Goal: Information Seeking & Learning: Learn about a topic

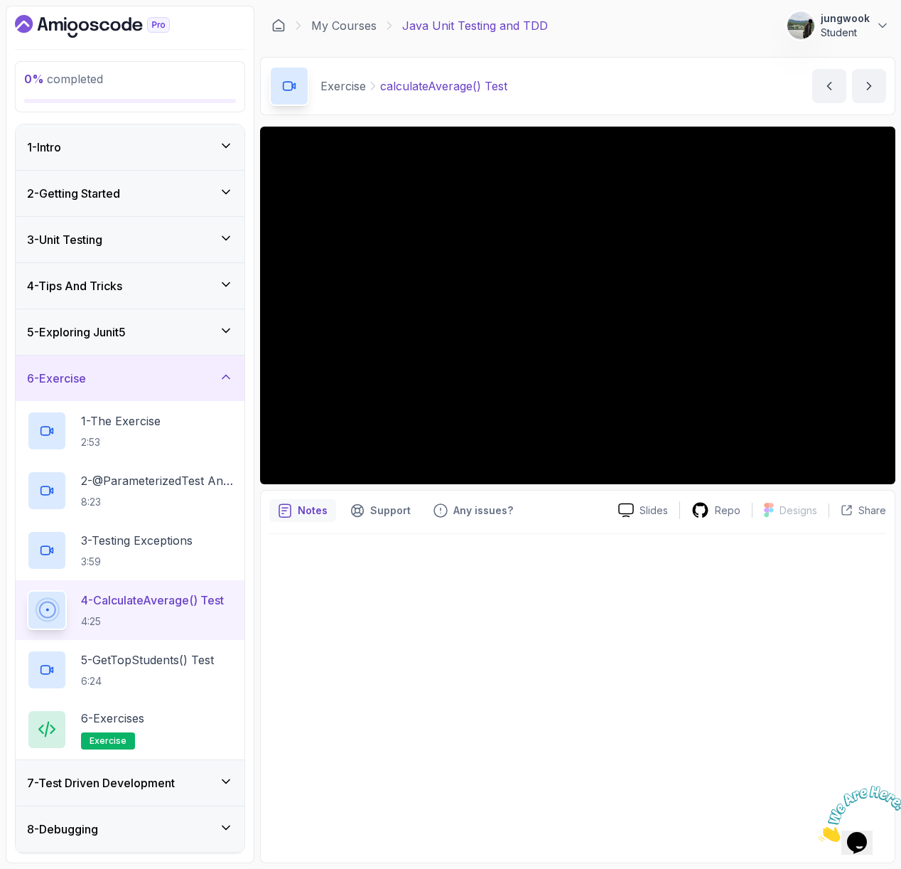
scroll to position [90, 0]
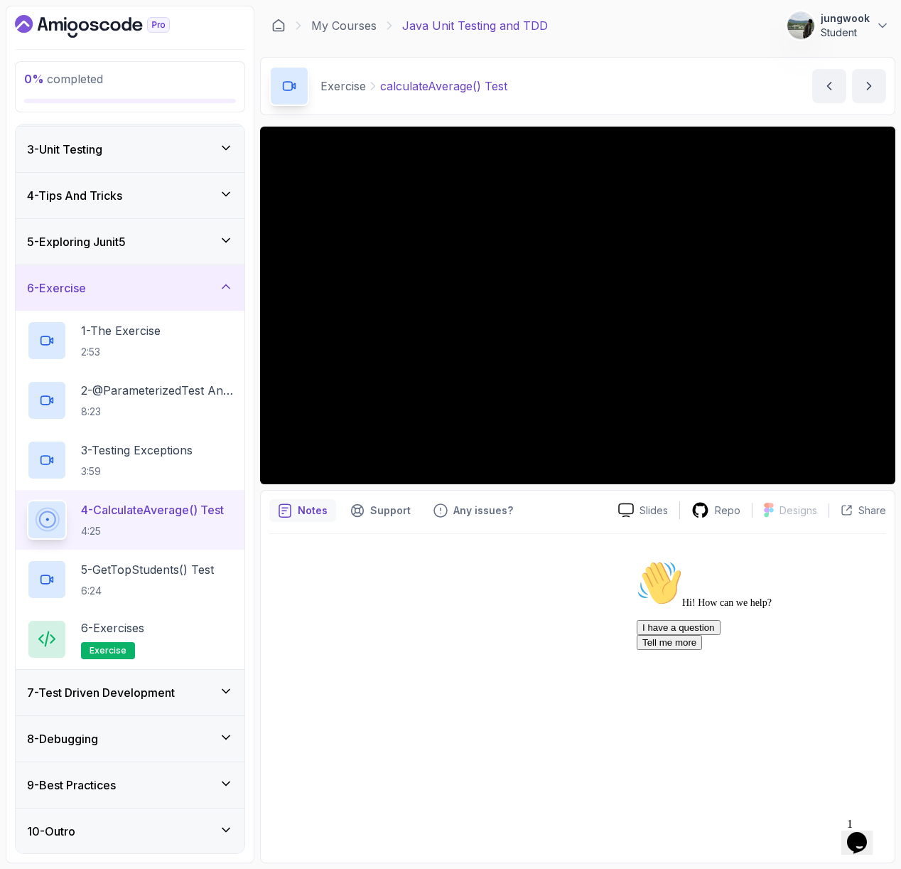
click at [869, 837] on div "Opens Chat This icon Opens the chat window." at bounding box center [857, 842] width 23 height 23
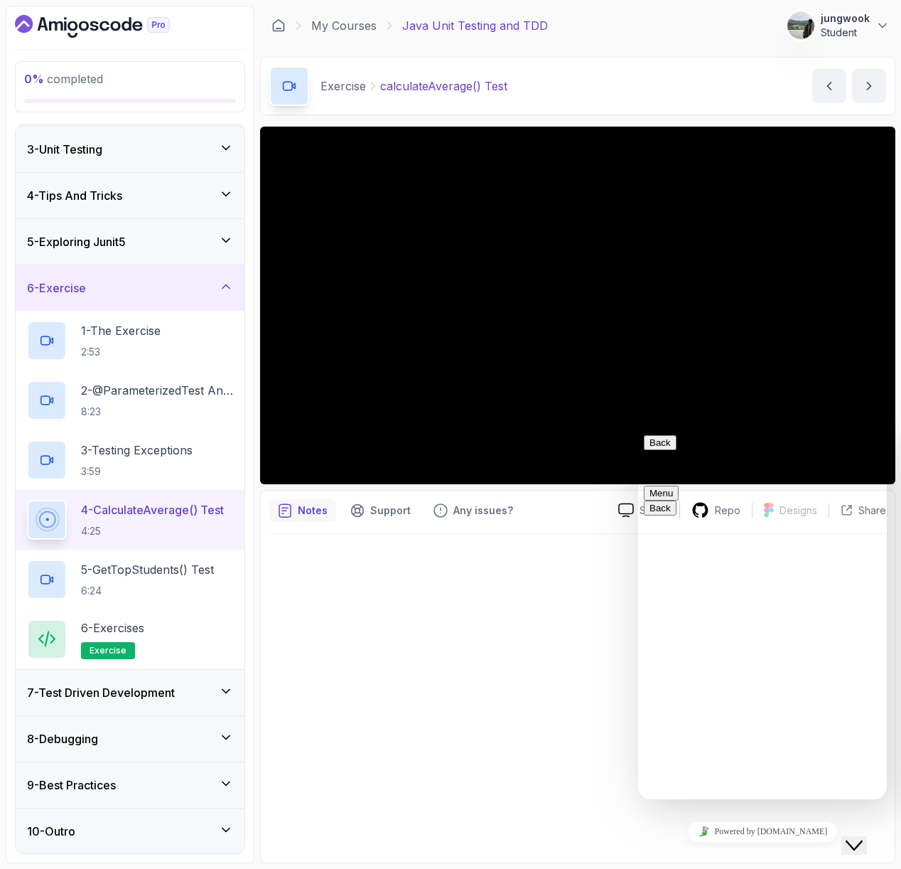
click at [867, 847] on button "Close Chat This icon closes the chat window." at bounding box center [855, 845] width 26 height 18
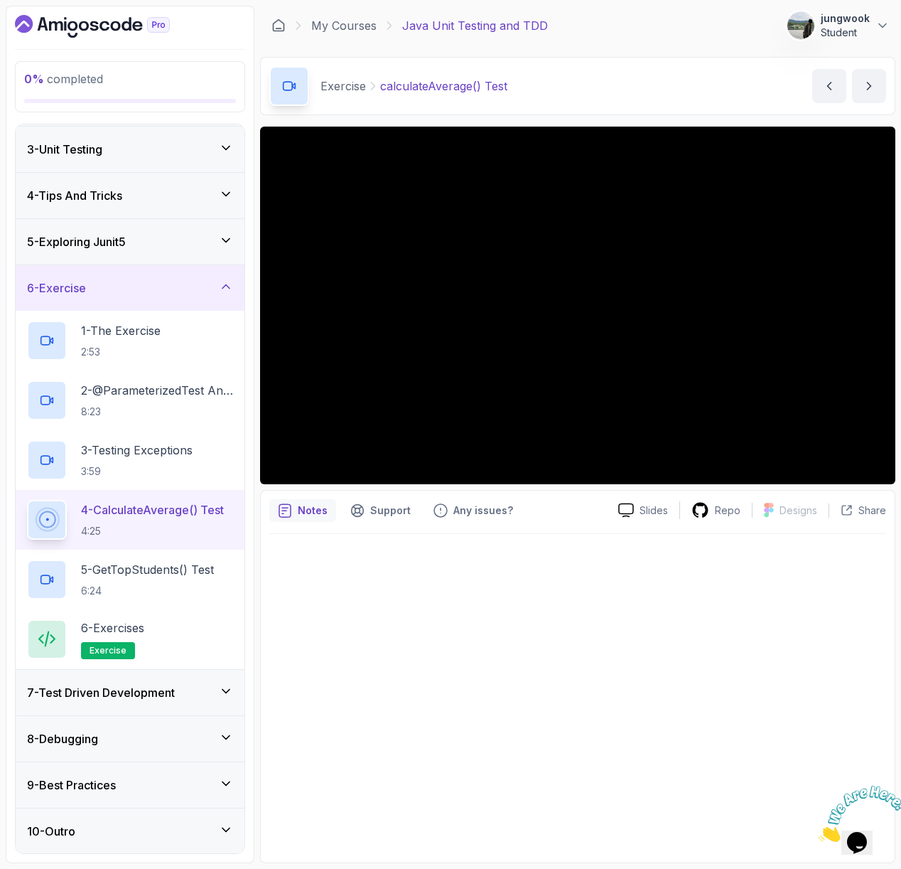
click at [610, 639] on div at bounding box center [577, 694] width 617 height 320
click at [188, 572] on p "5 - getTopStudents() Test" at bounding box center [147, 569] width 133 height 17
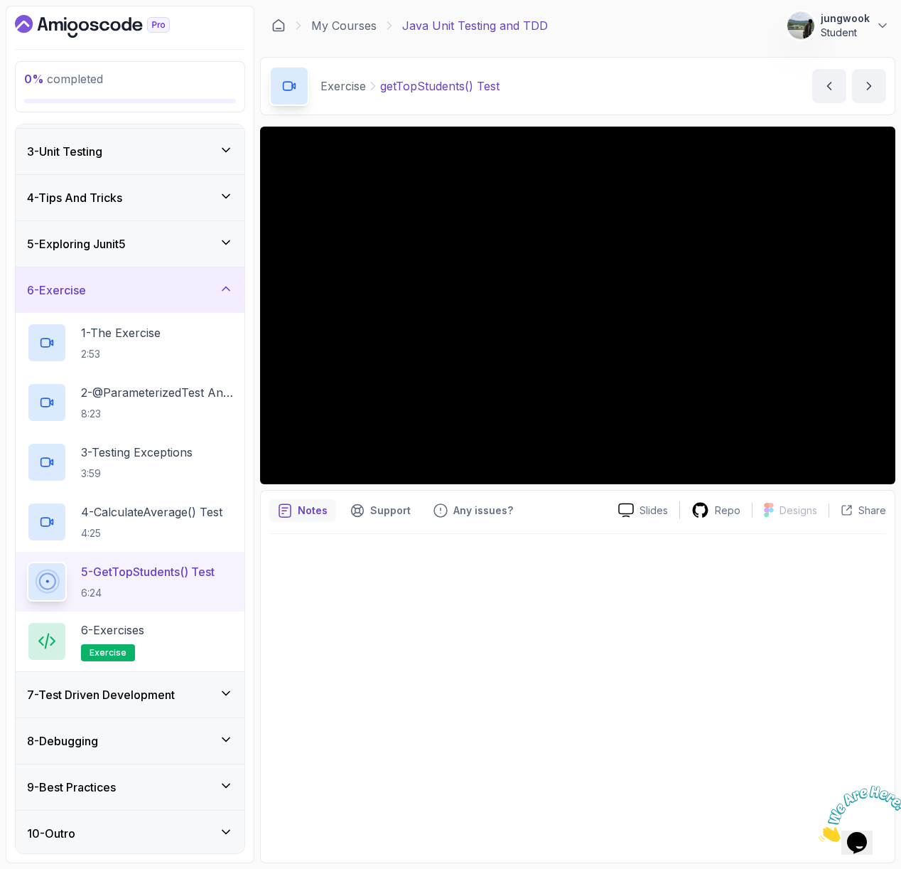
scroll to position [87, 0]
click at [162, 637] on div "6 - Exercises exercise" at bounding box center [130, 642] width 206 height 40
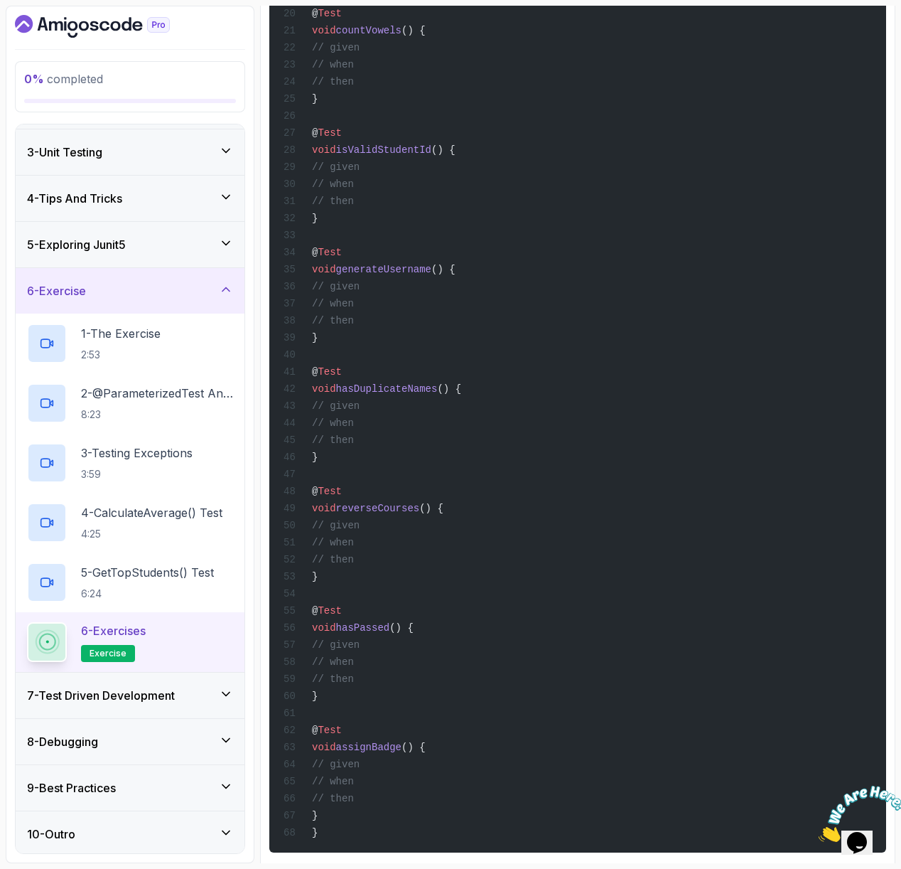
scroll to position [690, 0]
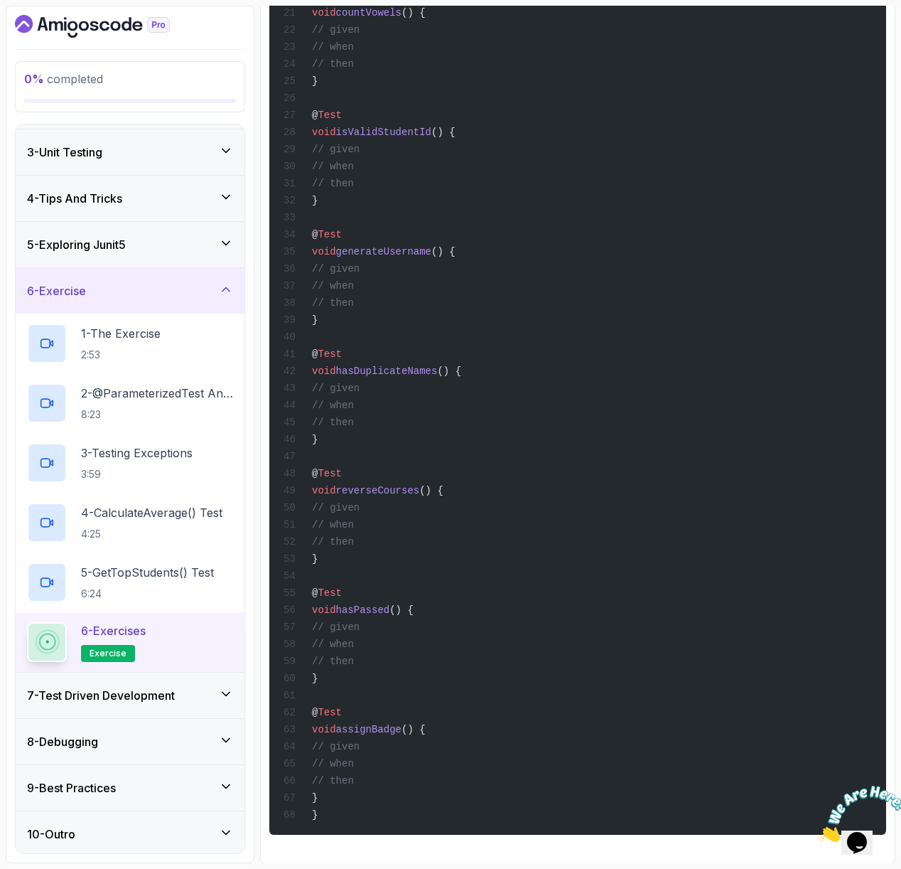
click at [171, 687] on h3 "7 - Test Driven Development" at bounding box center [101, 695] width 148 height 17
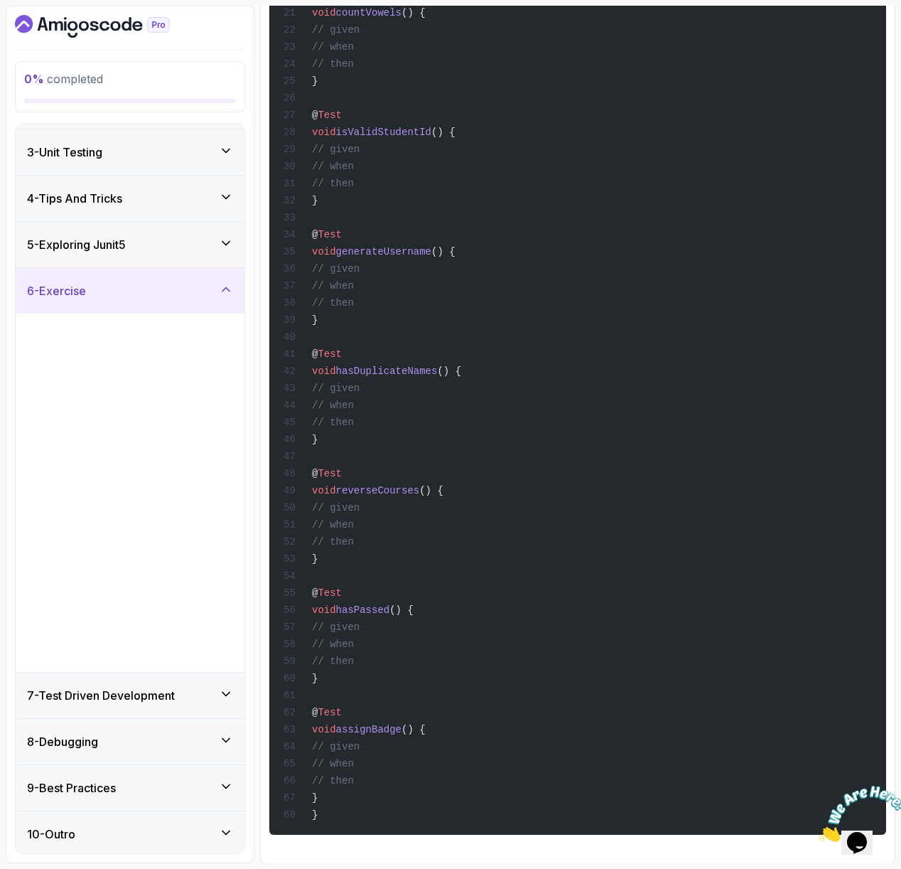
scroll to position [0, 0]
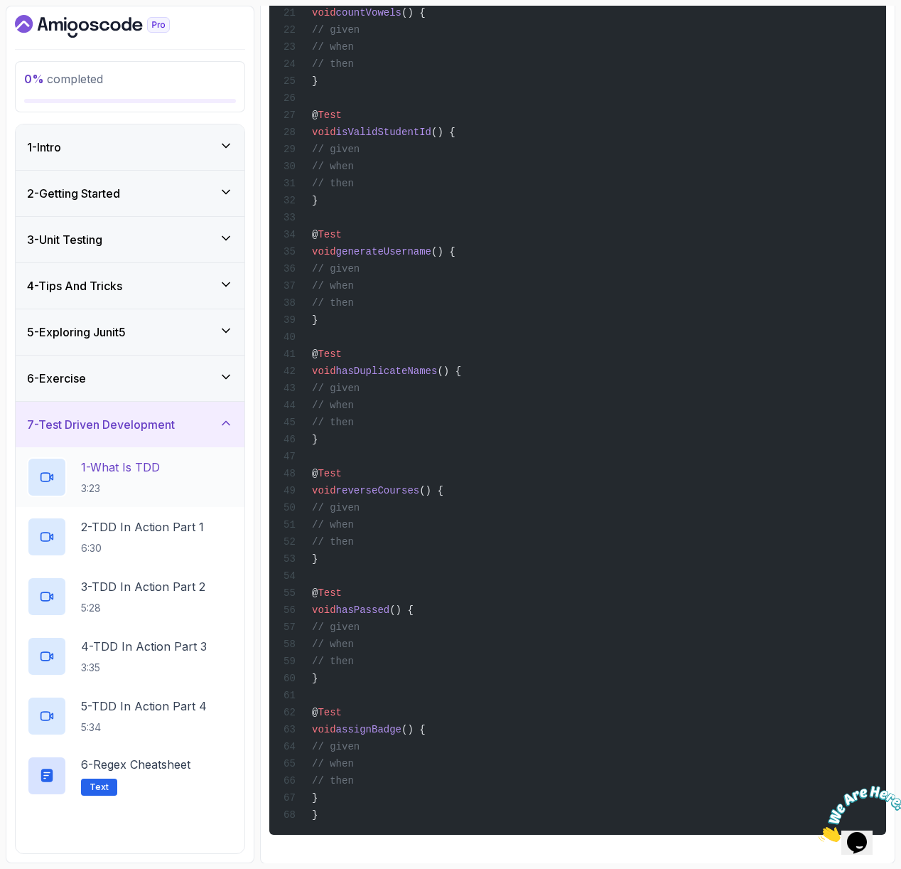
click at [183, 451] on div "1 - What Is TDD 3:23" at bounding box center [130, 477] width 229 height 60
click at [184, 456] on div "1 - What Is TDD 3:23" at bounding box center [130, 477] width 229 height 60
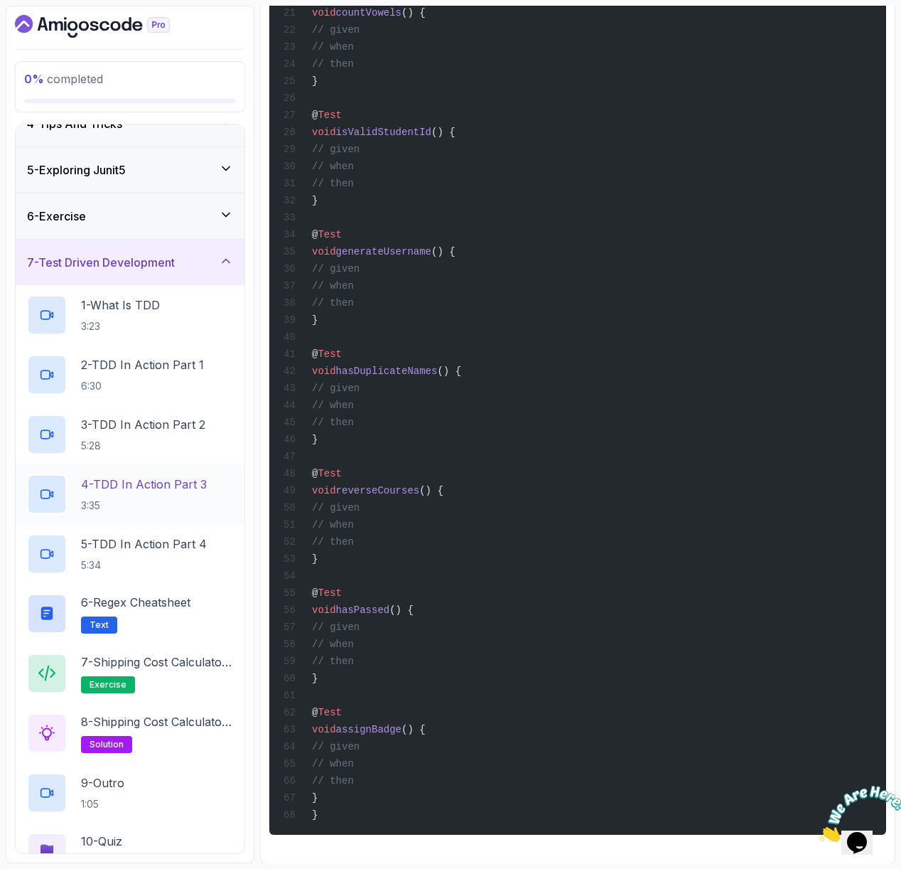
scroll to position [330, 0]
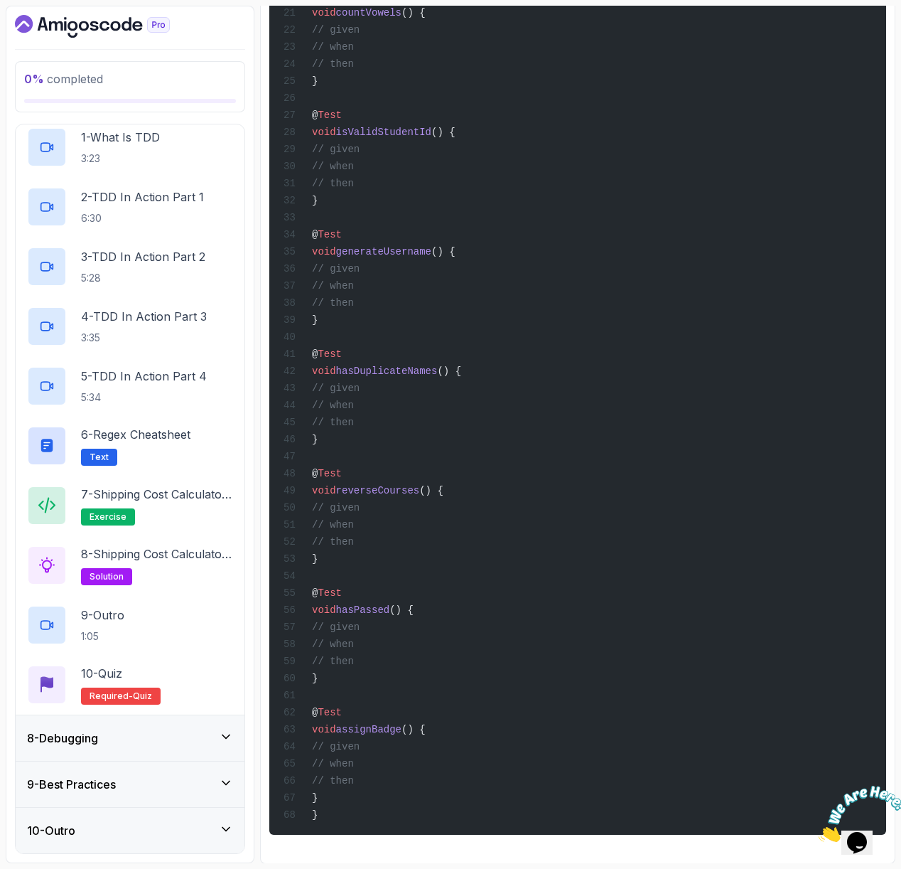
click at [144, 721] on div "8 - Debugging" at bounding box center [130, 737] width 229 height 45
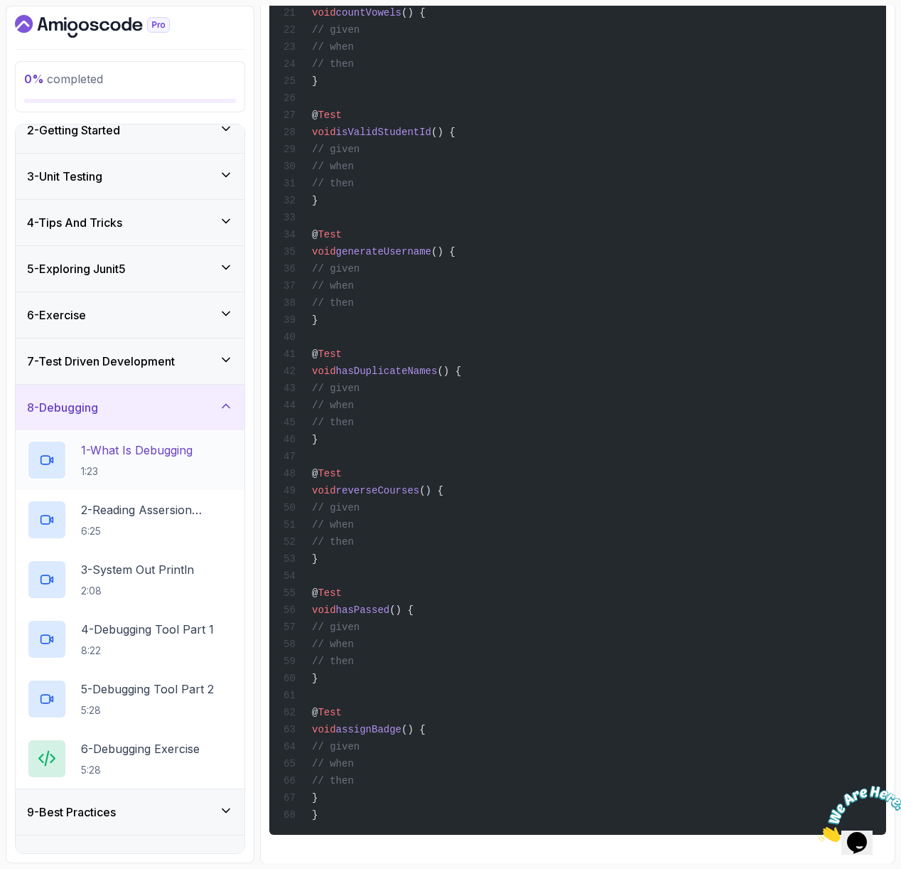
scroll to position [91, 0]
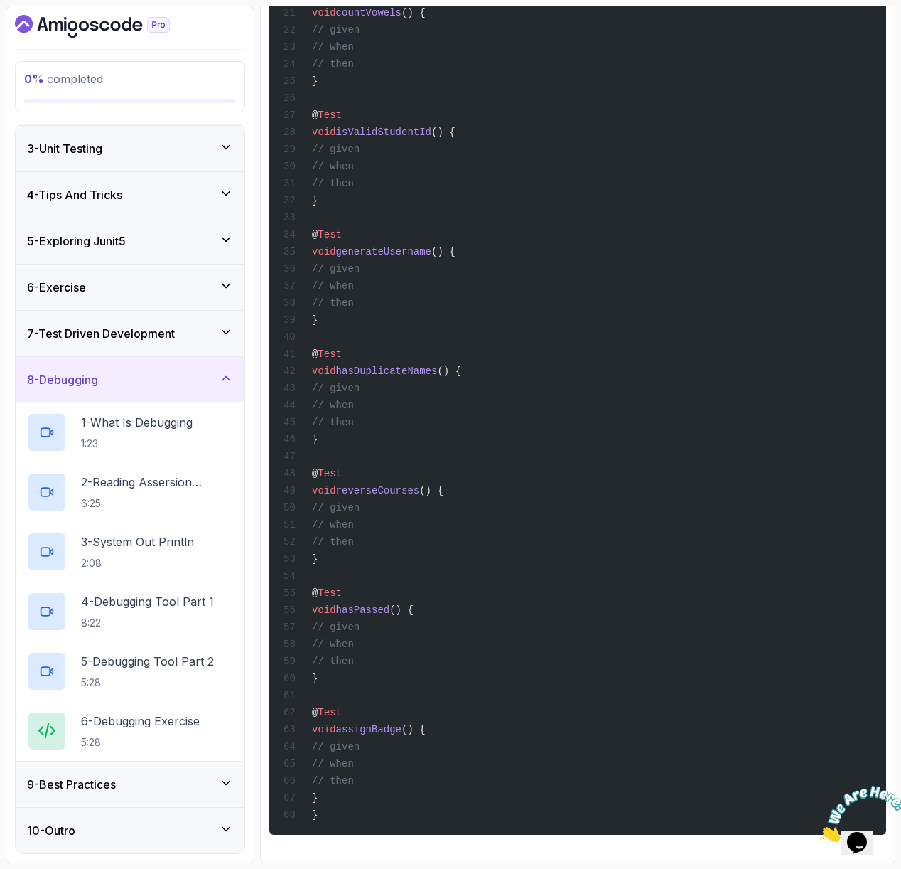
click at [126, 778] on div "9 - Best Practices" at bounding box center [130, 783] width 206 height 17
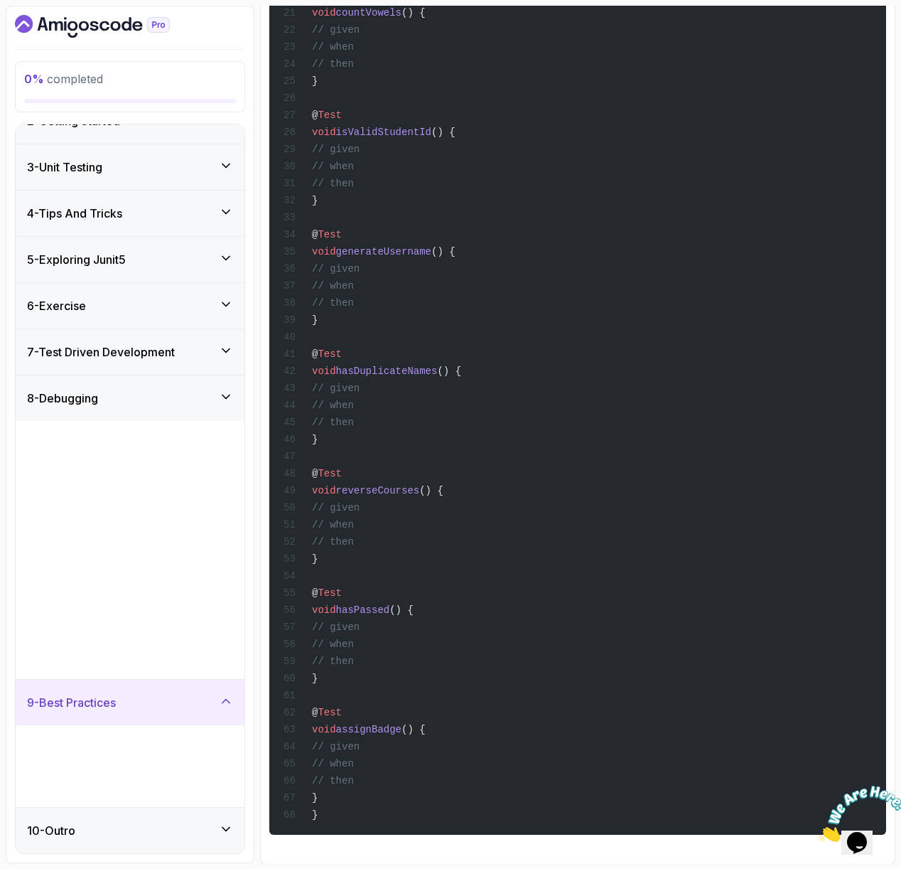
scroll to position [0, 0]
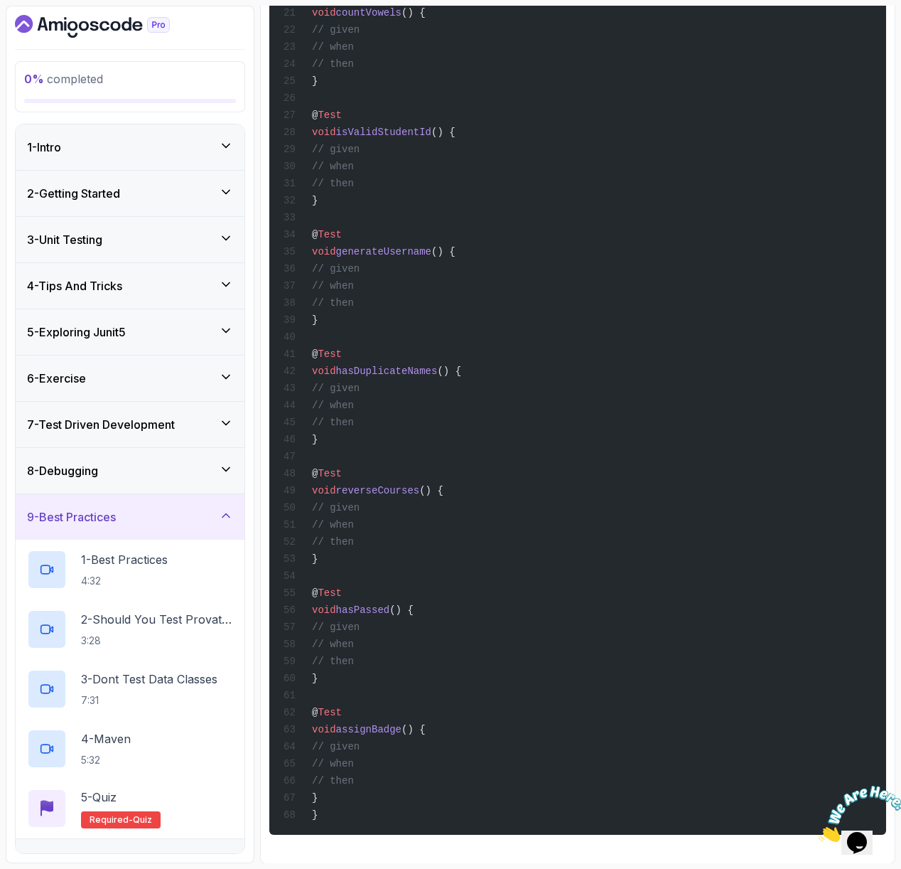
click at [240, 467] on div "8 - Debugging" at bounding box center [130, 470] width 229 height 45
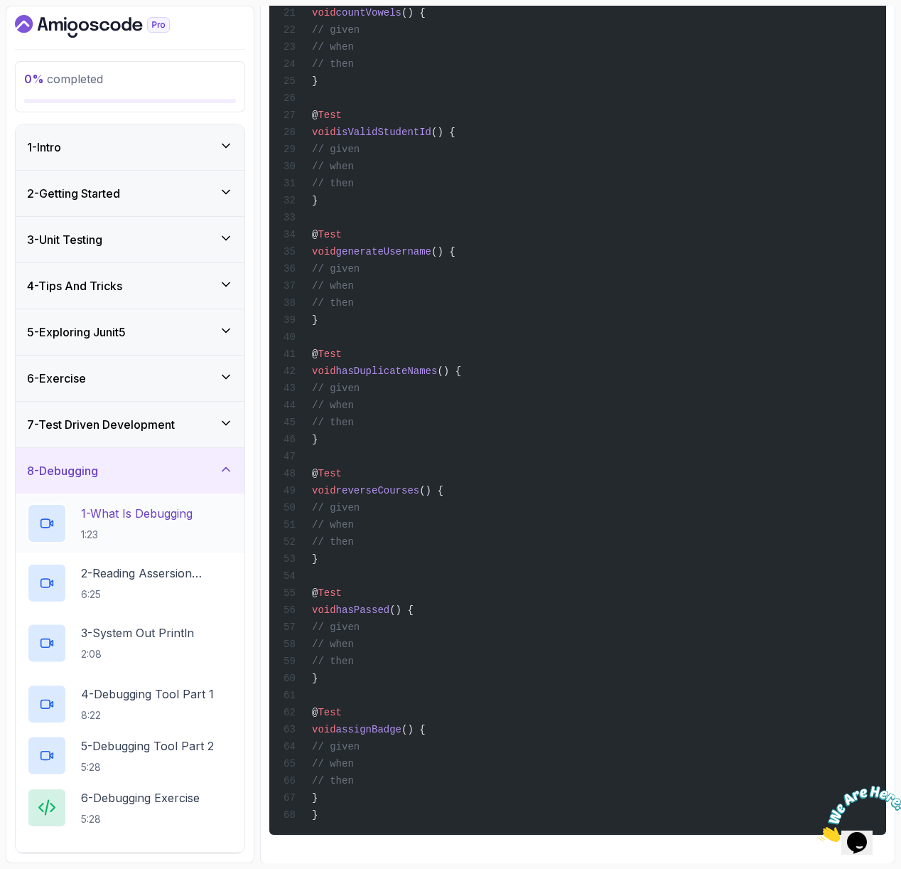
click at [146, 538] on div "1 - What Is Debugging 1:23" at bounding box center [130, 523] width 206 height 40
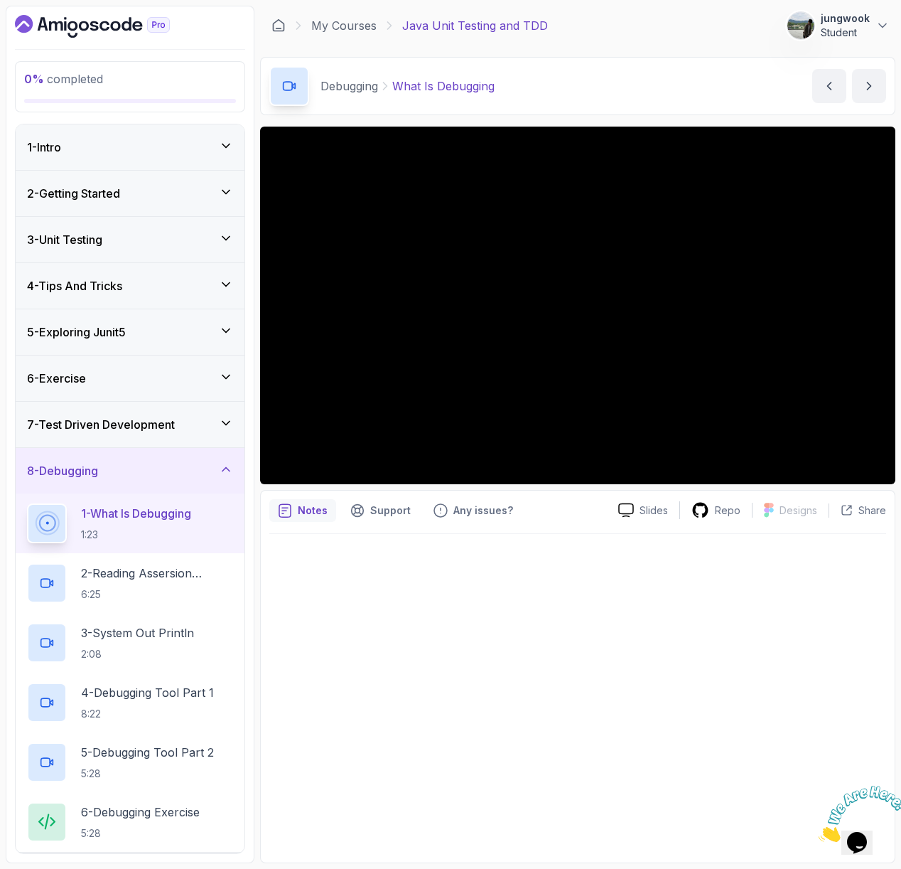
scroll to position [3, 0]
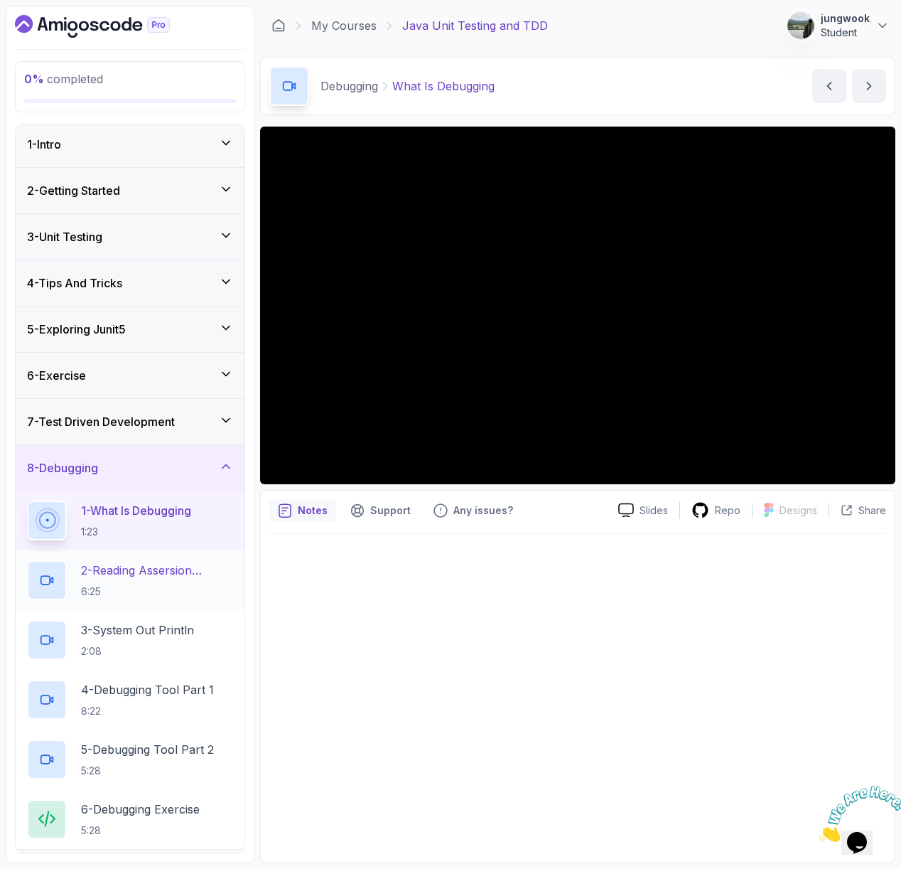
click at [139, 575] on p "2 - Reading Assersion Failures" at bounding box center [157, 570] width 152 height 17
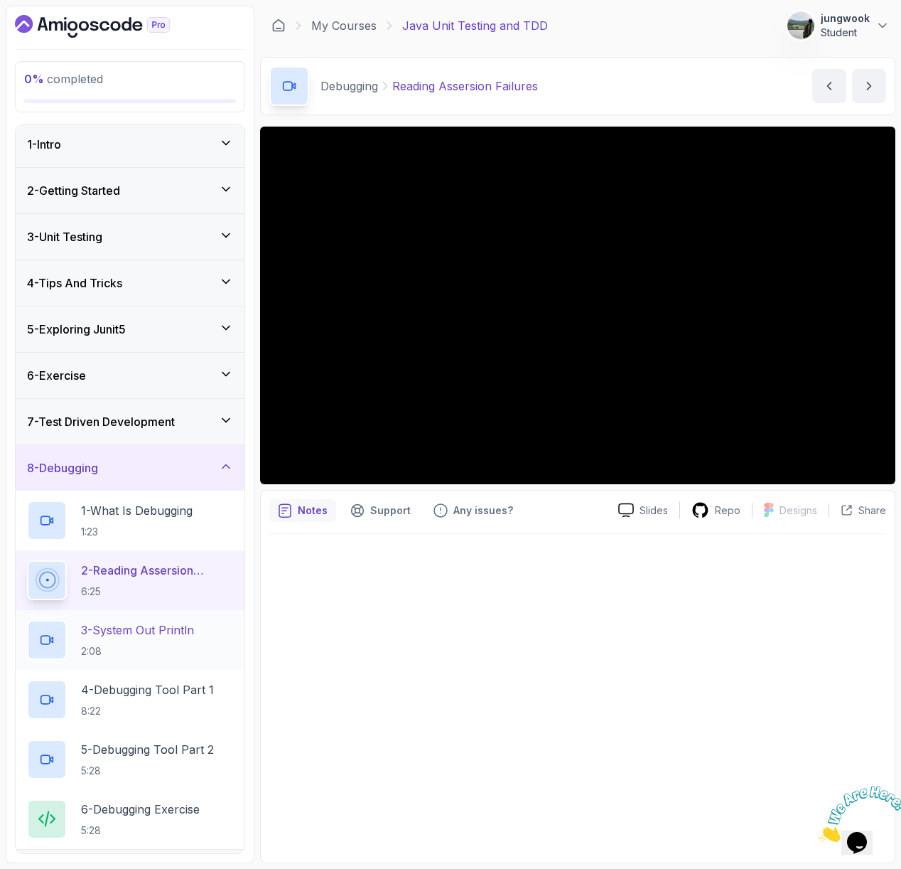
click at [124, 632] on p "3 - System Out Println" at bounding box center [137, 629] width 113 height 17
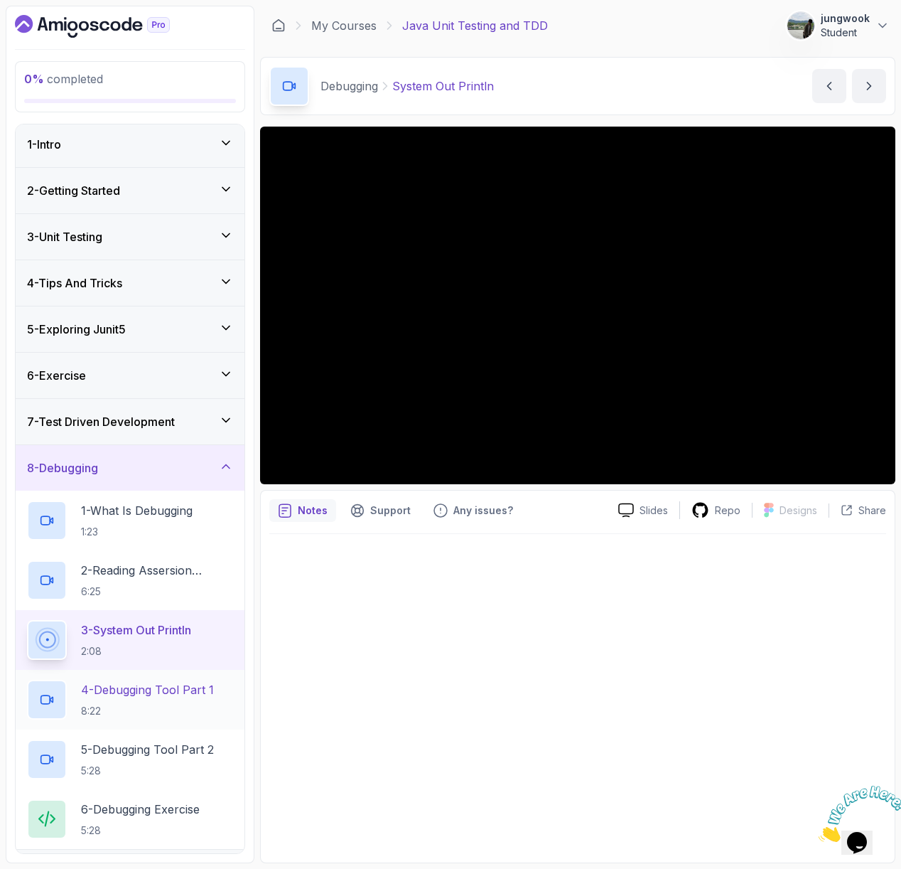
click at [140, 700] on h2 "4 - Debugging Tool Part 1 8:22" at bounding box center [147, 699] width 133 height 37
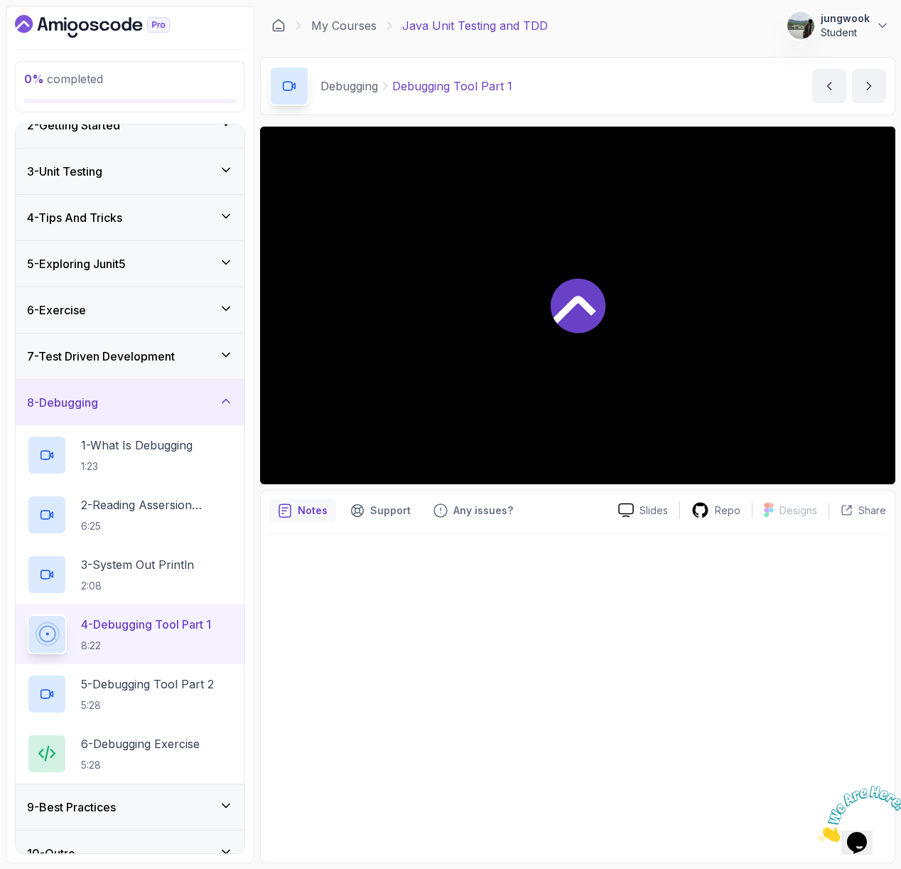
scroll to position [91, 0]
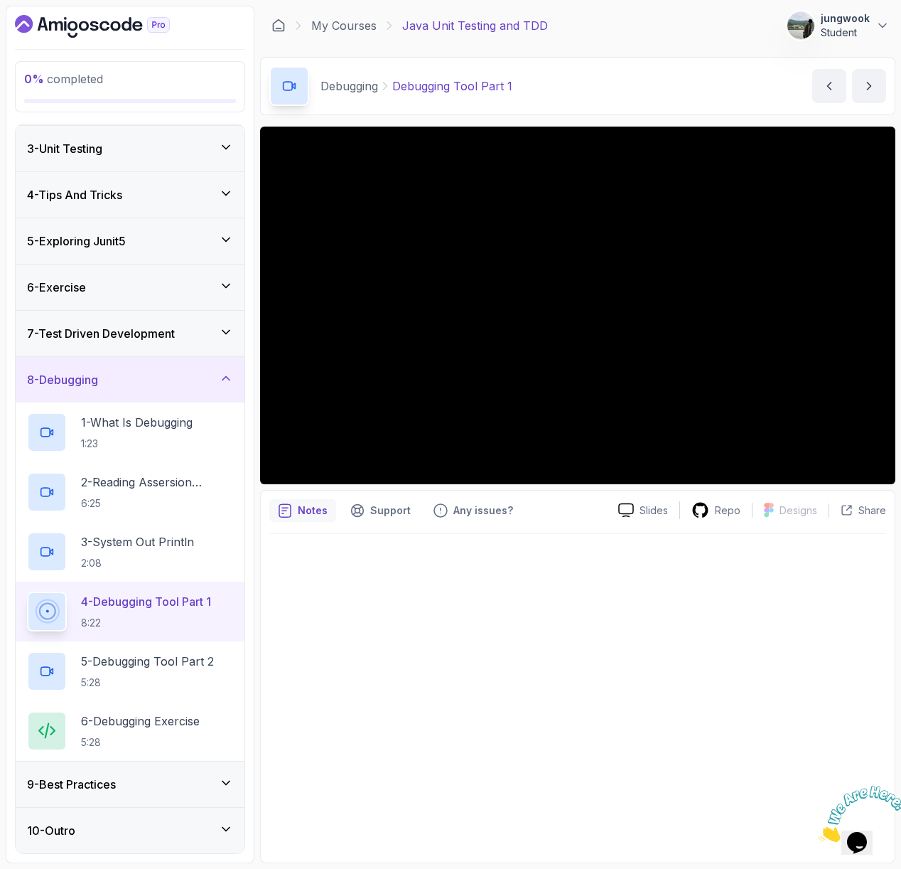
click at [114, 778] on h3 "9 - Best Practices" at bounding box center [71, 783] width 89 height 17
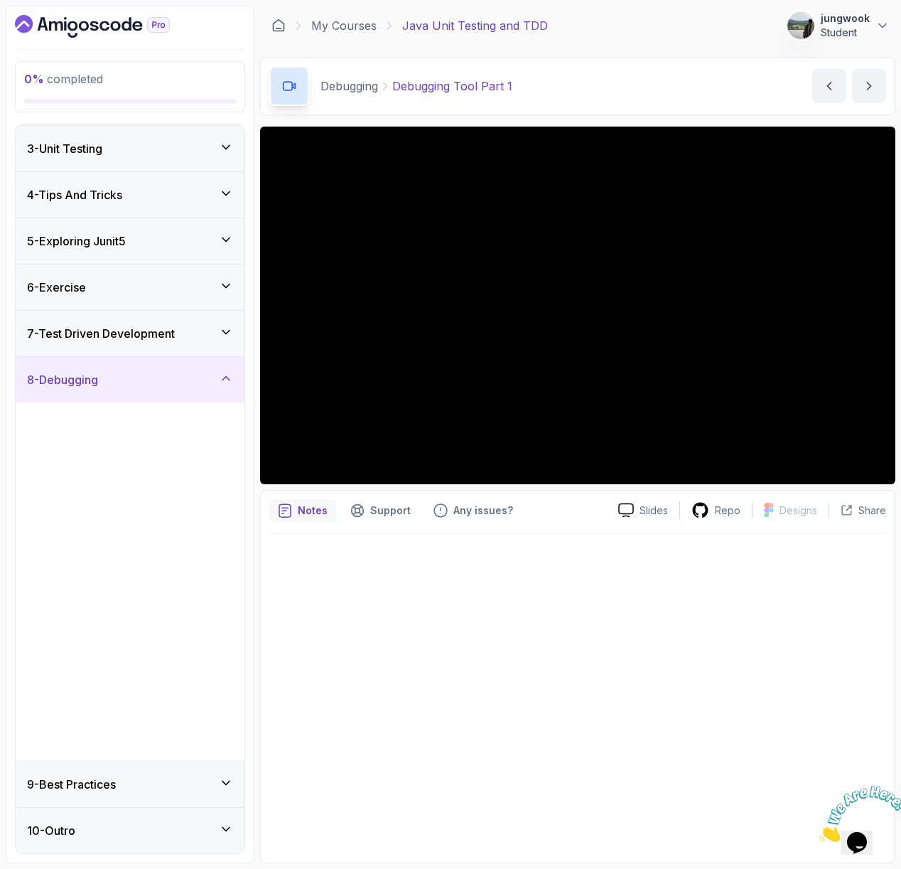
scroll to position [0, 0]
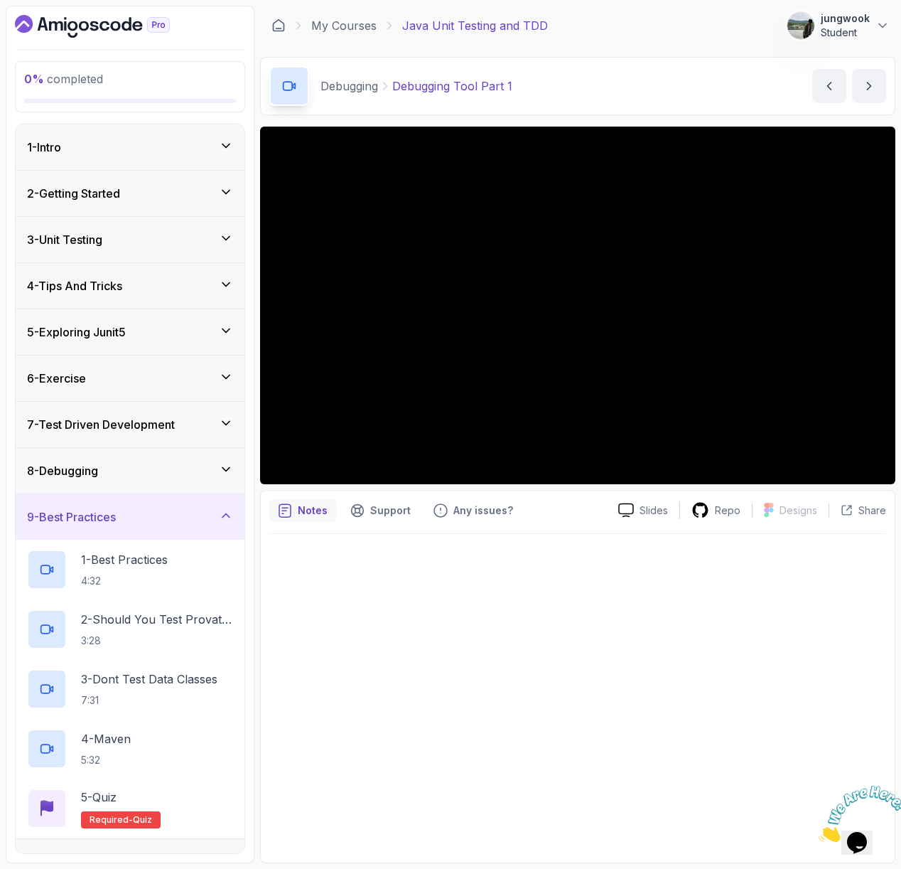
click at [166, 478] on div "8 - Debugging" at bounding box center [130, 470] width 206 height 17
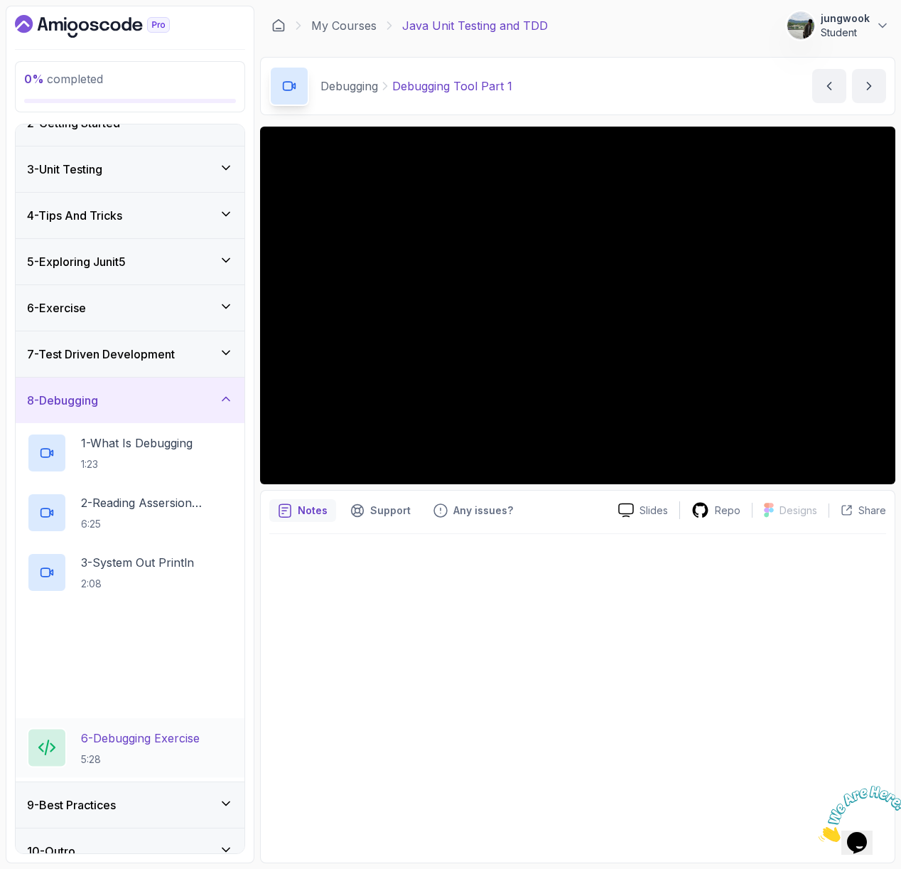
scroll to position [91, 0]
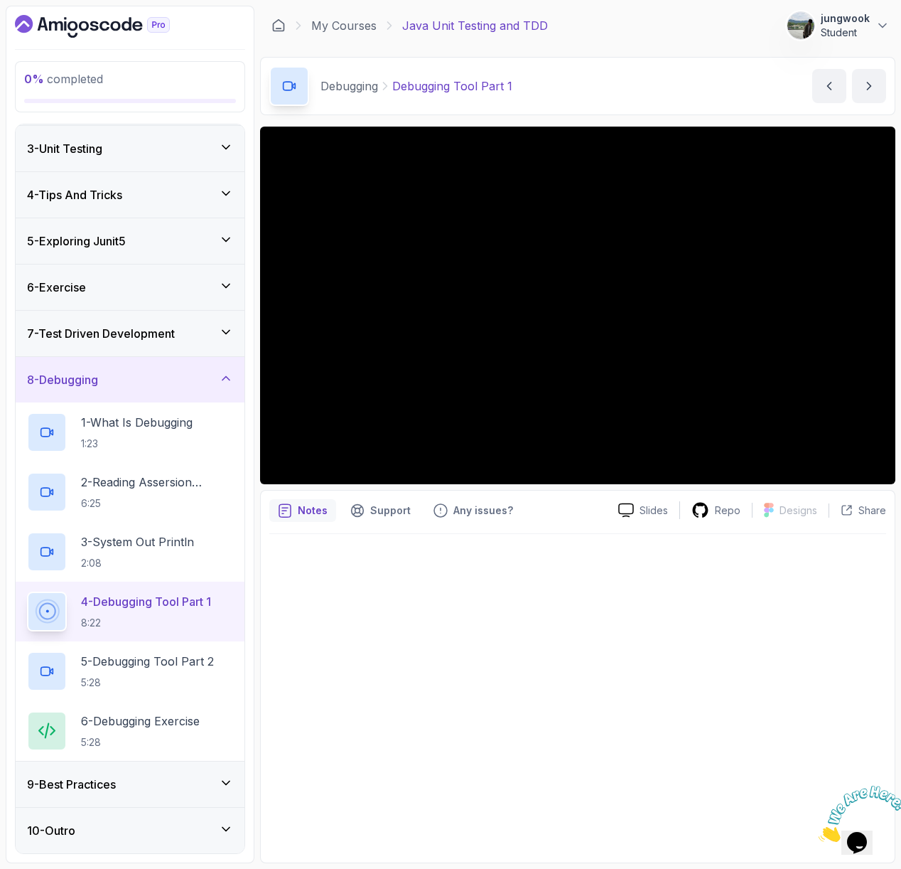
click at [79, 793] on div "9 - Best Practices" at bounding box center [130, 783] width 229 height 45
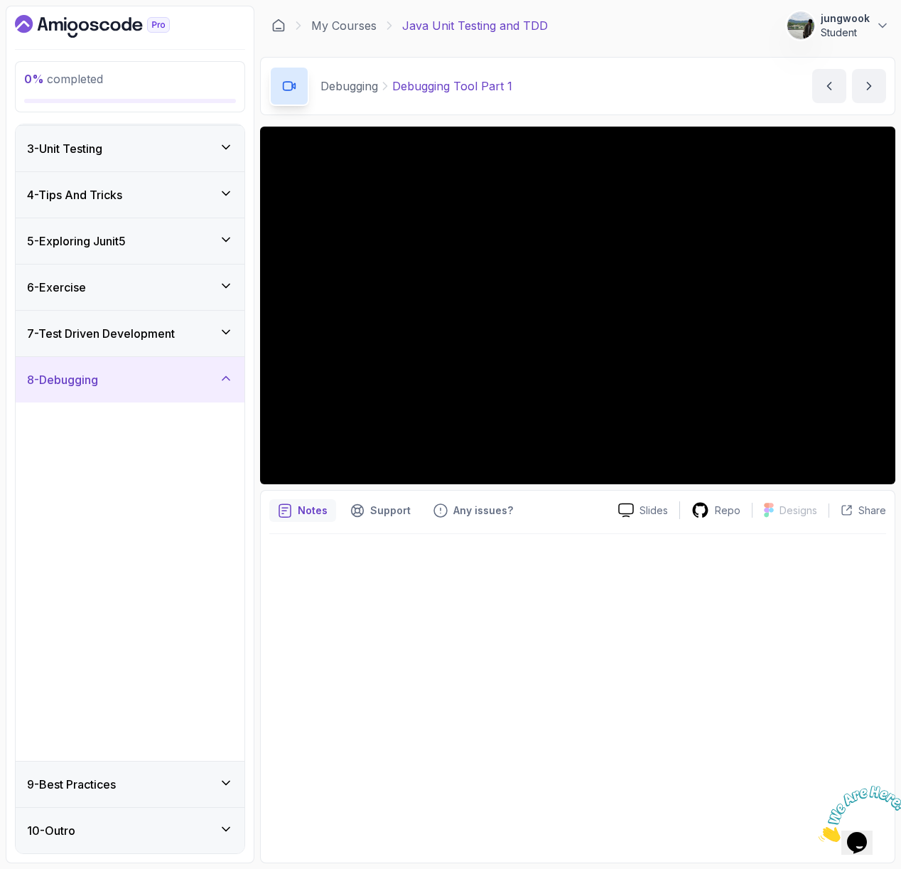
scroll to position [0, 0]
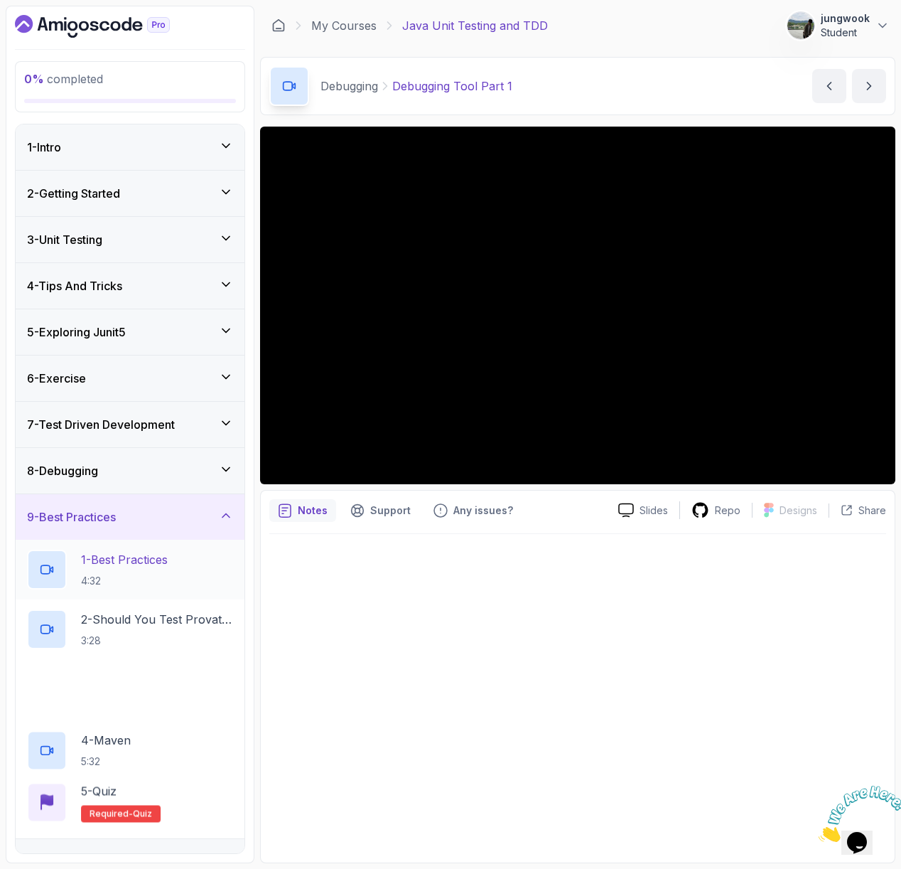
click at [146, 564] on p "1 - Best Practices" at bounding box center [124, 559] width 87 height 17
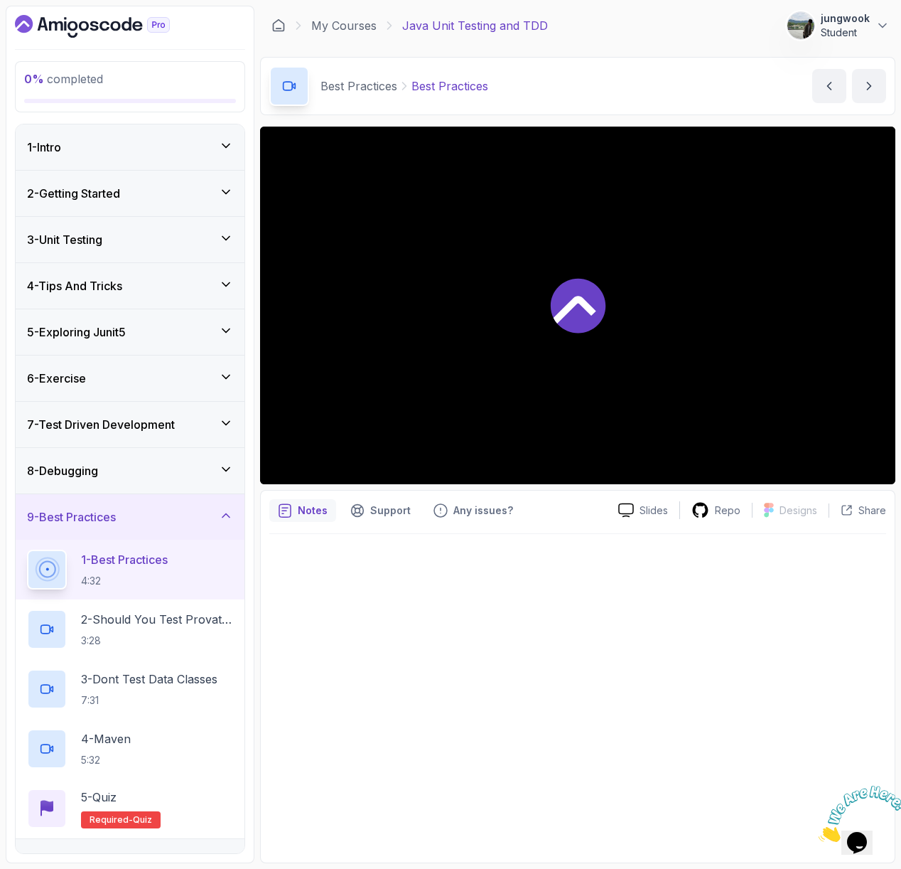
click at [169, 478] on div "8 - Debugging" at bounding box center [130, 470] width 206 height 17
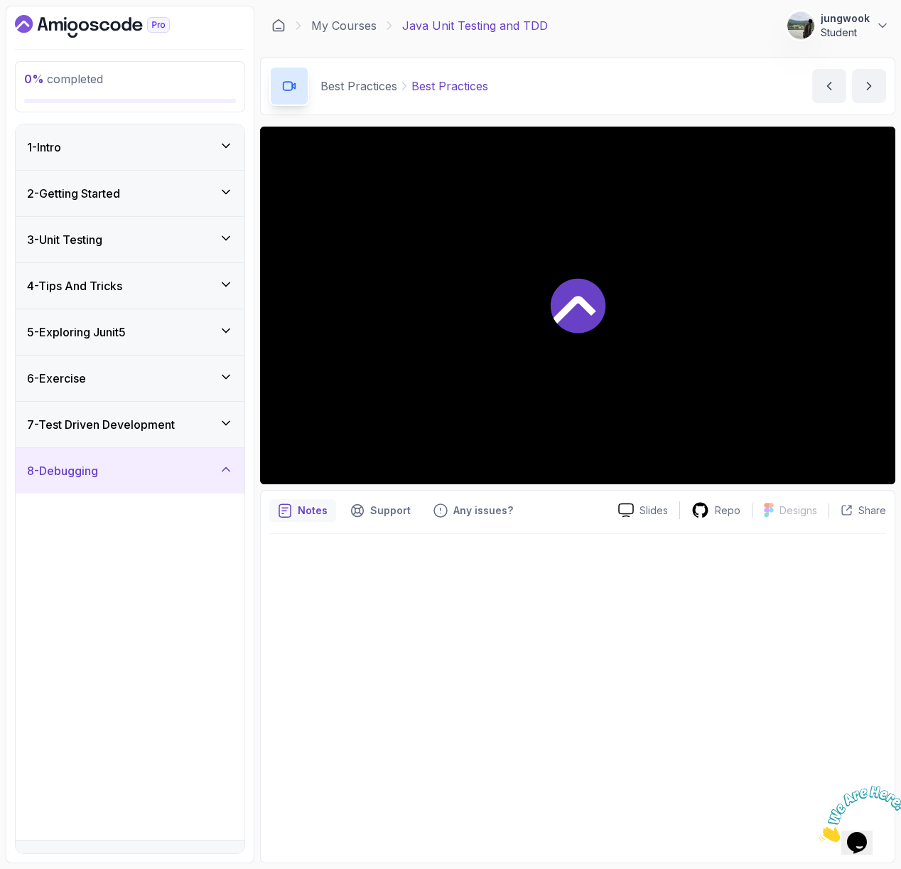
click at [169, 478] on div "8 - Debugging" at bounding box center [130, 470] width 206 height 17
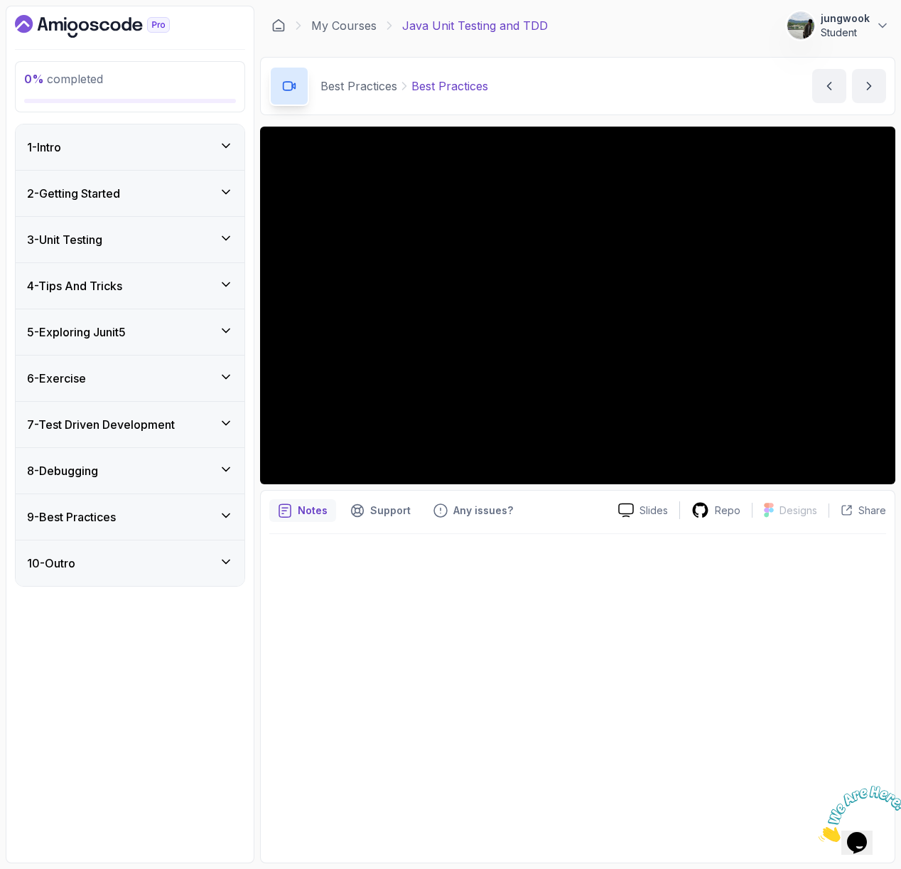
click at [153, 505] on div "9 - Best Practices" at bounding box center [130, 516] width 229 height 45
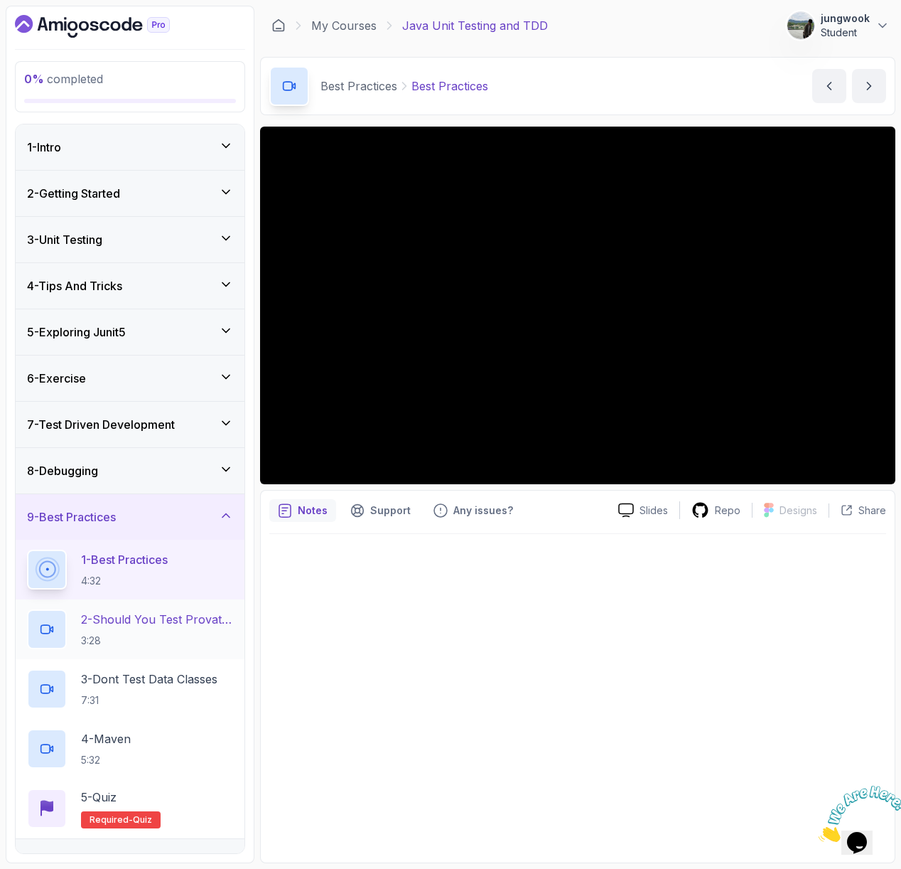
click at [181, 643] on p "3:28" at bounding box center [157, 640] width 152 height 14
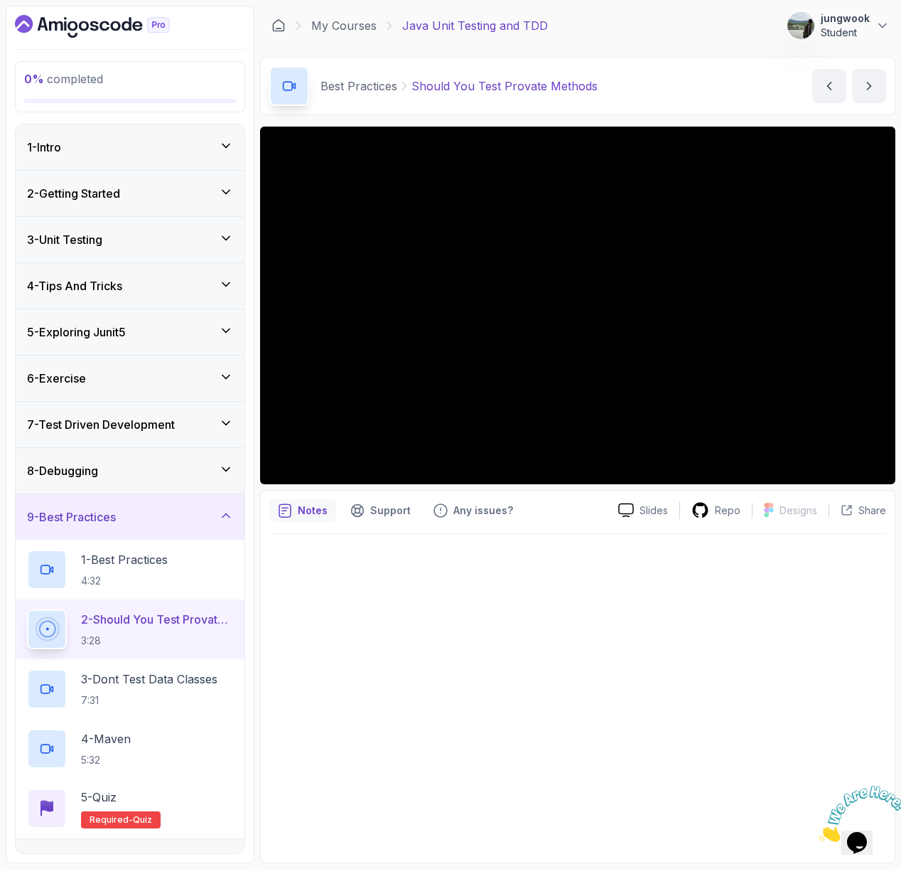
click at [528, 88] on p "Should You Test Provate Methods" at bounding box center [505, 85] width 186 height 17
click at [528, 87] on p "Should You Test Provate Methods" at bounding box center [505, 85] width 186 height 17
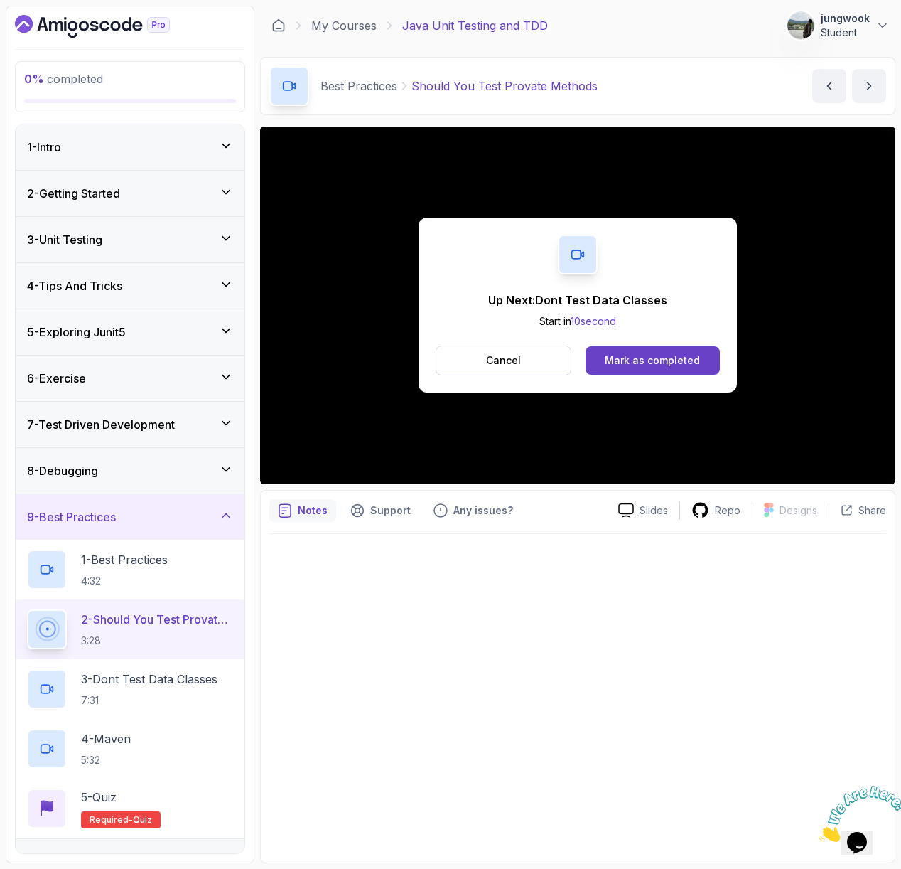
click at [645, 345] on div "Cancel Mark as completed" at bounding box center [578, 360] width 284 height 30
click at [638, 352] on button "Mark as completed" at bounding box center [653, 360] width 134 height 28
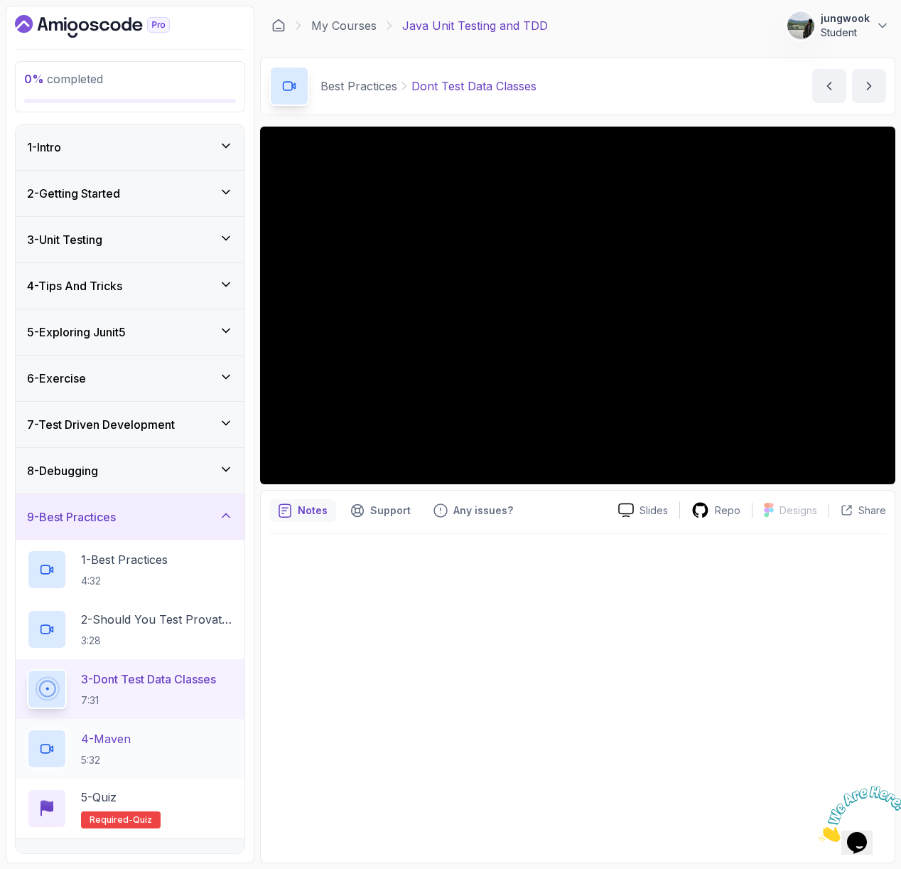
click at [181, 736] on div "4 - Maven 5:32" at bounding box center [130, 749] width 206 height 40
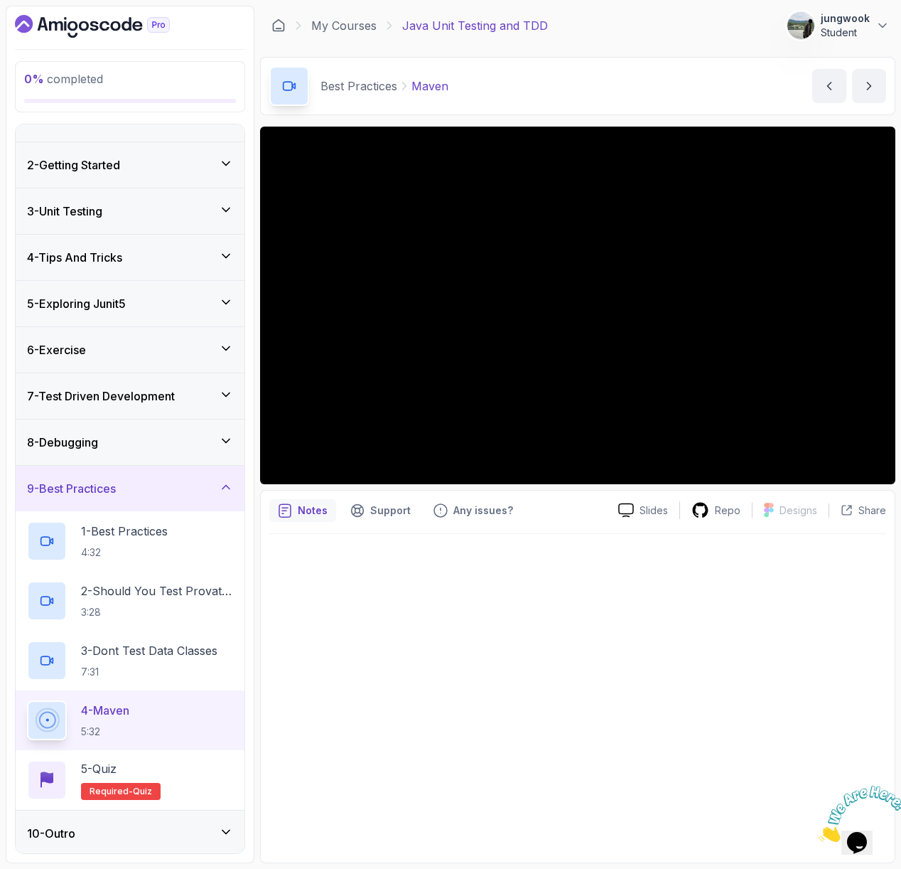
scroll to position [31, 0]
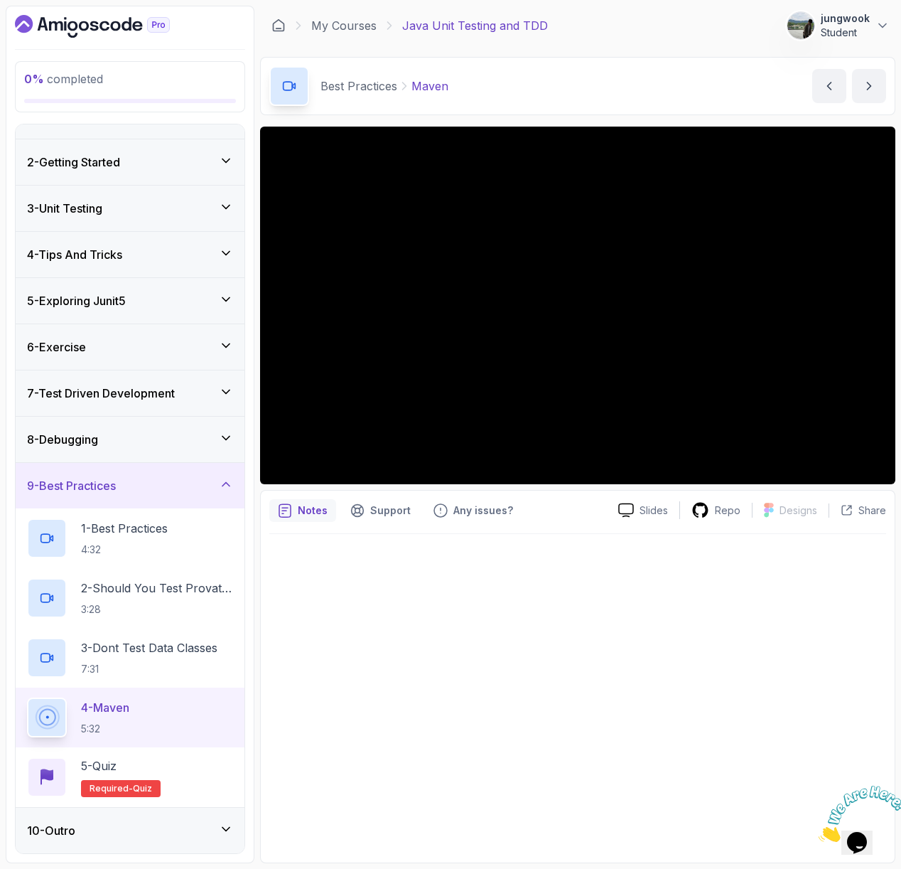
click at [138, 831] on div "10 - Outro" at bounding box center [130, 830] width 206 height 17
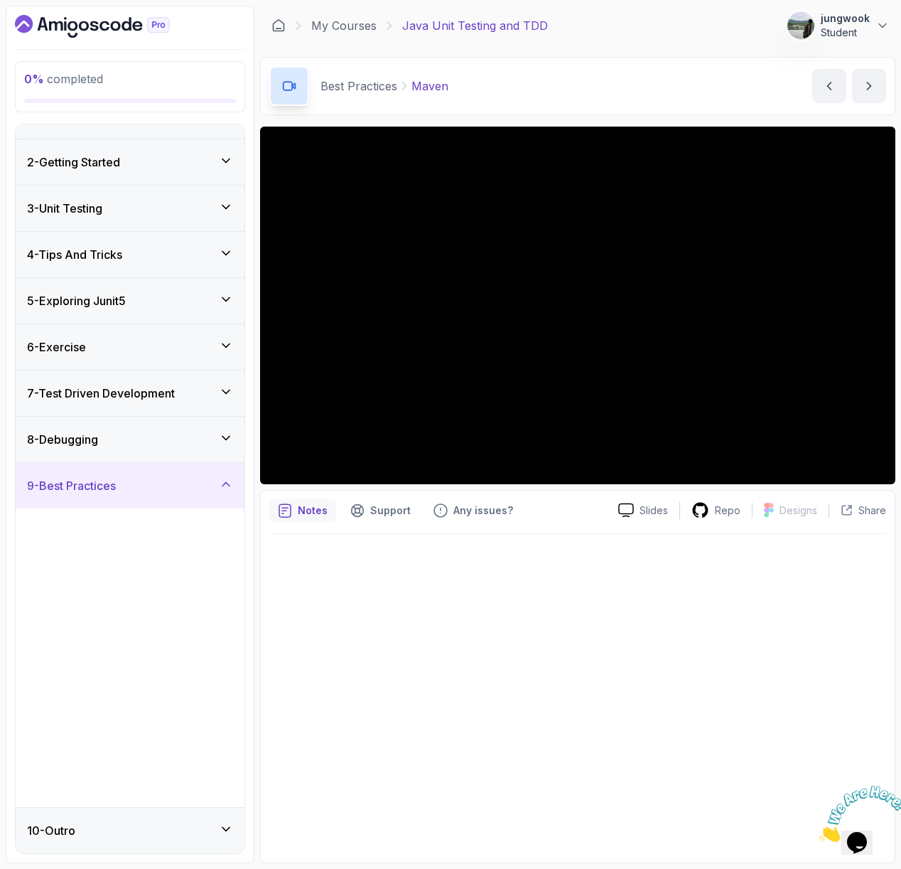
scroll to position [0, 0]
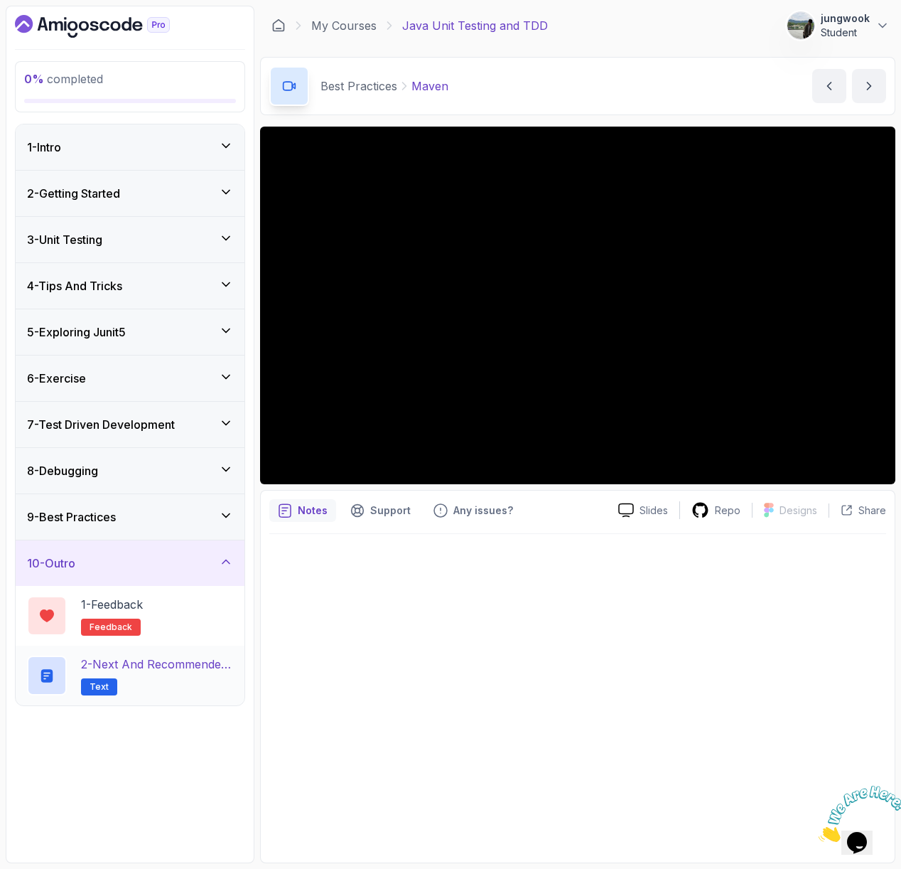
click at [178, 672] on h2 "2 - Next and Recommended Courses Text" at bounding box center [157, 675] width 152 height 40
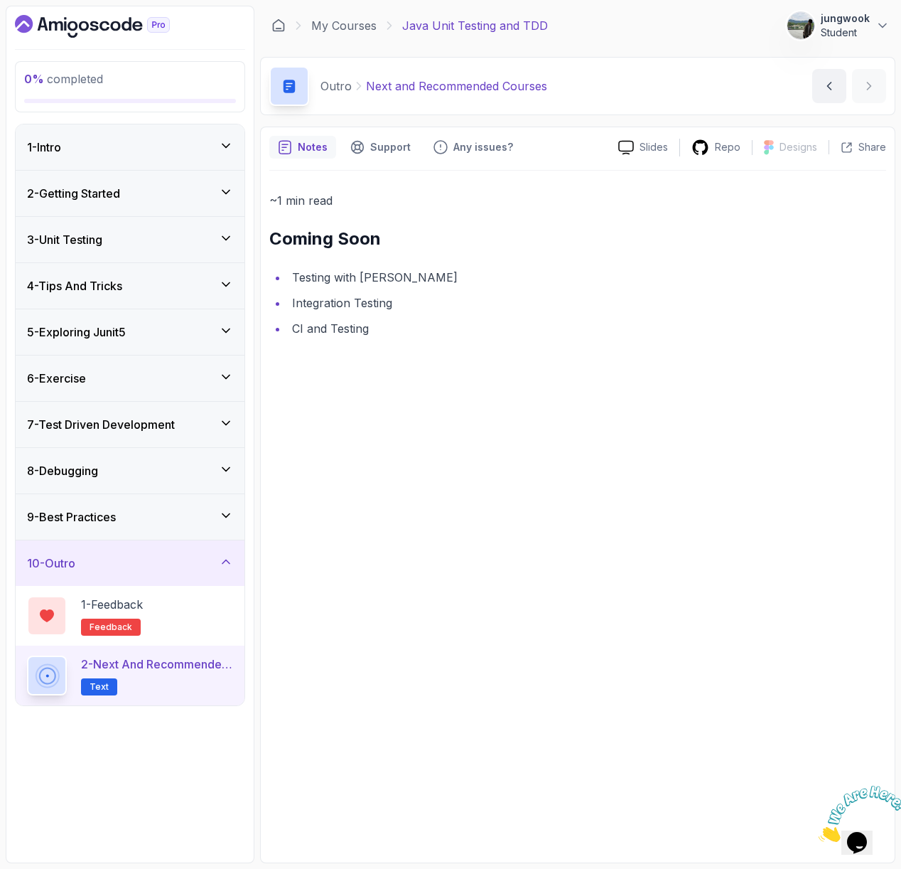
click at [350, 279] on li "Testing with Mockito" at bounding box center [587, 277] width 599 height 20
click at [104, 596] on p "1 - Feedback" at bounding box center [112, 604] width 62 height 17
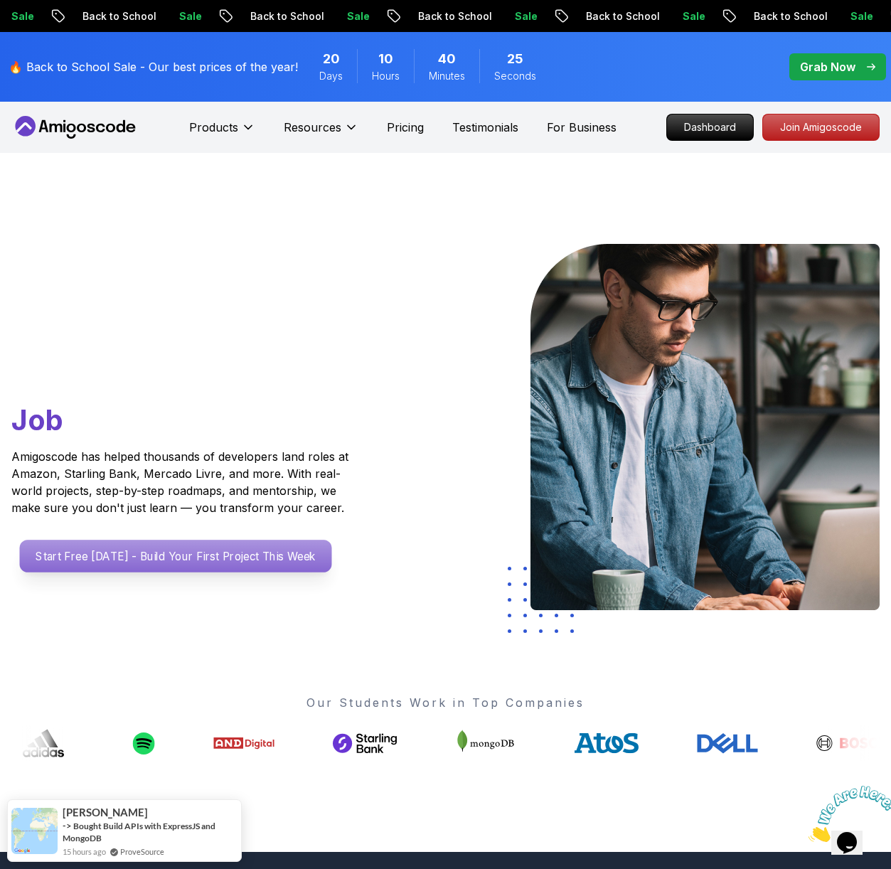
click at [246, 562] on p "Start Free Today - Build Your First Project This Week" at bounding box center [176, 556] width 312 height 33
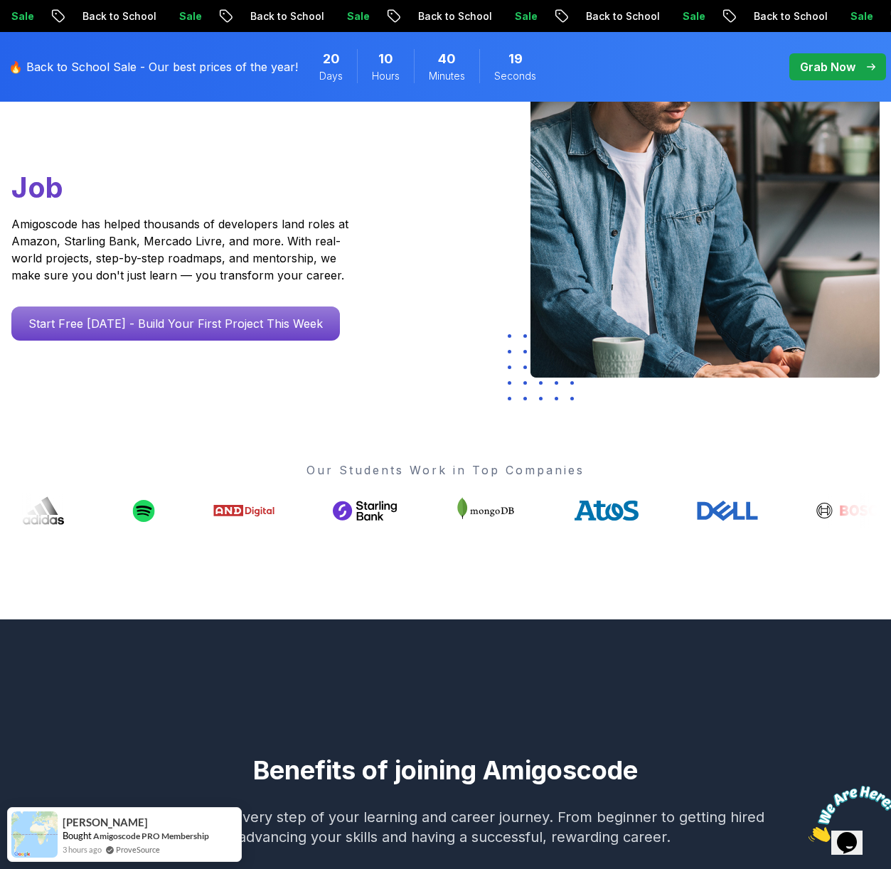
scroll to position [229, 0]
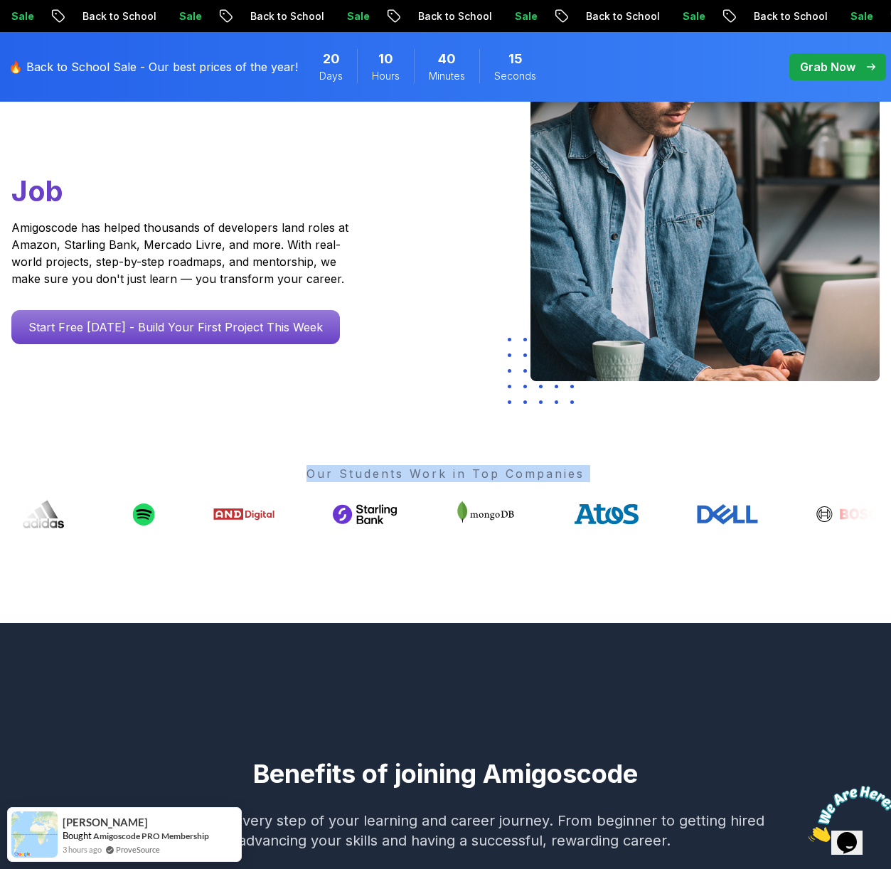
drag, startPoint x: 283, startPoint y: 464, endPoint x: 576, endPoint y: 645, distance: 344.4
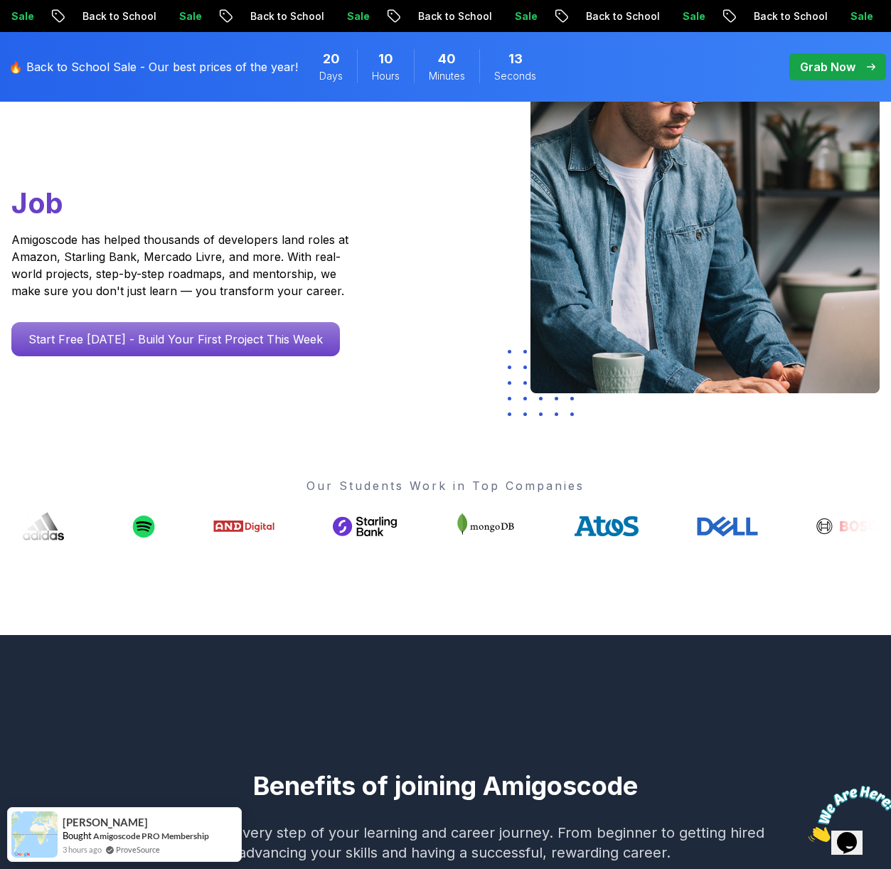
scroll to position [188, 0]
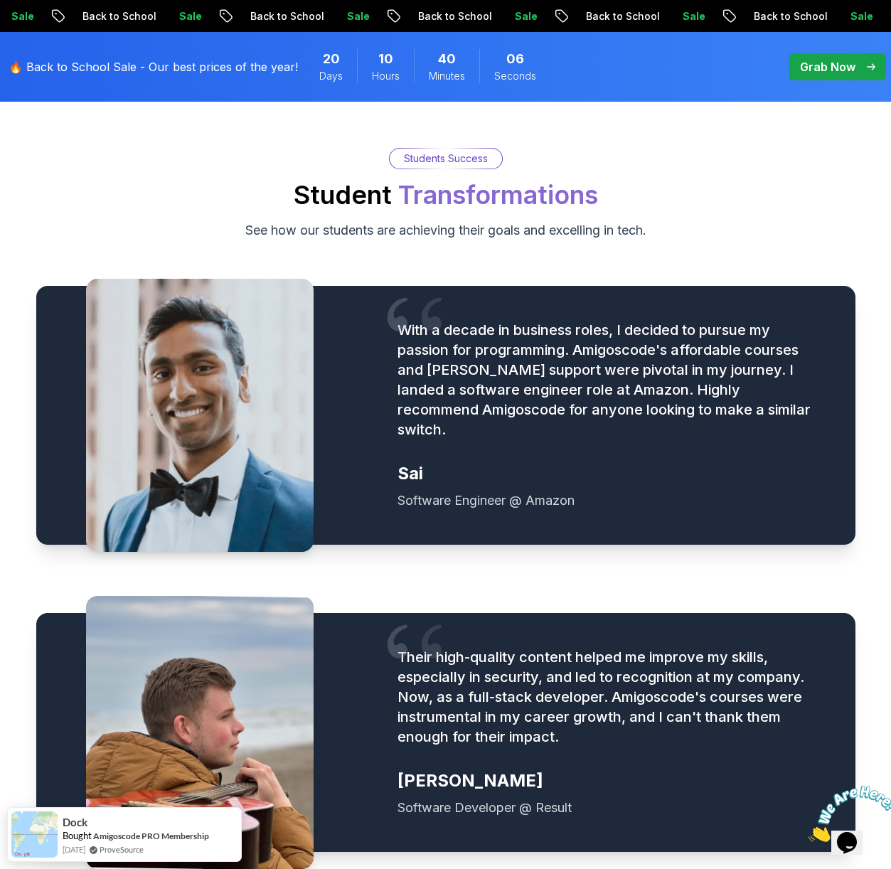
scroll to position [1564, 0]
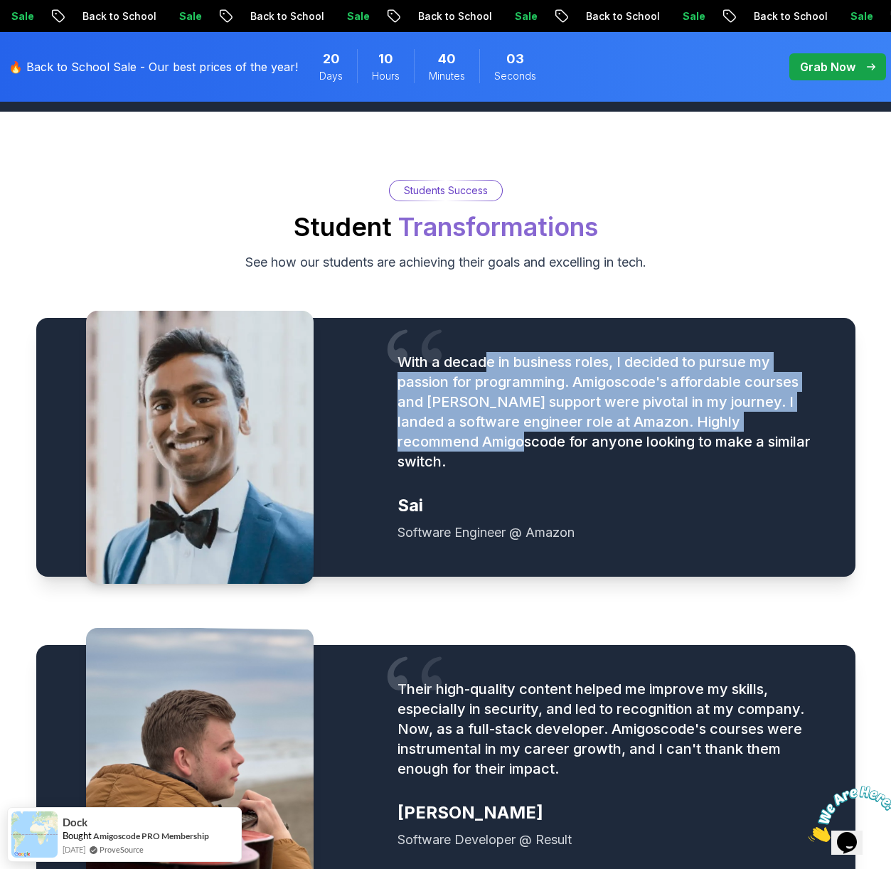
drag, startPoint x: 488, startPoint y: 358, endPoint x: 481, endPoint y: 435, distance: 77.0
click at [481, 435] on p "With a decade in business roles, I decided to pursue my passion for programming…" at bounding box center [608, 411] width 423 height 119
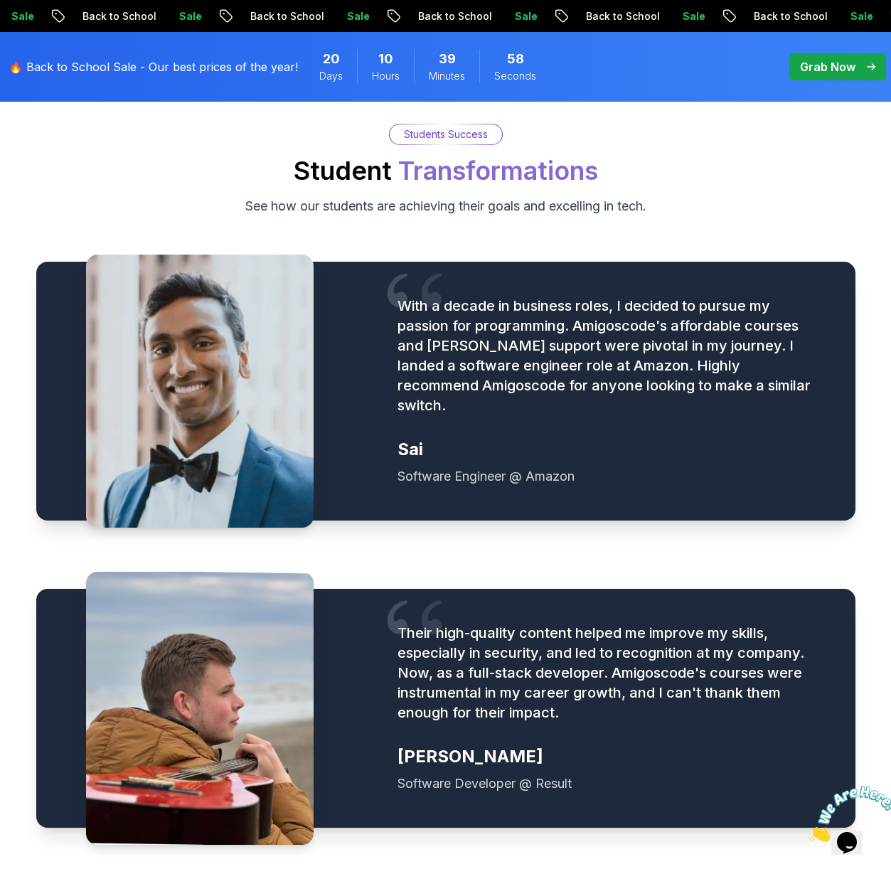
scroll to position [1626, 0]
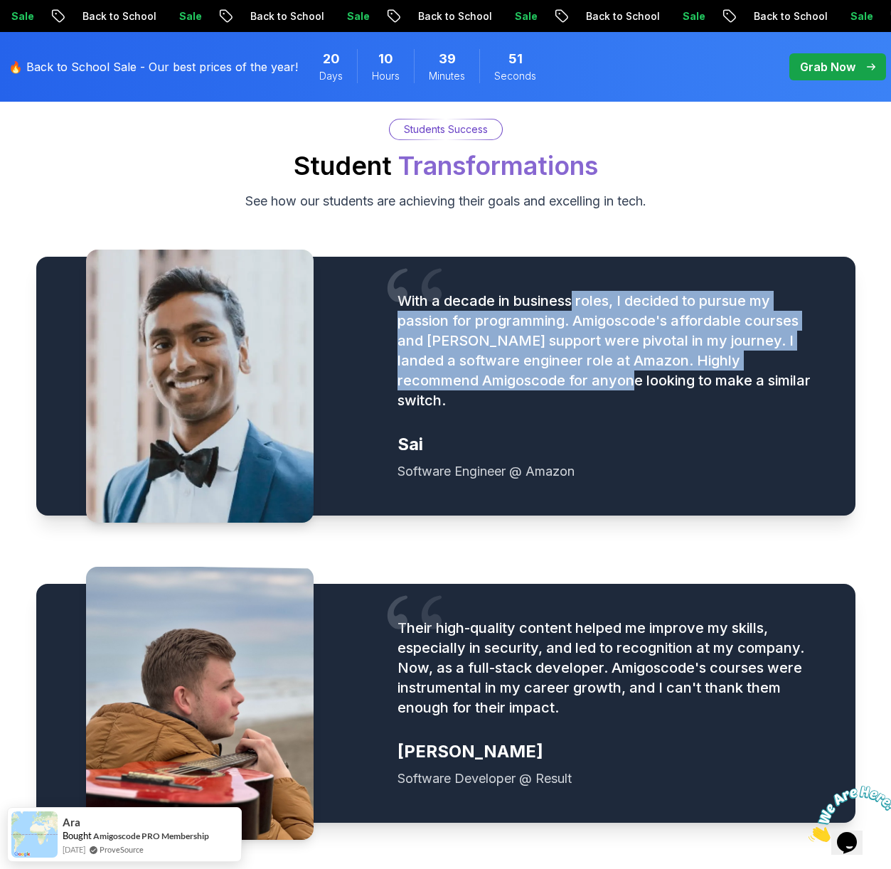
drag, startPoint x: 581, startPoint y: 370, endPoint x: 572, endPoint y: 291, distance: 79.4
click at [572, 291] on p "With a decade in business roles, I decided to pursue my passion for programming…" at bounding box center [608, 350] width 423 height 119
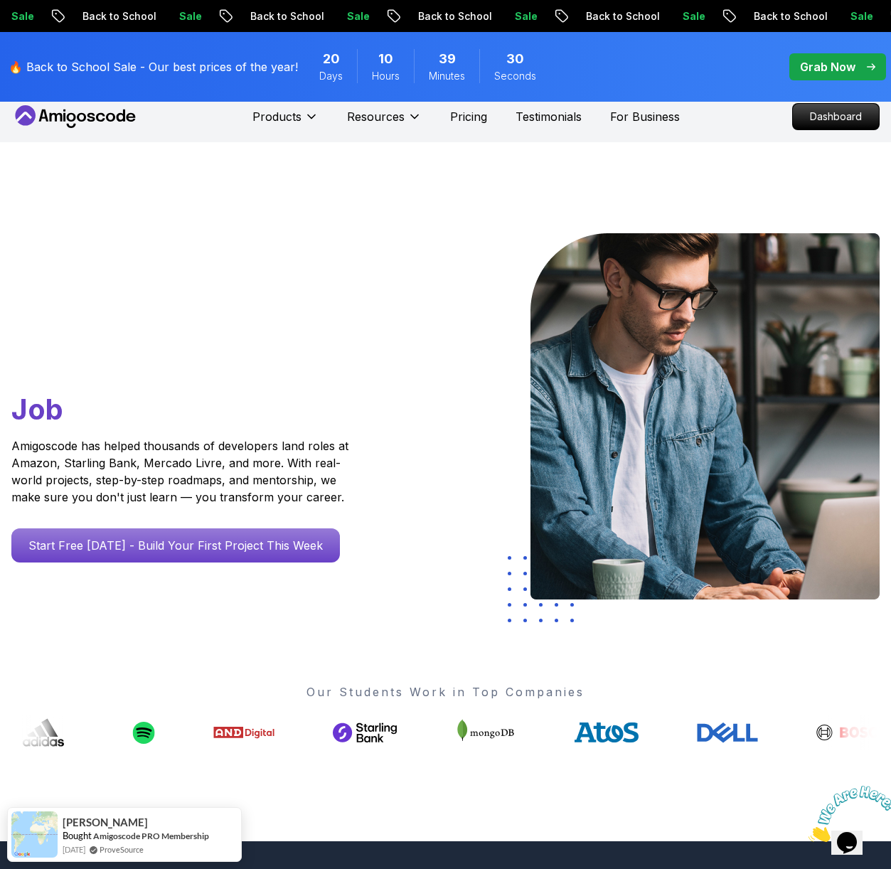
scroll to position [0, 0]
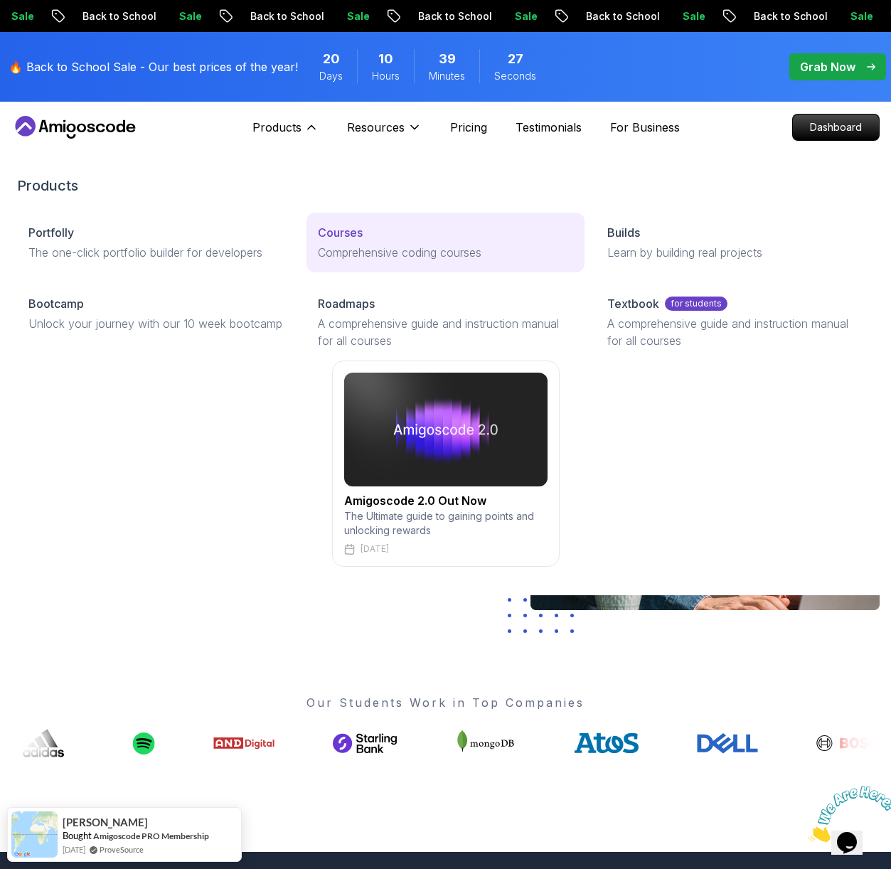
click at [325, 230] on p "Courses" at bounding box center [340, 232] width 45 height 17
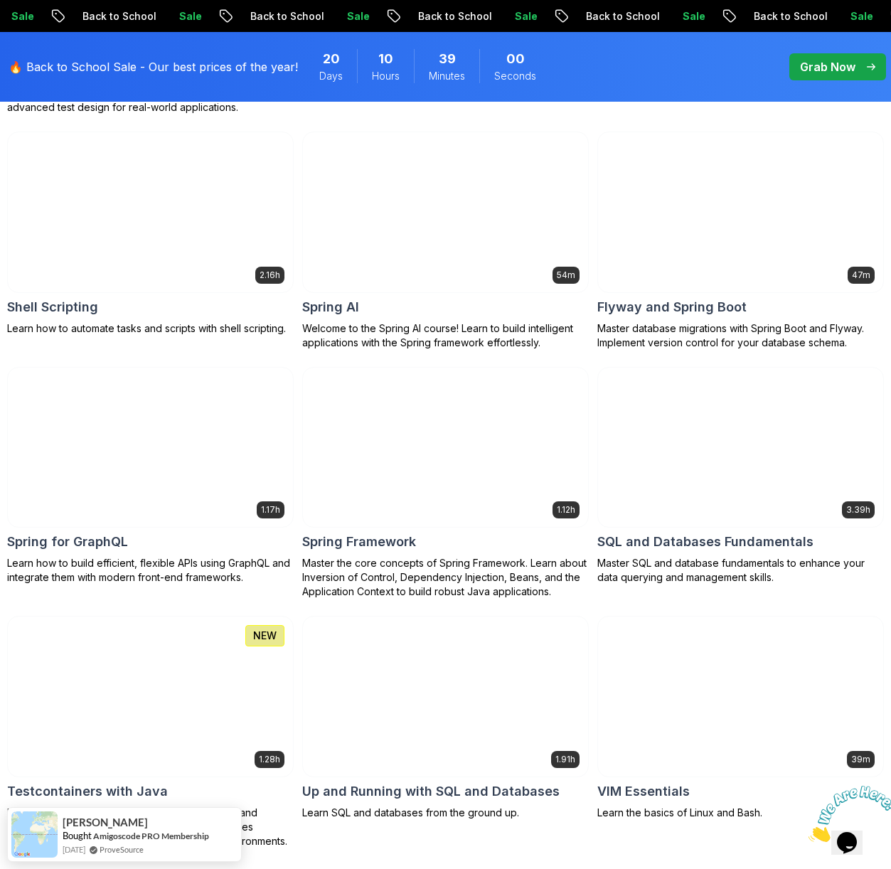
scroll to position [3302, 0]
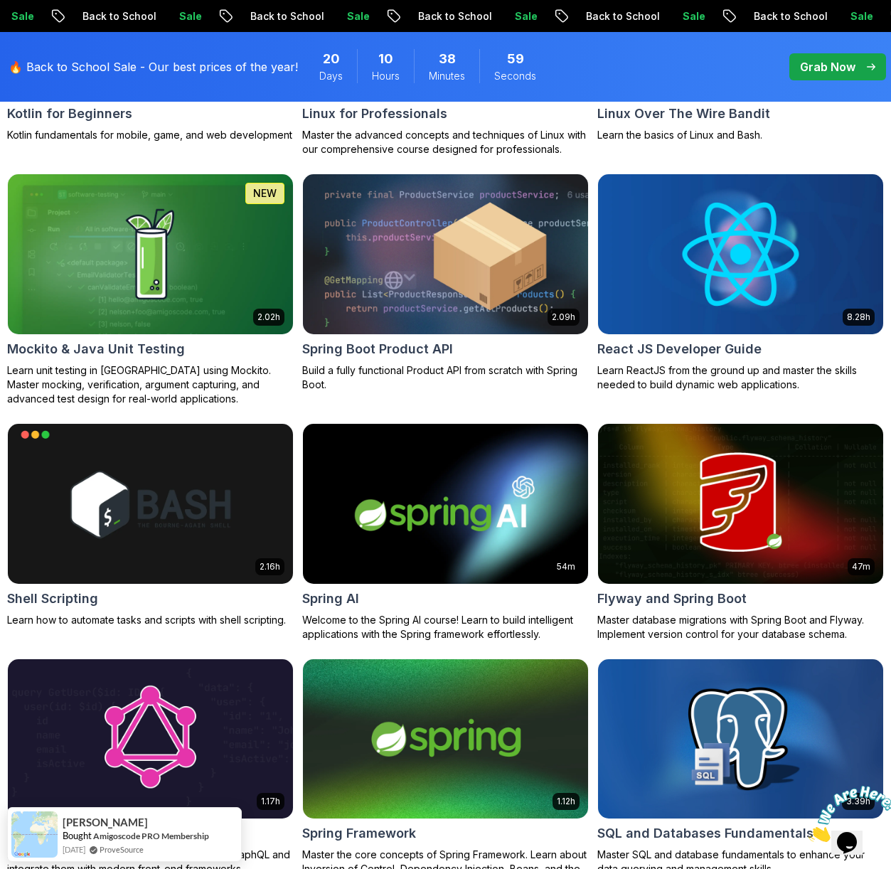
click at [189, 337] on div "2.02h NEW Mockito & Java Unit Testing Learn unit testing in Java using Mockito.…" at bounding box center [150, 289] width 286 height 232
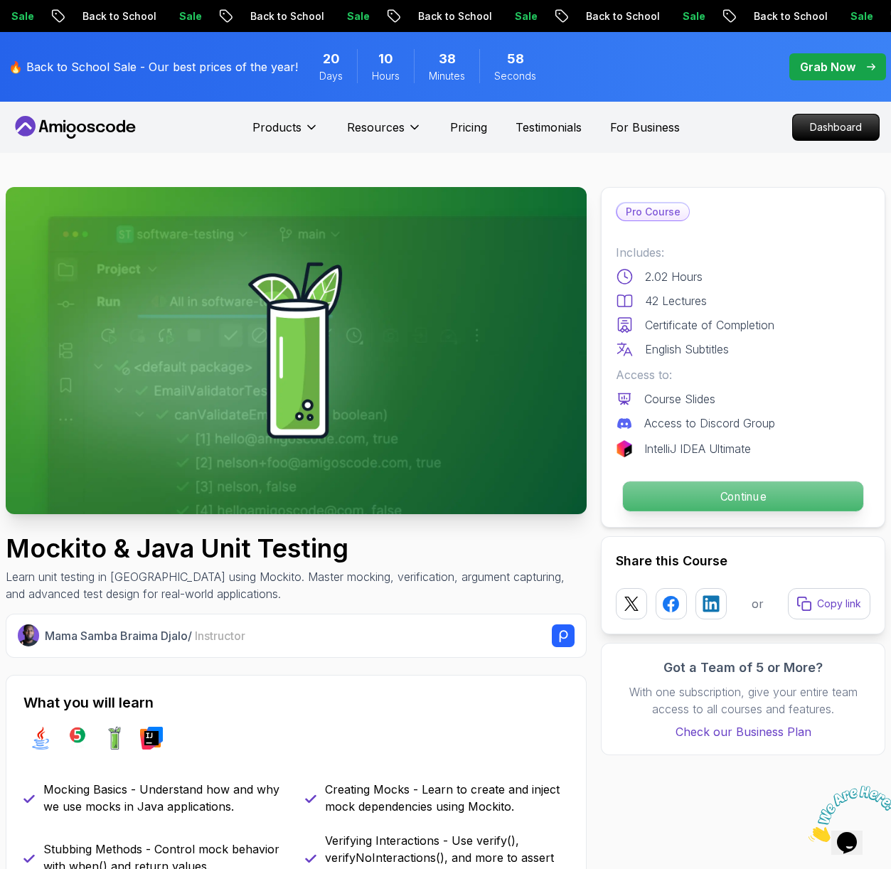
click at [748, 481] on p "Continue" at bounding box center [743, 496] width 240 height 30
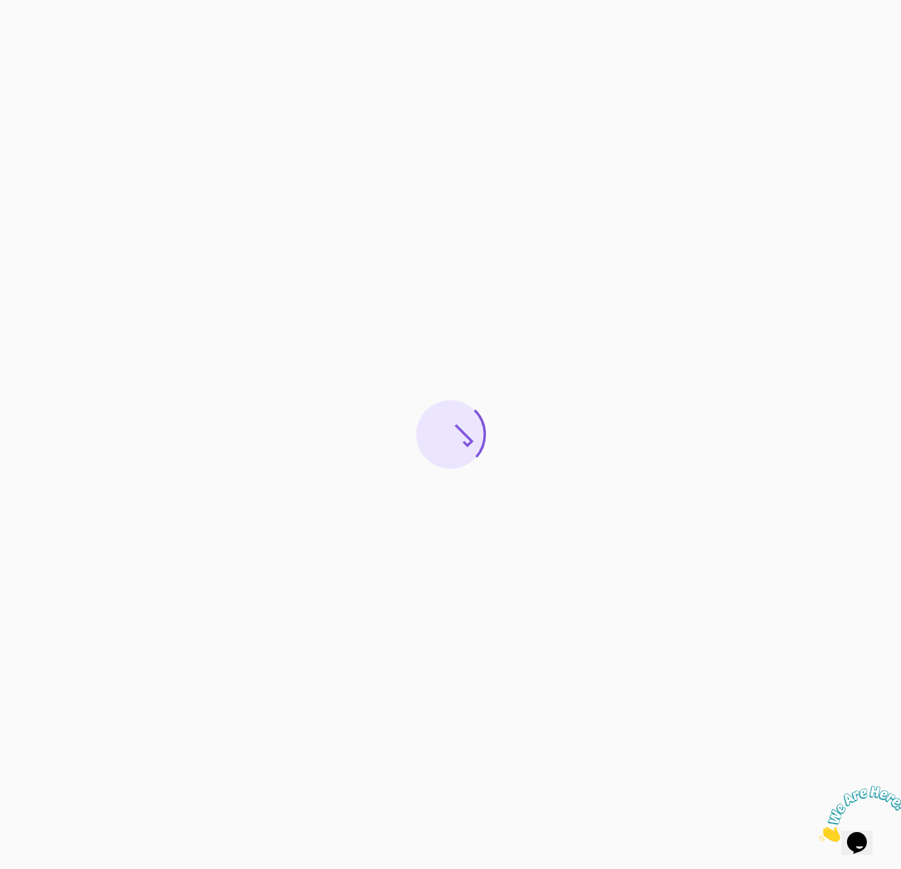
click at [819, 832] on icon "Close" at bounding box center [819, 838] width 0 height 12
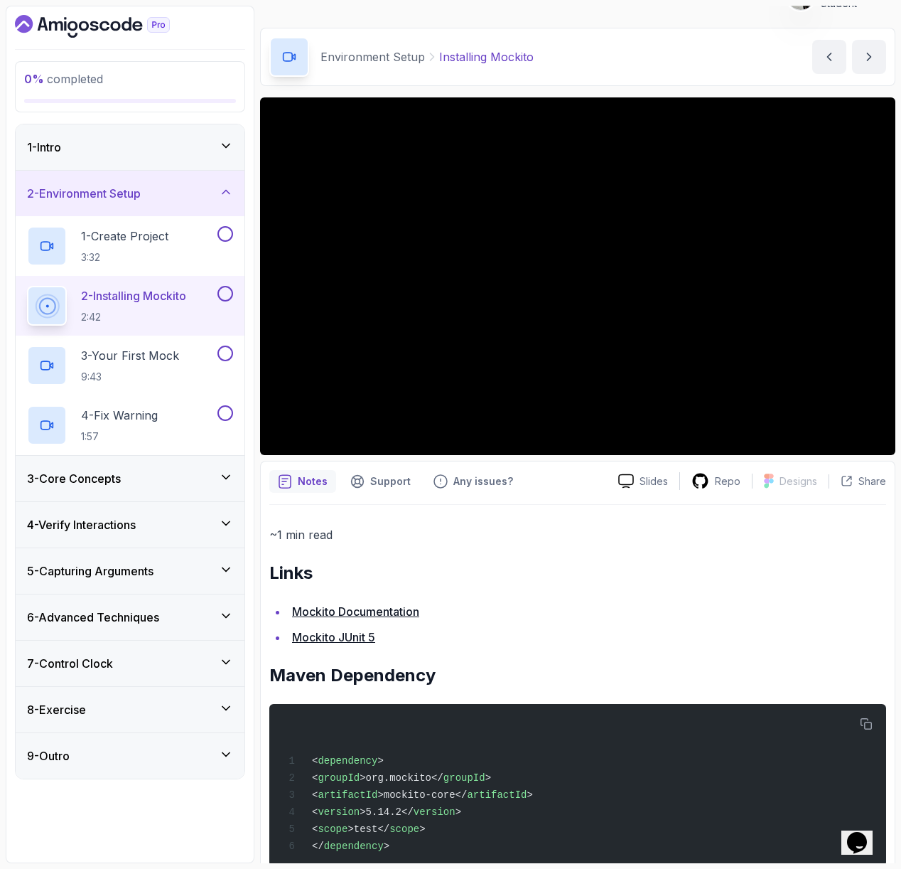
scroll to position [27, 0]
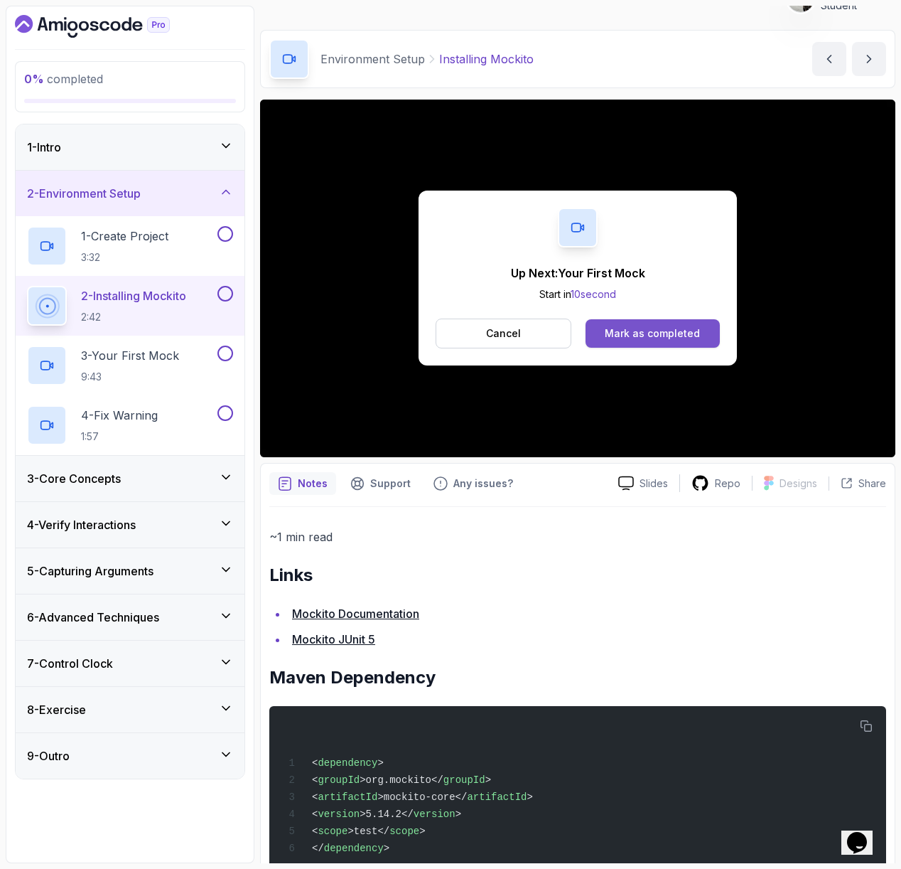
click at [606, 326] on div "Mark as completed" at bounding box center [652, 333] width 95 height 14
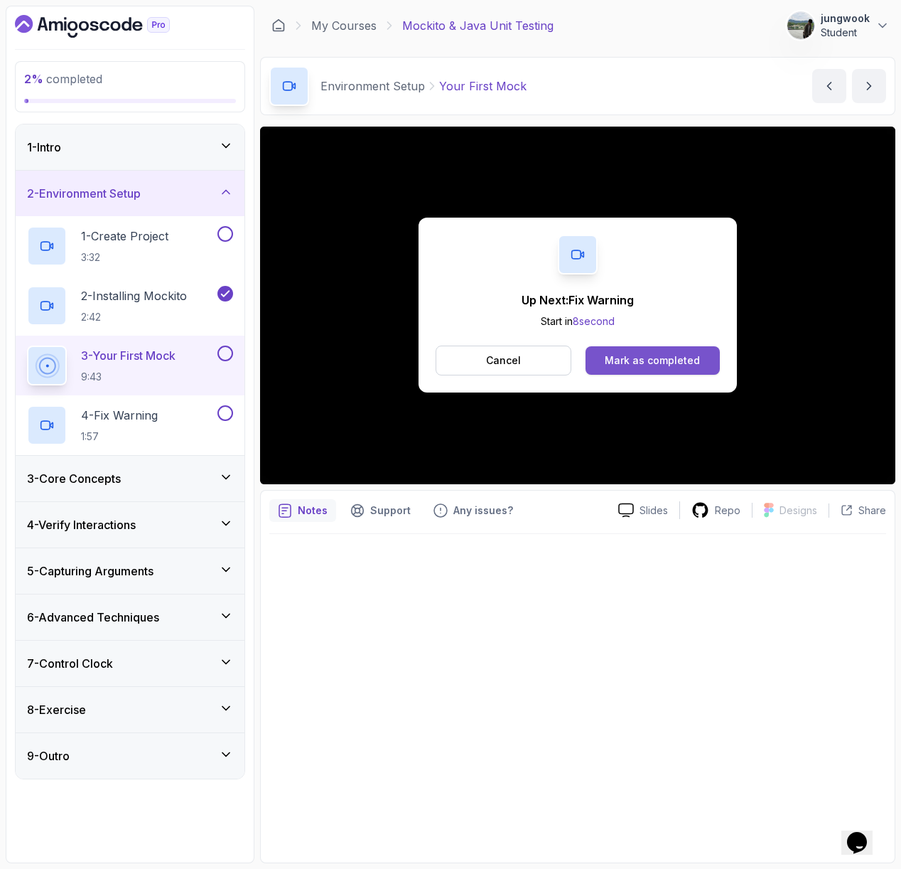
click at [682, 346] on button "Mark as completed" at bounding box center [653, 360] width 134 height 28
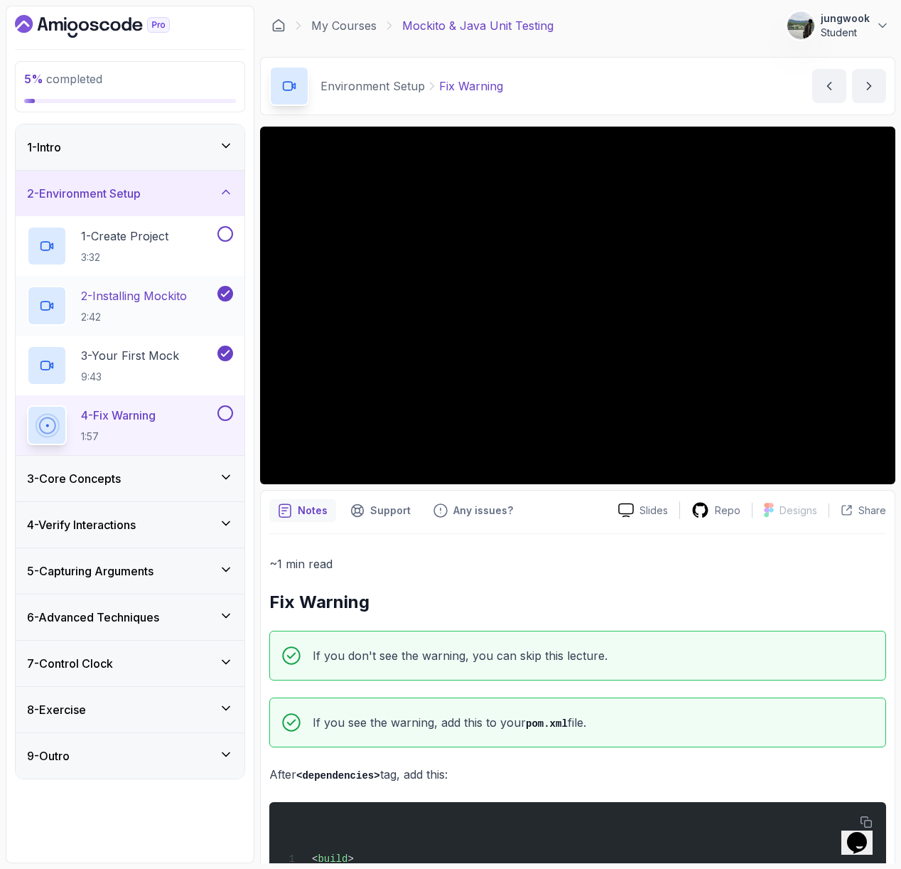
click at [152, 323] on p "2:42" at bounding box center [134, 317] width 106 height 14
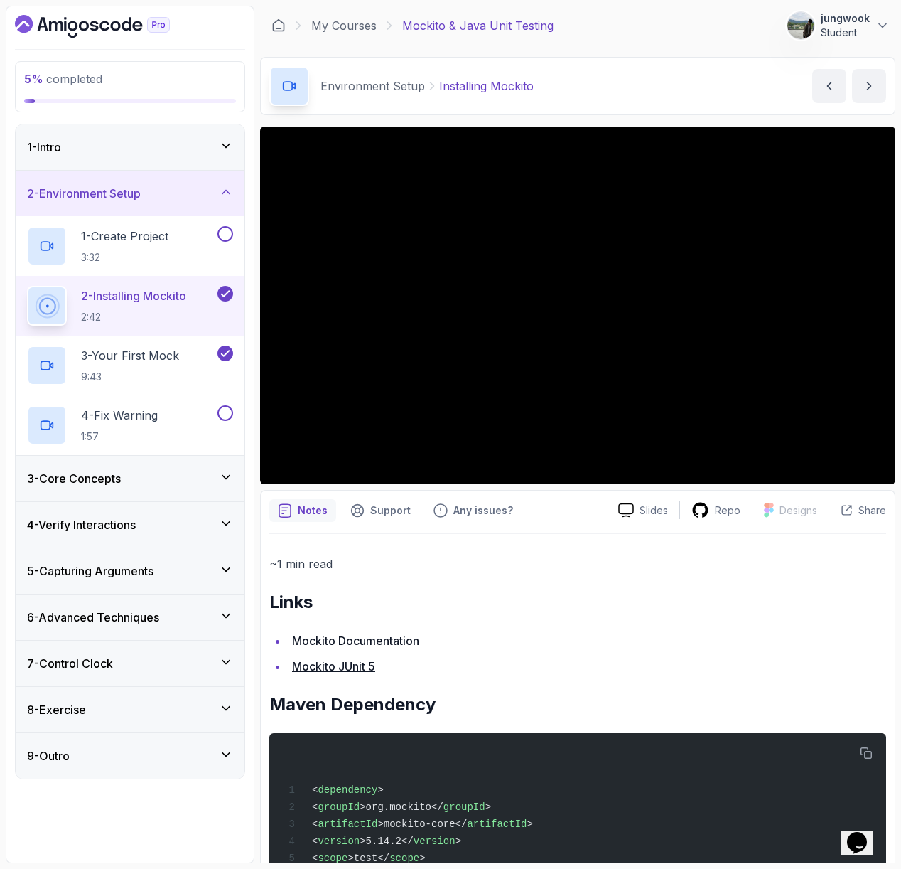
scroll to position [3, 0]
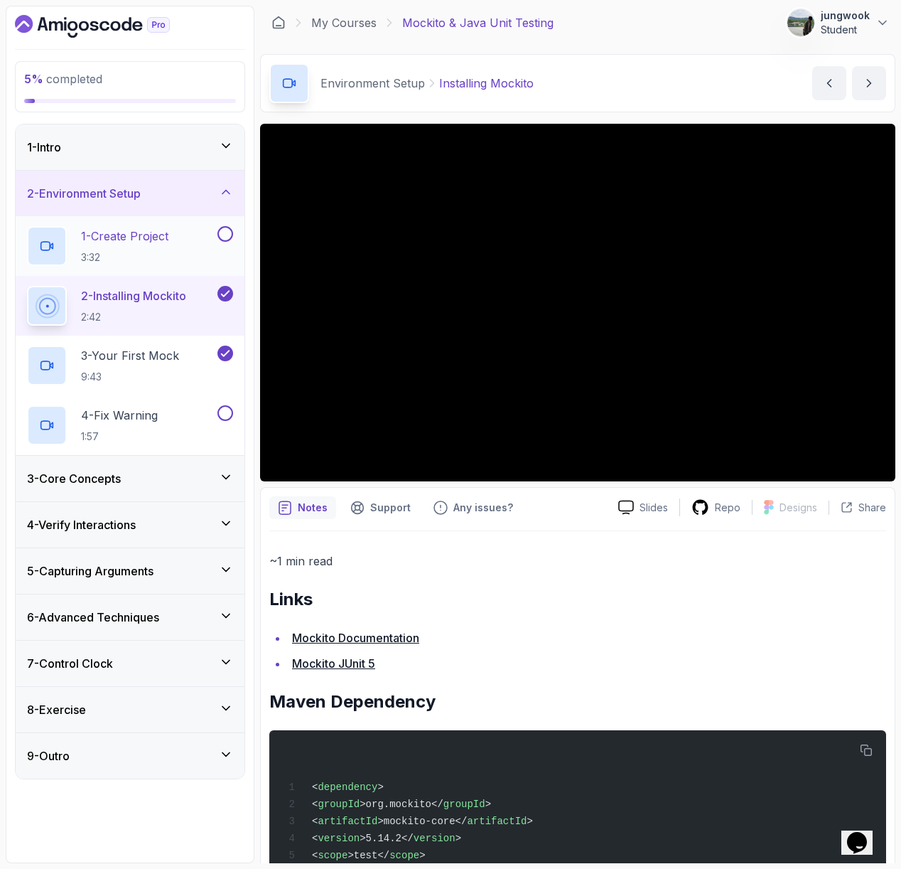
click at [75, 271] on div "1 - Create Project 3:32" at bounding box center [130, 246] width 229 height 60
click at [93, 245] on h2 "1 - Create Project 3:32" at bounding box center [124, 245] width 87 height 37
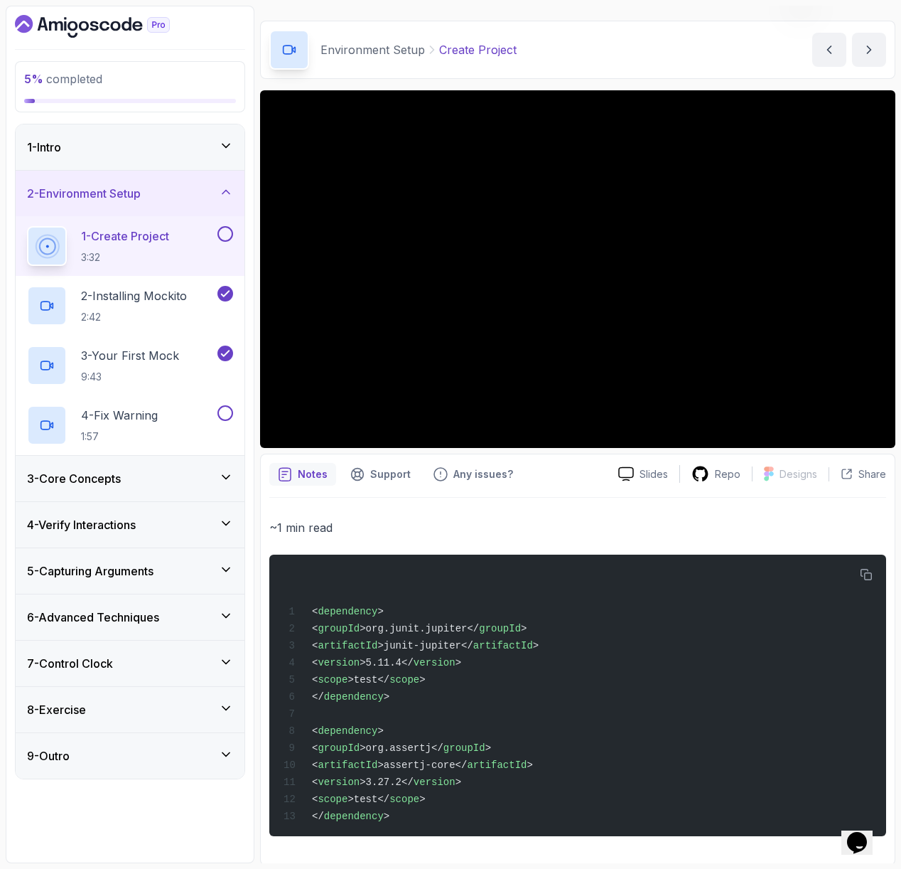
scroll to position [36, 0]
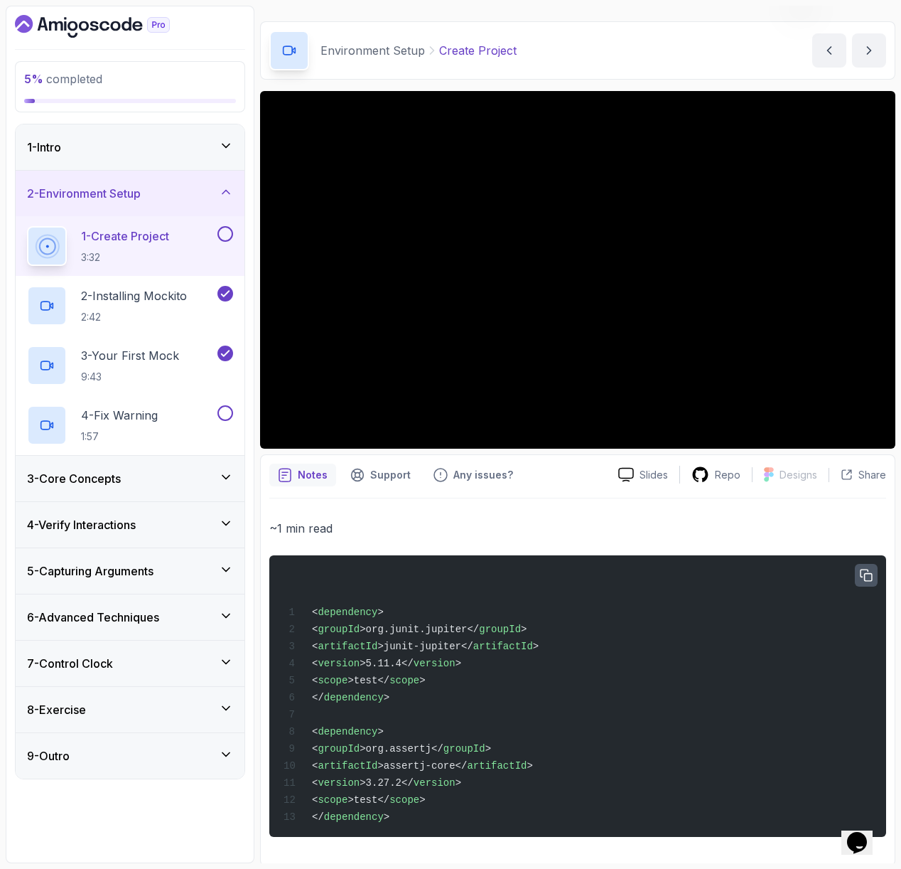
click at [869, 571] on icon "button" at bounding box center [866, 575] width 13 height 13
click at [855, 564] on button "button" at bounding box center [866, 575] width 23 height 23
click at [226, 232] on button at bounding box center [226, 234] width 16 height 16
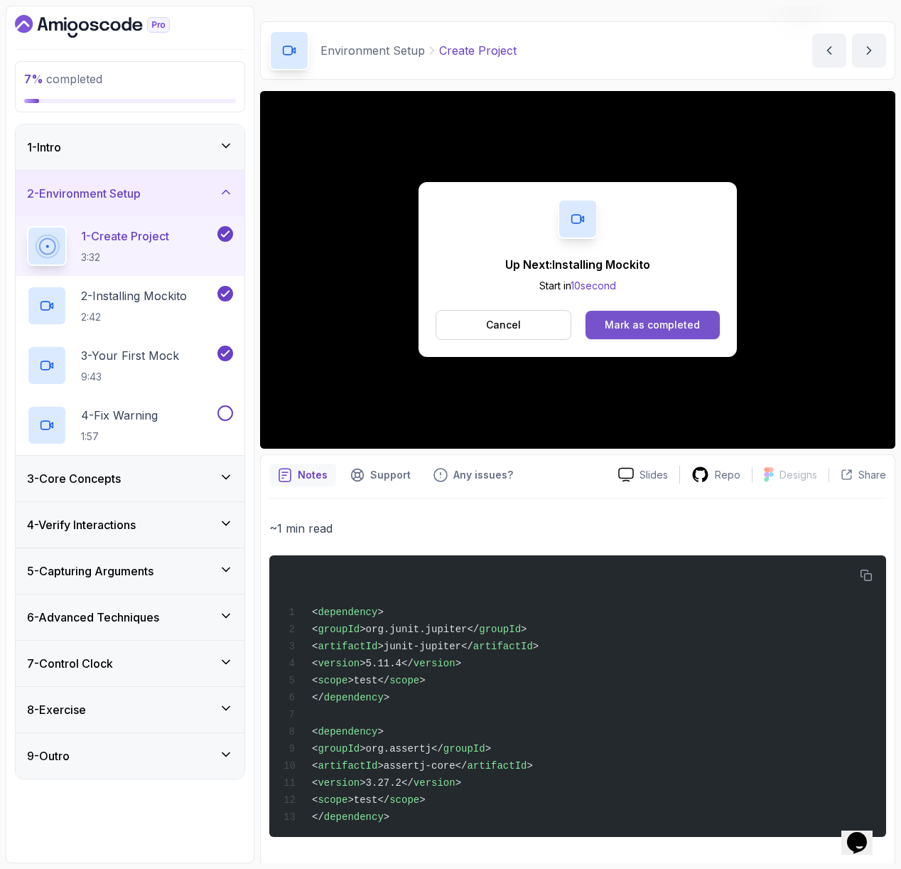
click at [612, 313] on button "Mark as completed" at bounding box center [653, 325] width 134 height 28
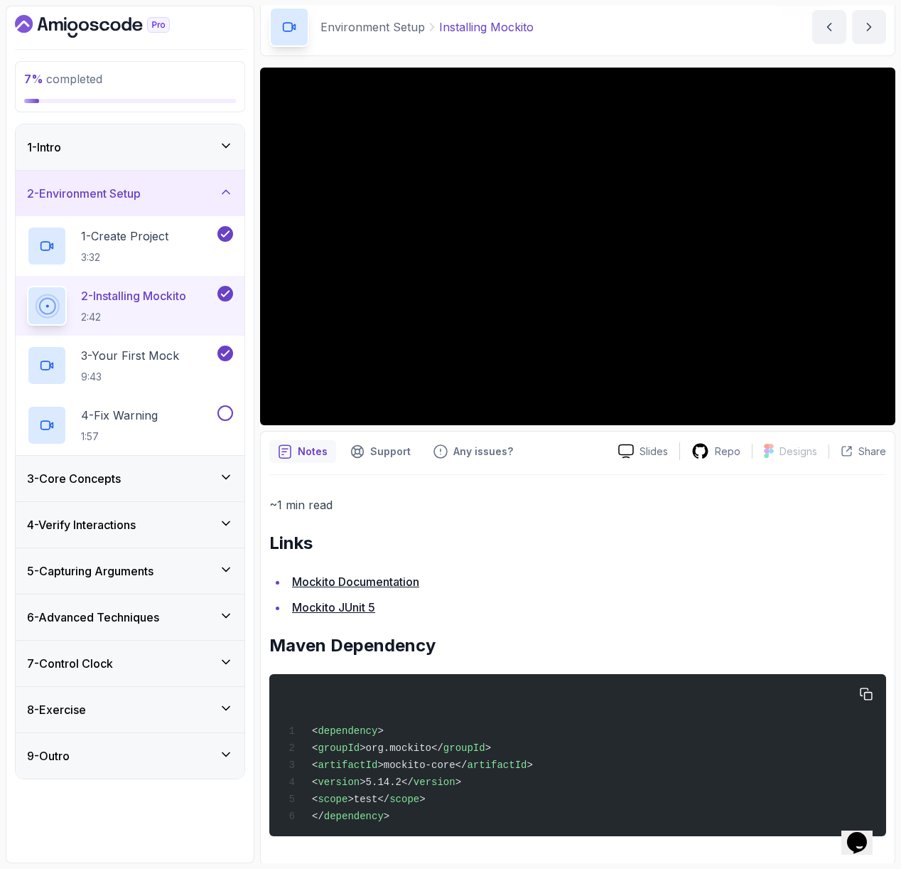
scroll to position [61, 0]
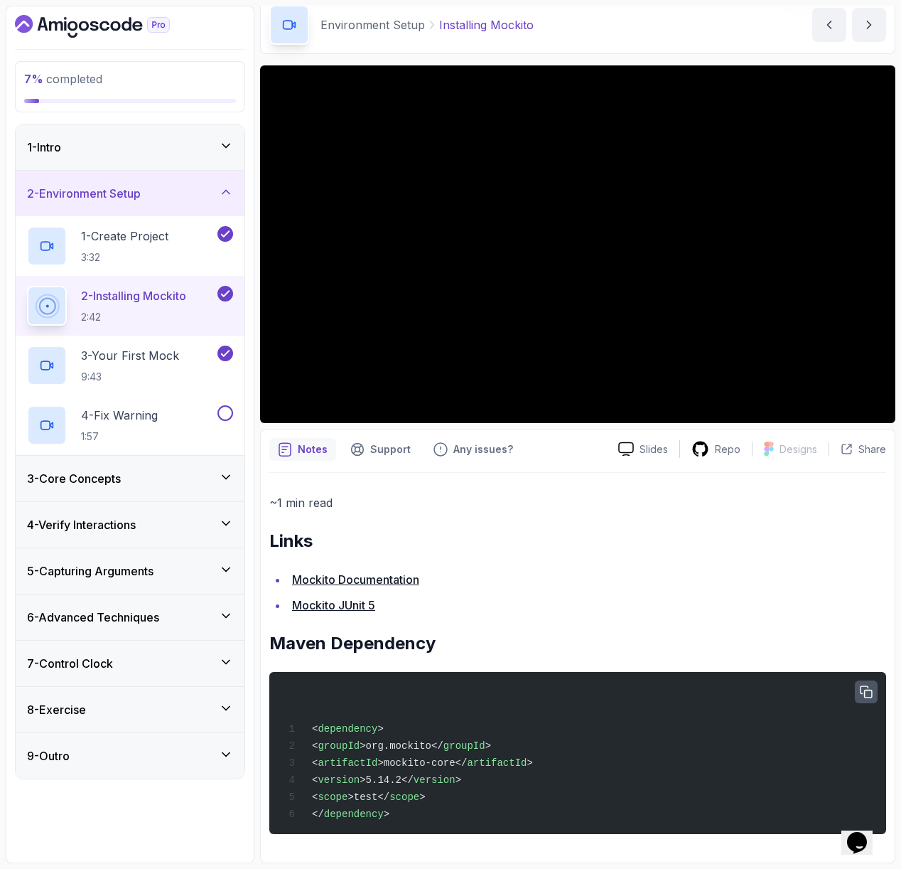
click at [864, 694] on icon "button" at bounding box center [866, 691] width 11 height 11
click at [864, 694] on icon "button" at bounding box center [866, 692] width 9 height 6
click at [867, 691] on icon "button" at bounding box center [866, 692] width 9 height 6
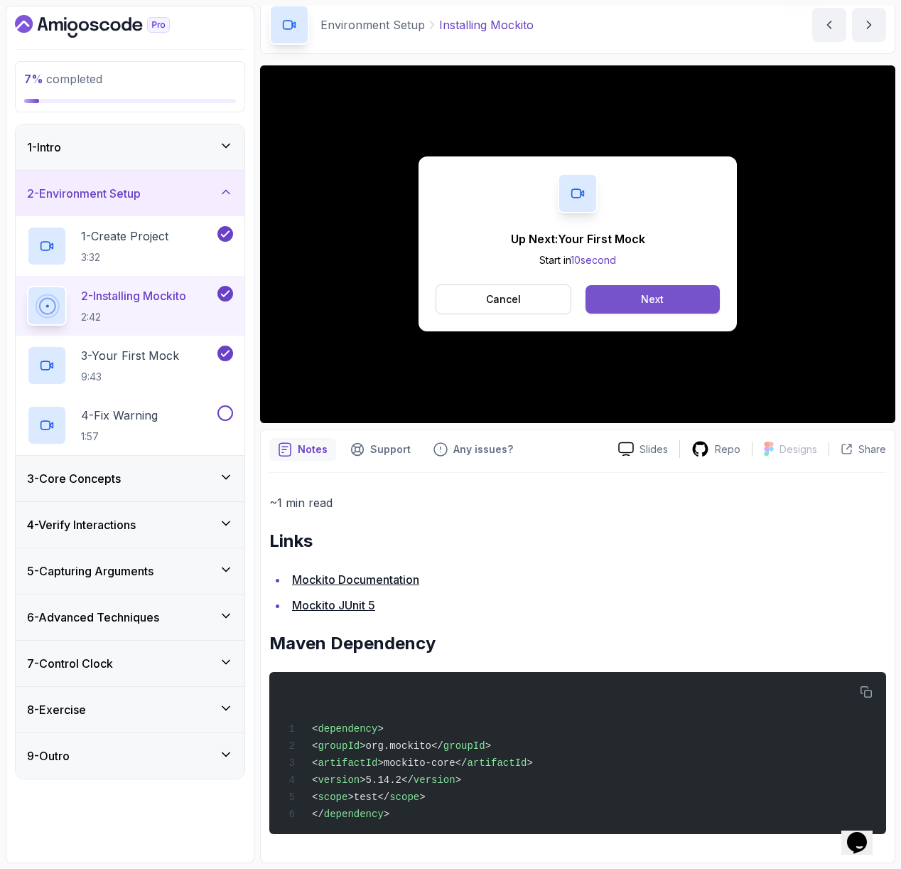
click at [669, 298] on button "Next" at bounding box center [653, 299] width 134 height 28
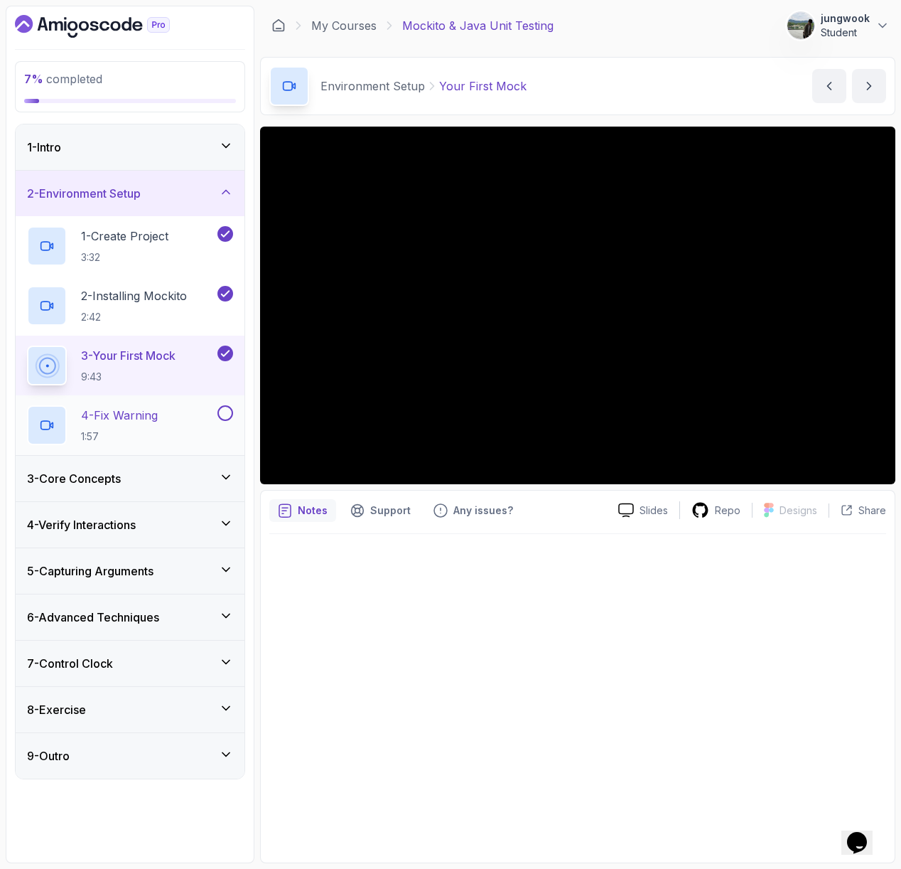
click at [156, 434] on p "1:57" at bounding box center [119, 436] width 77 height 14
click at [153, 427] on h2 "4 - Fix Warning 1:57" at bounding box center [119, 425] width 77 height 37
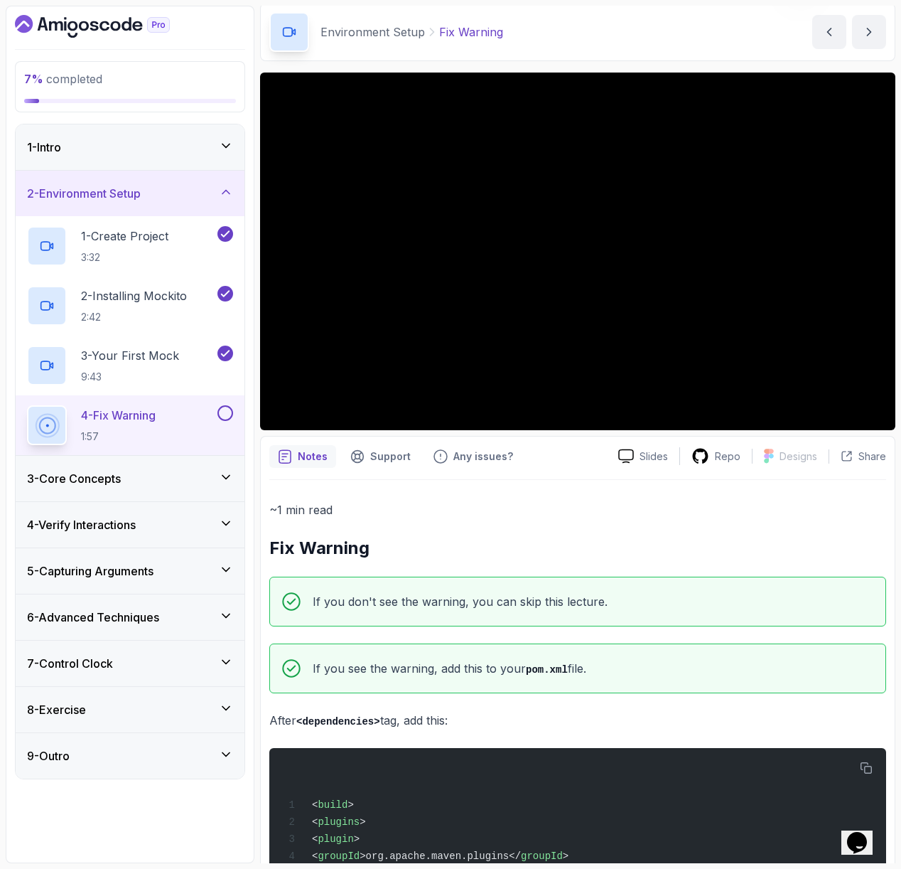
scroll to position [413, 0]
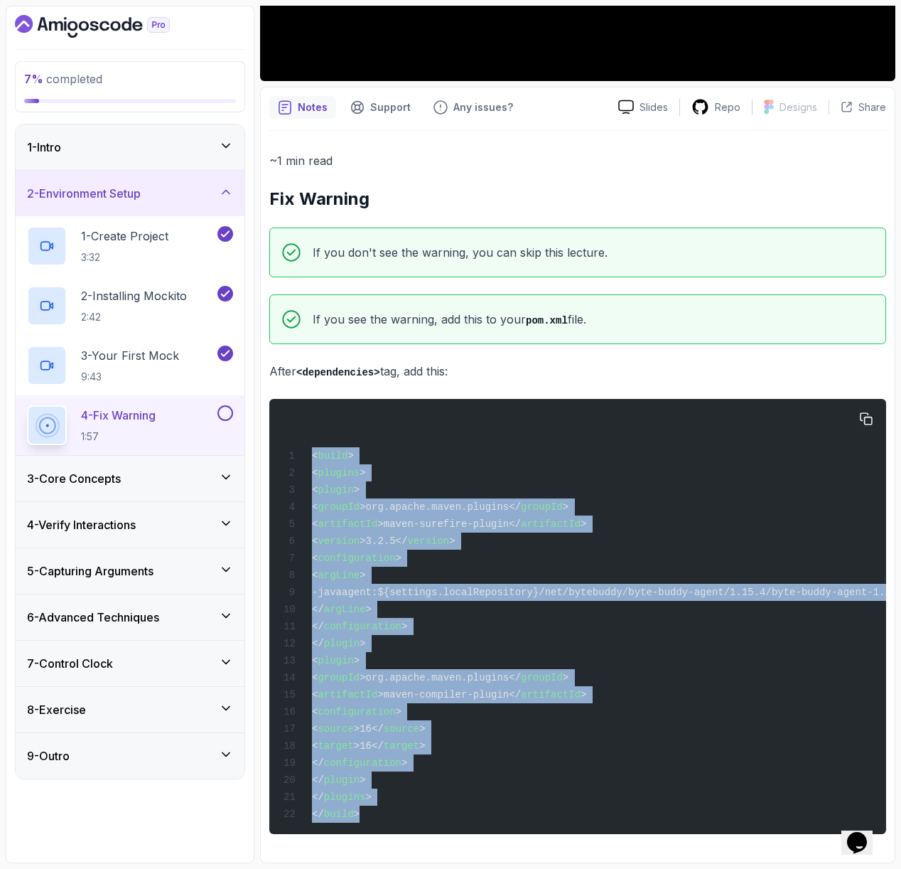
drag, startPoint x: 363, startPoint y: 801, endPoint x: 294, endPoint y: 440, distance: 367.7
click at [294, 440] on div "< build > < plugins > < plugin > < groupId >org.apache.maven.plugins</ groupId …" at bounding box center [578, 616] width 594 height 418
click at [869, 407] on button "button" at bounding box center [866, 418] width 23 height 23
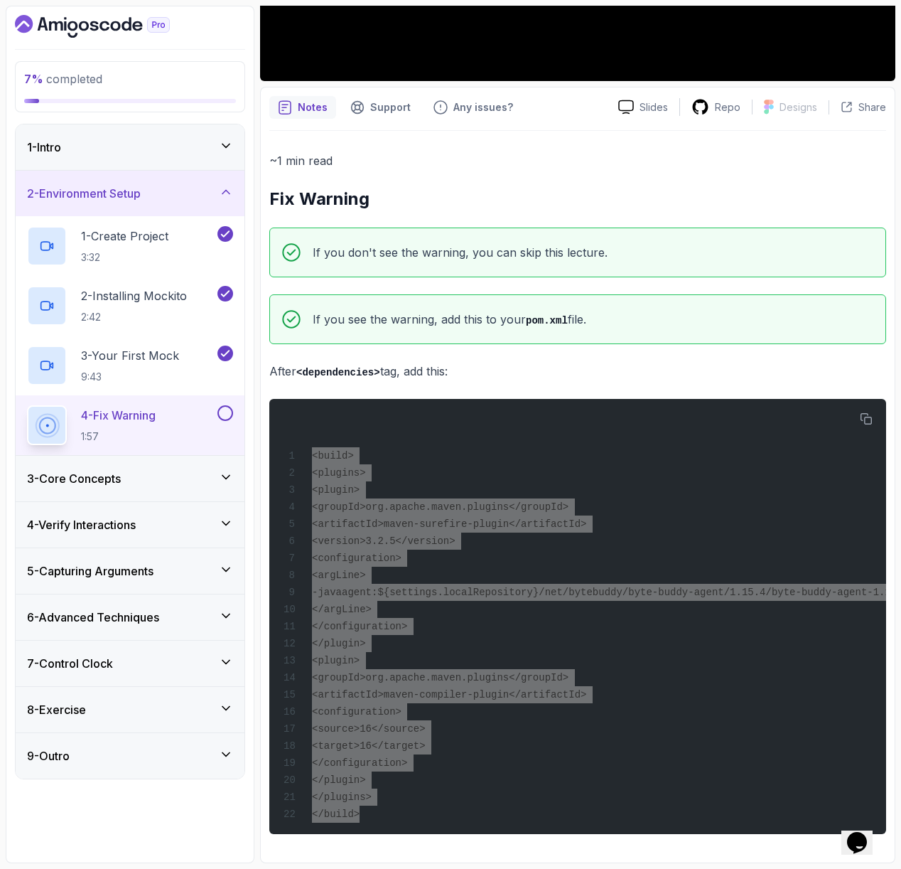
scroll to position [0, 0]
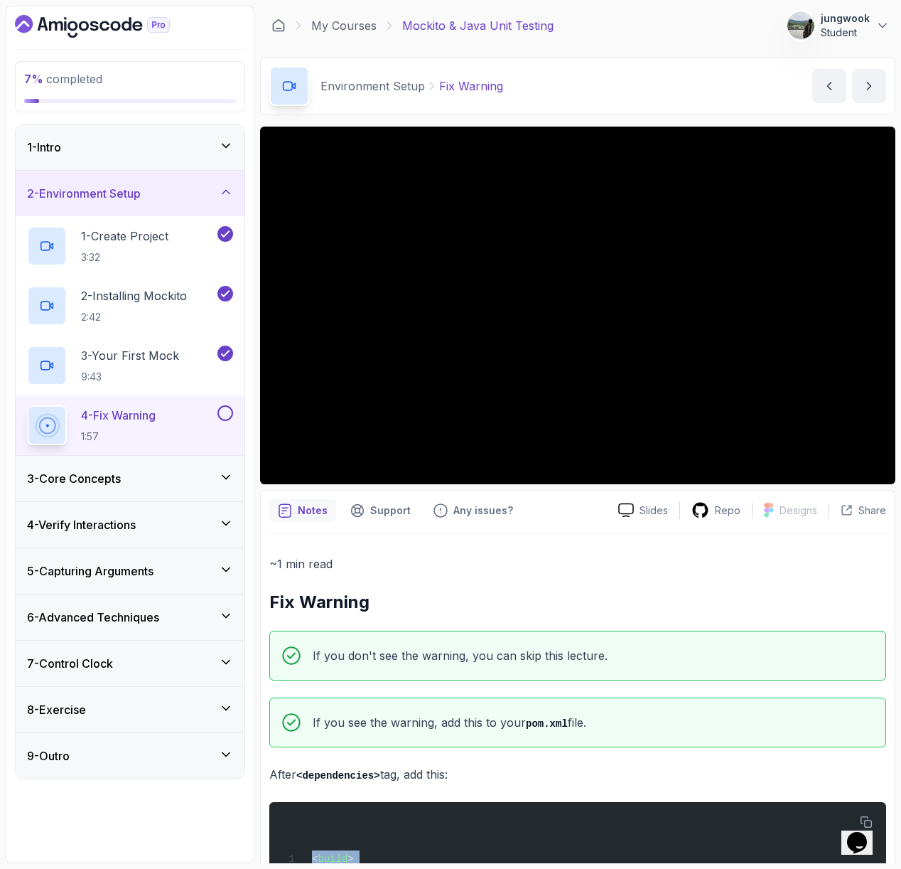
click at [150, 484] on div "3 - Core Concepts" at bounding box center [130, 478] width 206 height 17
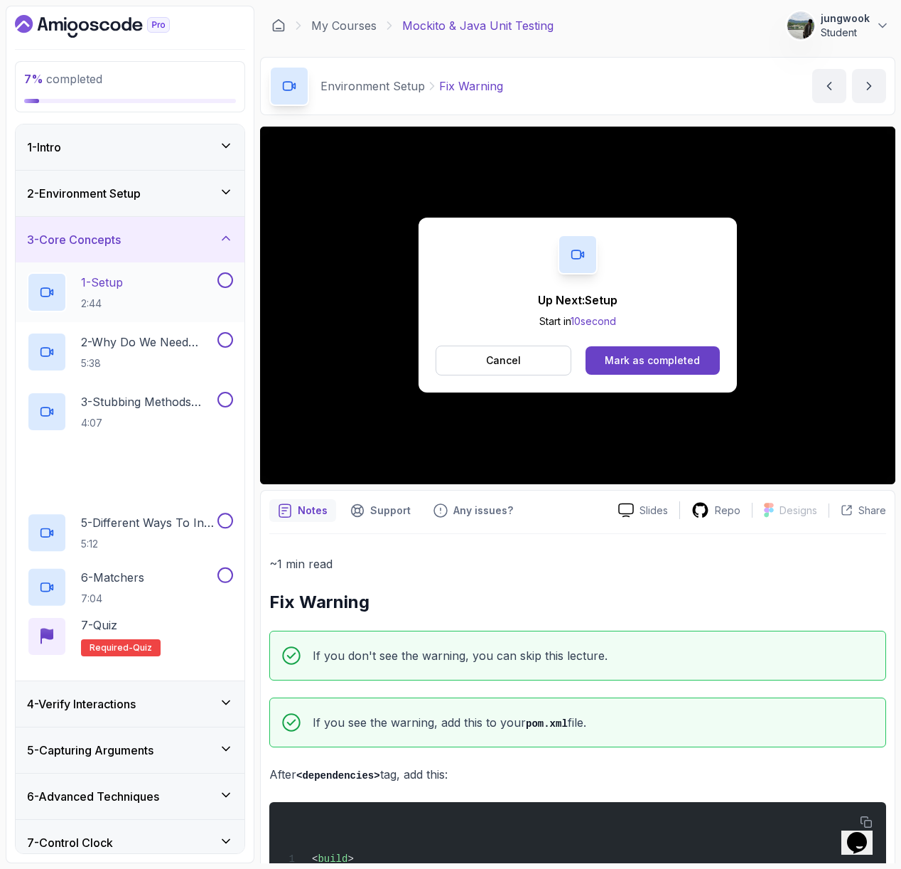
click at [178, 284] on div "1 - Setup 2:44" at bounding box center [121, 292] width 188 height 40
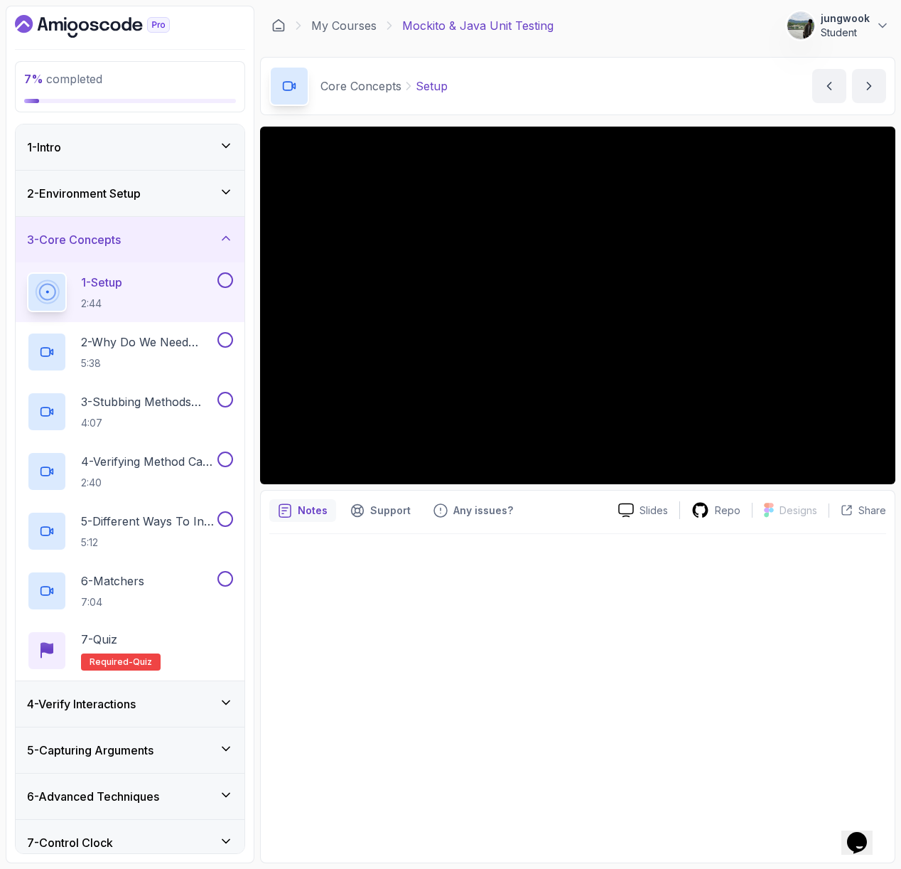
click at [481, 123] on main "My Courses Mockito & Java Unit Testing 383 Points jungwook Student 4 - Core Con…" at bounding box center [577, 434] width 635 height 857
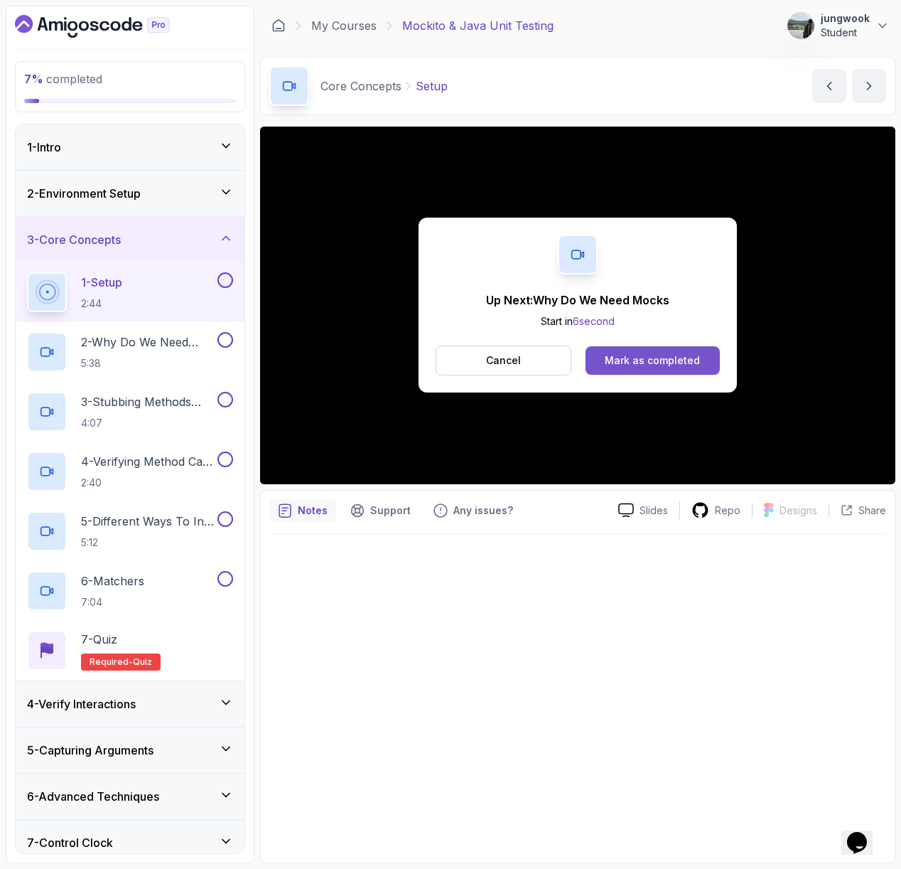
click at [655, 359] on div "Mark as completed" at bounding box center [652, 360] width 95 height 14
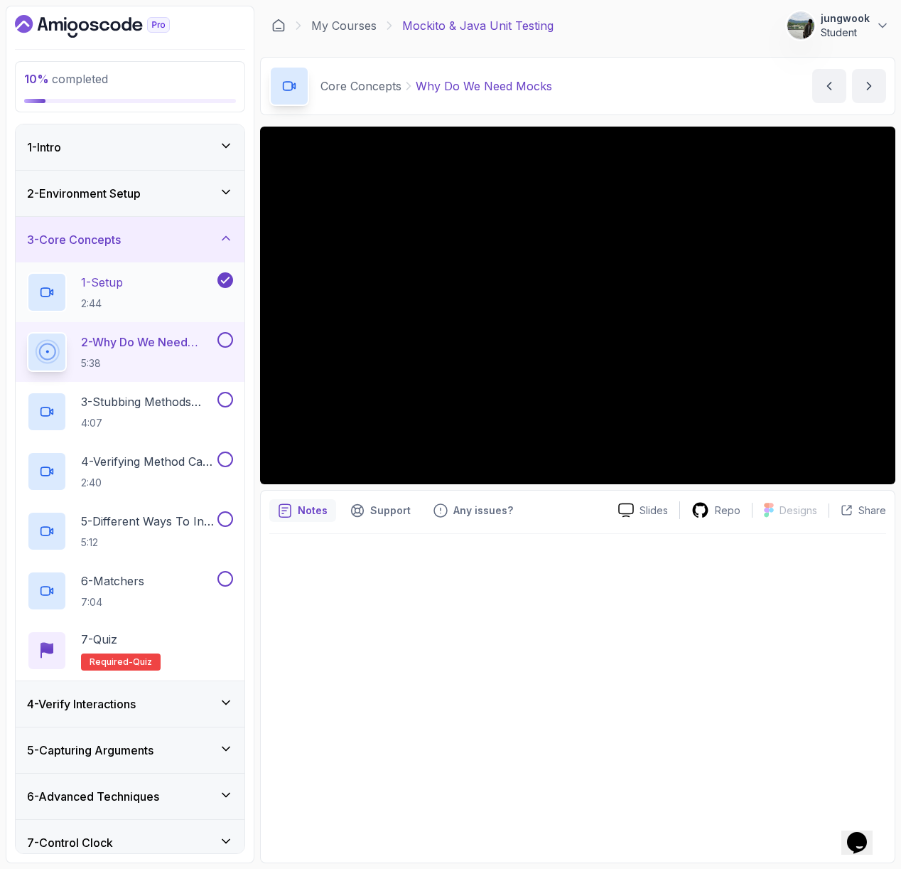
click at [159, 289] on div "1 - Setup 2:44" at bounding box center [121, 292] width 188 height 40
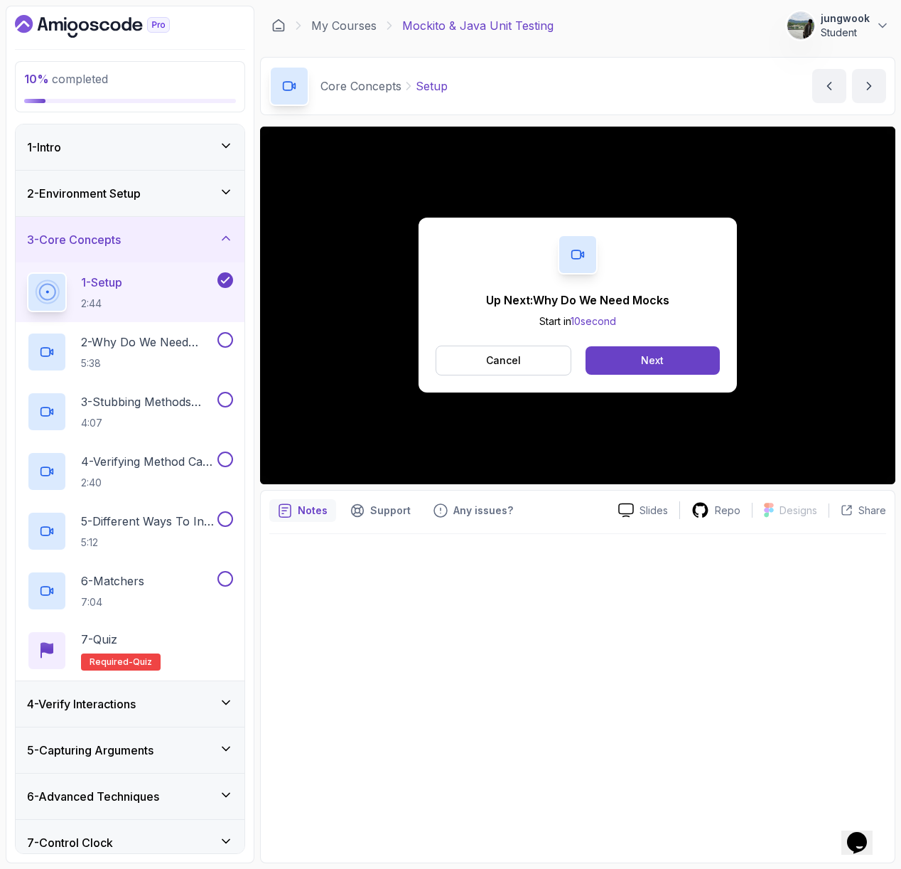
click at [584, 360] on div "Cancel Next" at bounding box center [578, 360] width 284 height 30
click at [589, 358] on button "Next" at bounding box center [653, 360] width 134 height 28
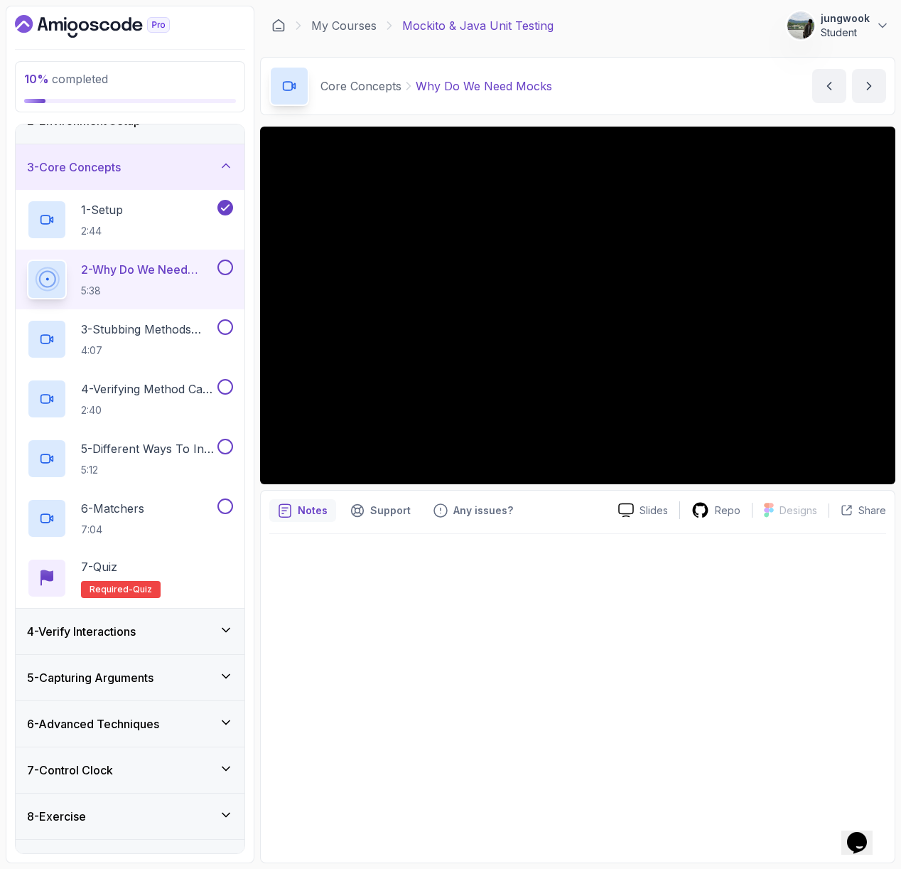
scroll to position [26, 0]
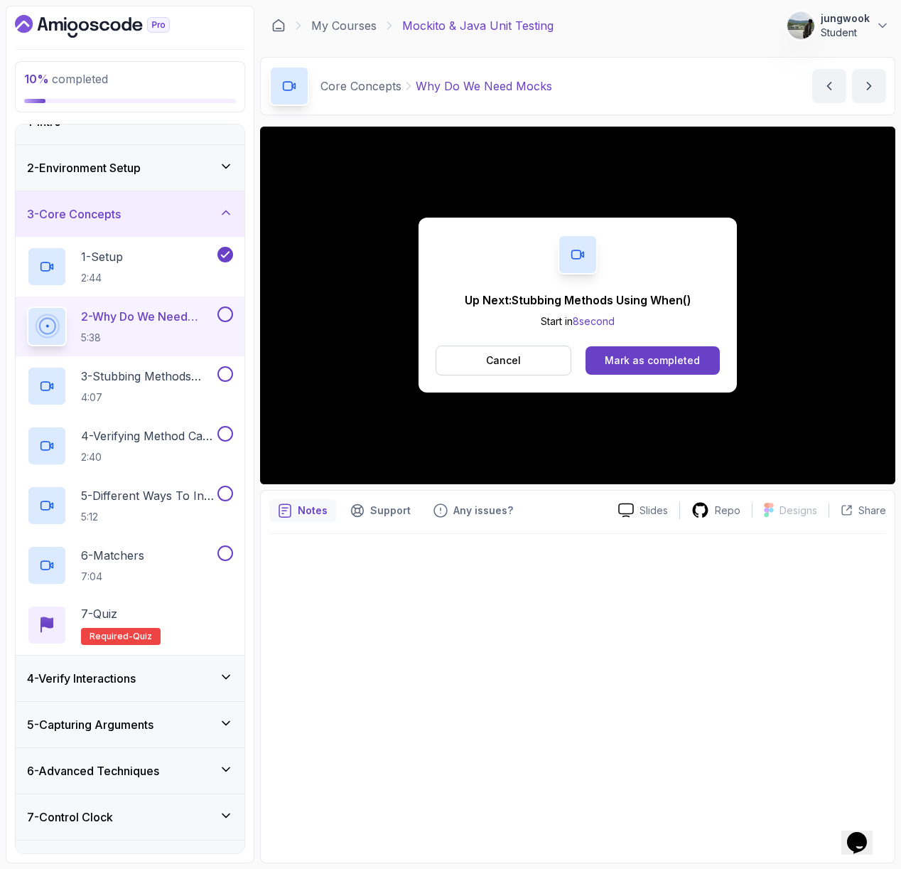
click at [570, 345] on div "Cancel Mark as completed" at bounding box center [578, 360] width 284 height 30
click at [562, 366] on button "Cancel" at bounding box center [504, 360] width 136 height 30
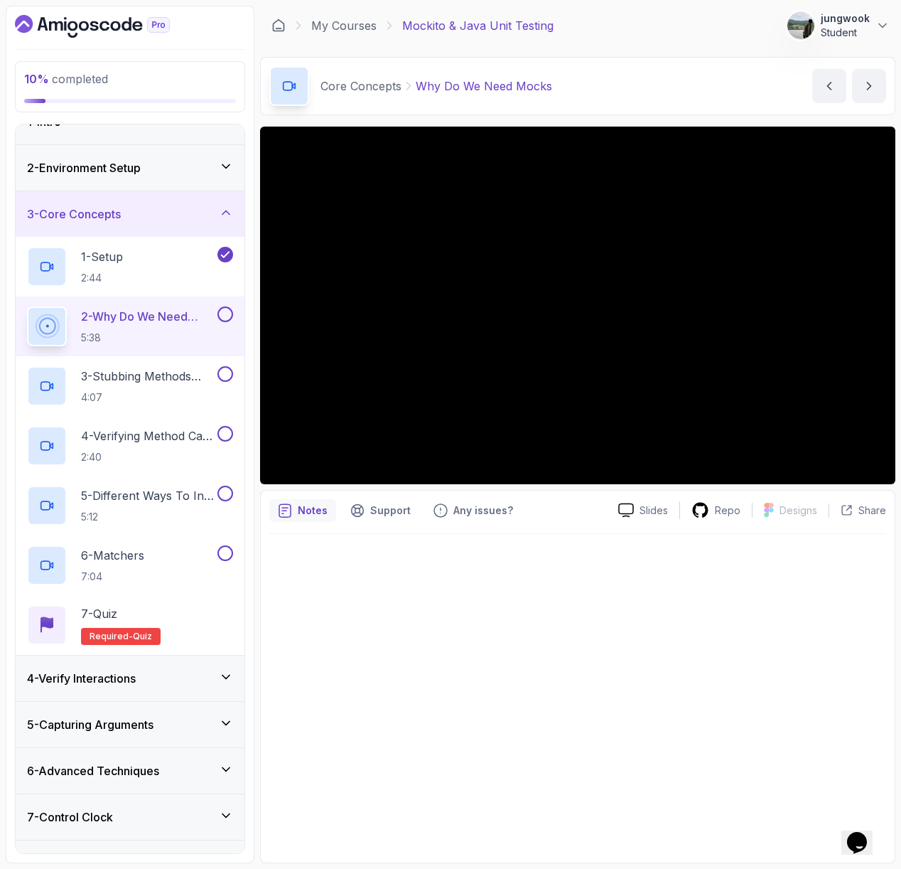
click at [230, 314] on button at bounding box center [226, 314] width 16 height 16
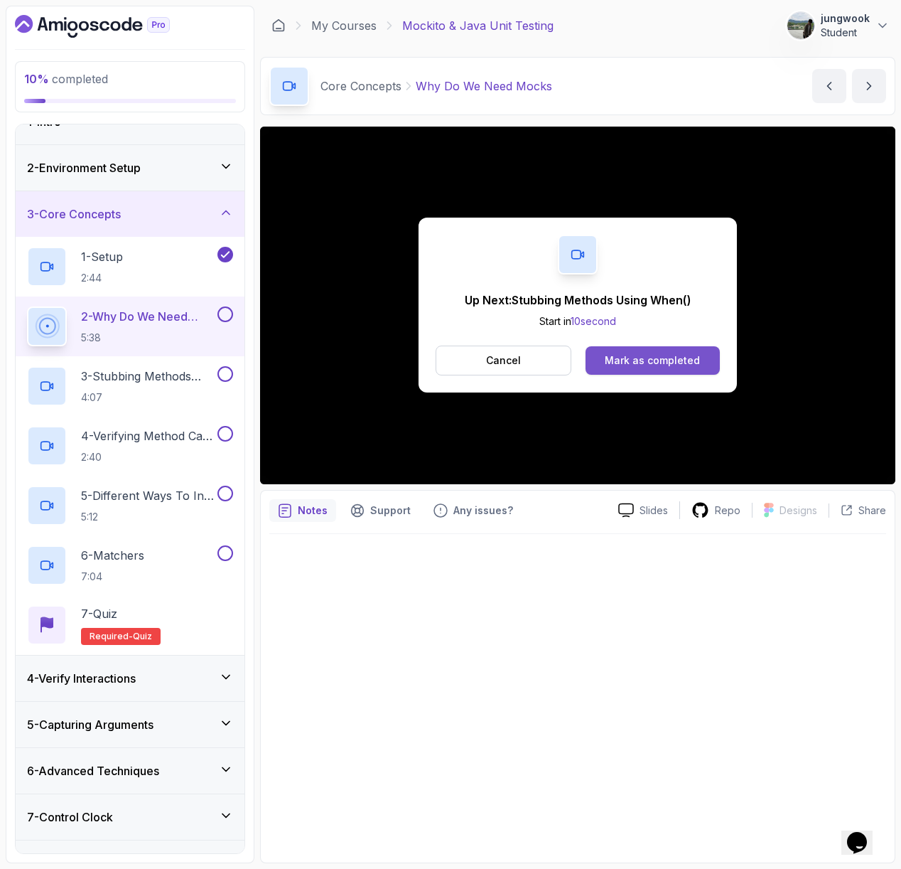
click at [657, 361] on div "Mark as completed" at bounding box center [652, 360] width 95 height 14
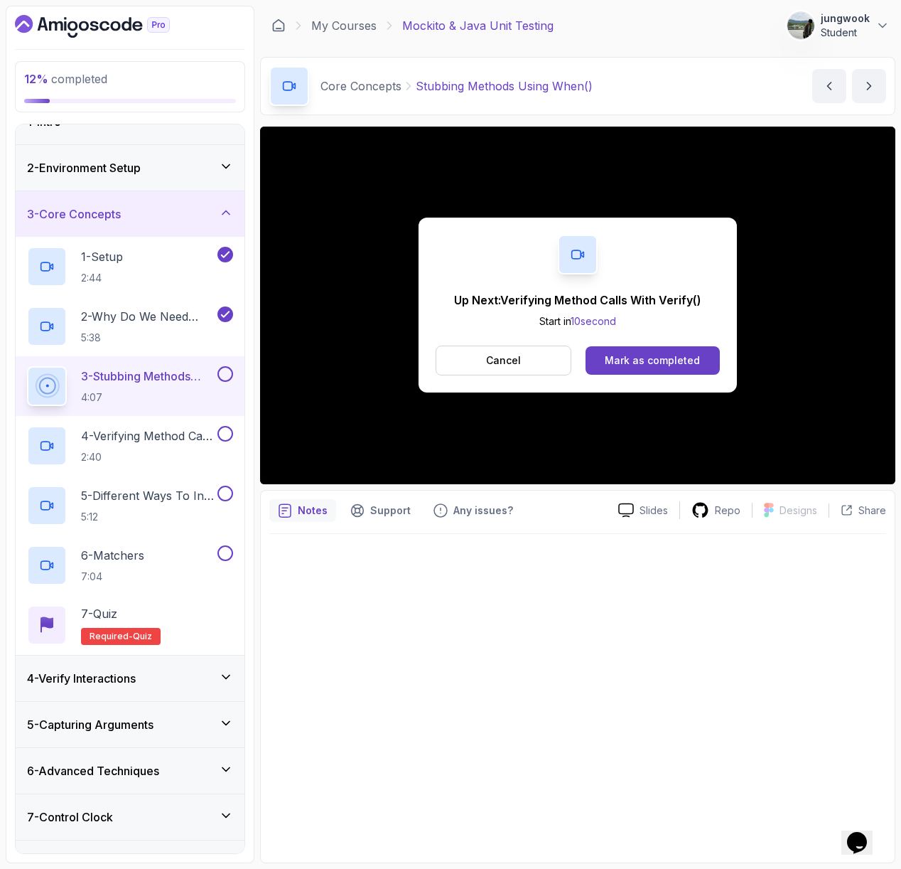
click at [694, 345] on div "Cancel Mark as completed" at bounding box center [578, 360] width 284 height 30
click at [685, 360] on div "Mark as completed" at bounding box center [652, 360] width 95 height 14
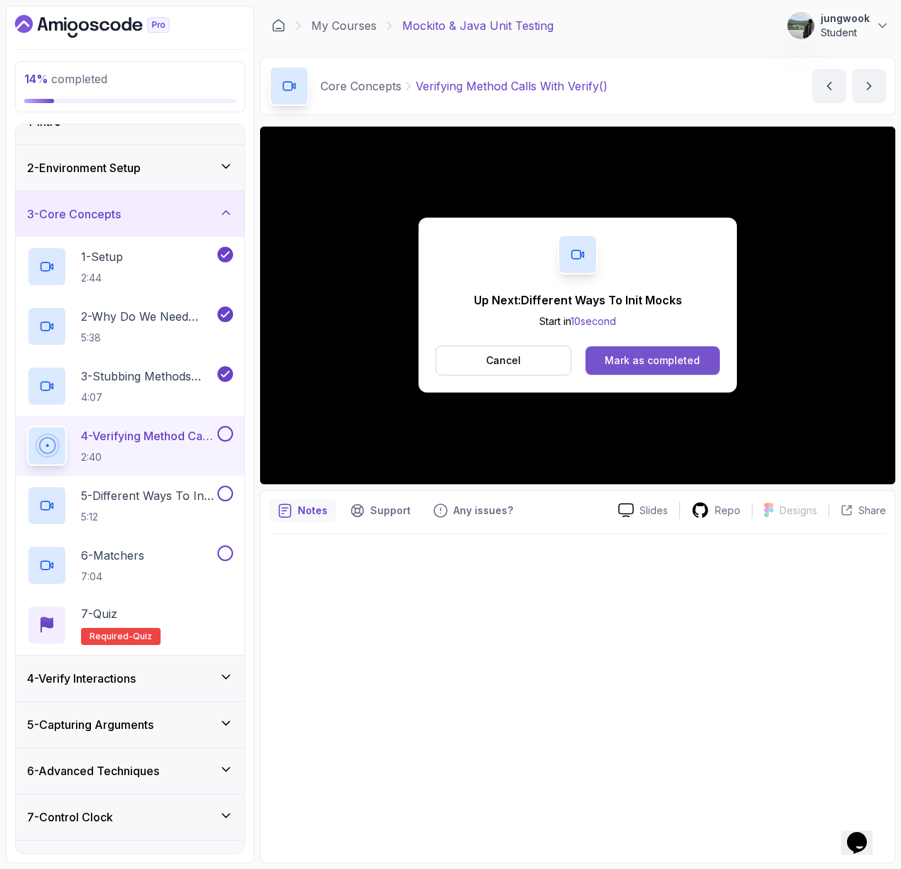
click at [616, 363] on div "Mark as completed" at bounding box center [652, 360] width 95 height 14
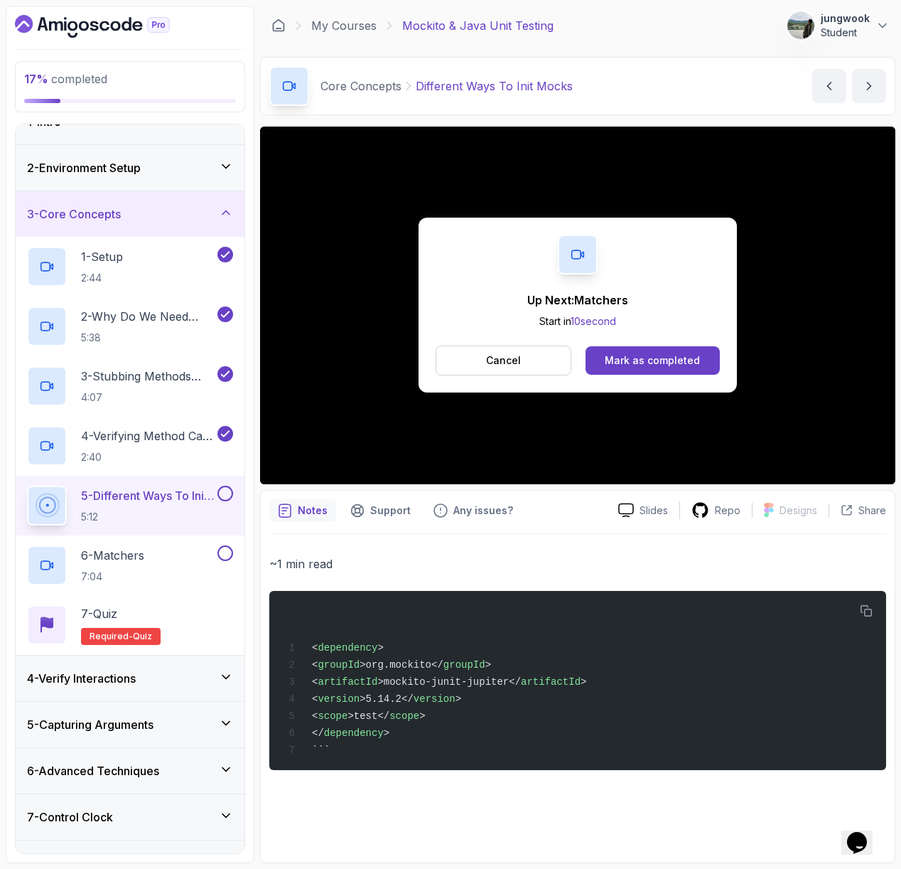
click at [734, 356] on div "Up Next: Matchers Start in 10 second Cancel Mark as completed" at bounding box center [578, 305] width 318 height 175
click at [670, 365] on div "Mark as completed" at bounding box center [652, 360] width 95 height 14
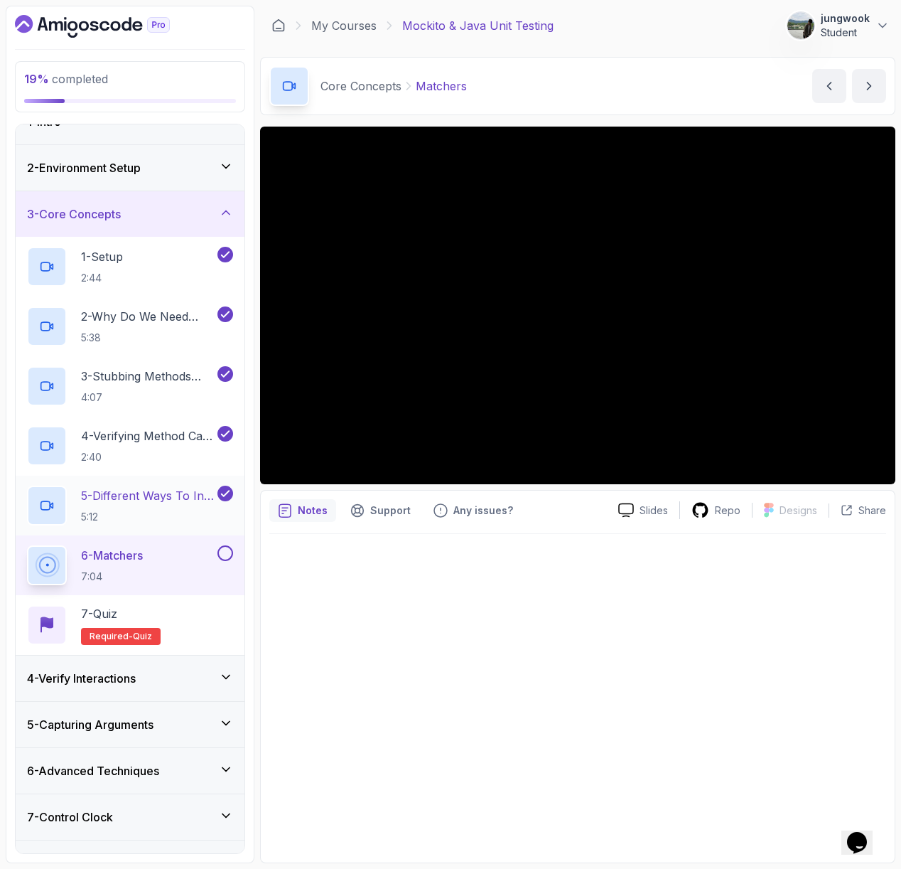
click at [187, 505] on h2 "5 - Different Ways To Init Mocks 5:12" at bounding box center [148, 505] width 134 height 37
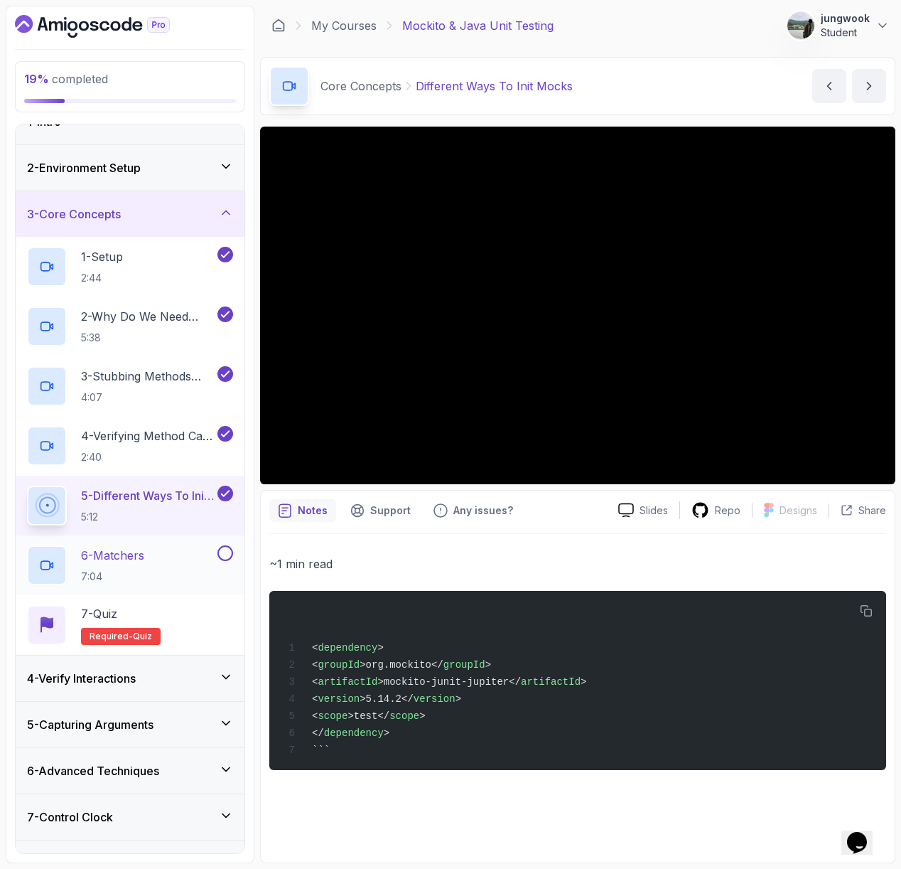
click at [128, 557] on p "6 - Matchers" at bounding box center [112, 555] width 63 height 17
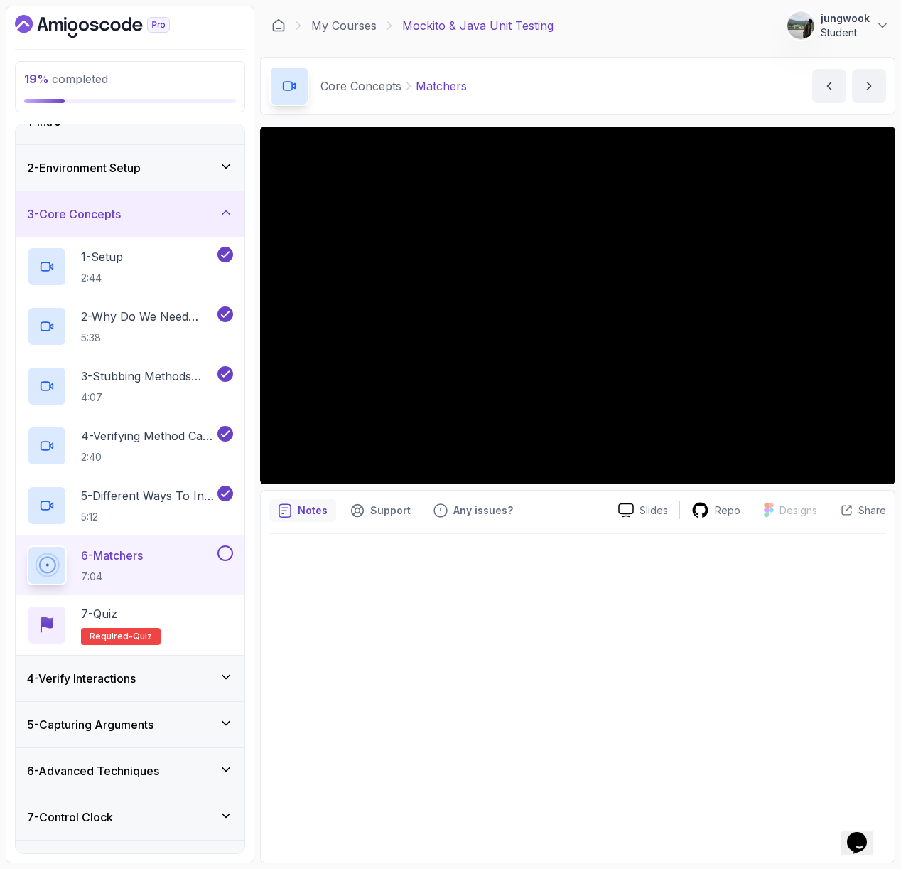
click at [250, 179] on div "19 % completed 1 - Intro 2 - Environment Setup 3 - Core Concepts 1 - Setup 2:44…" at bounding box center [130, 434] width 249 height 857
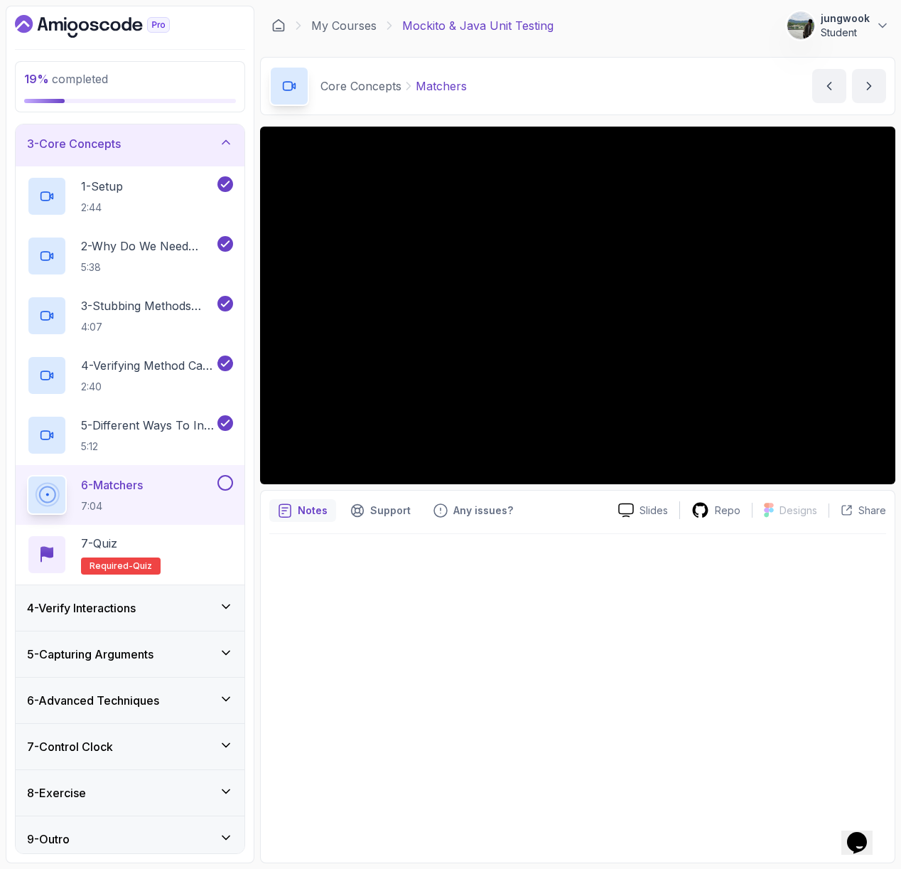
scroll to position [104, 0]
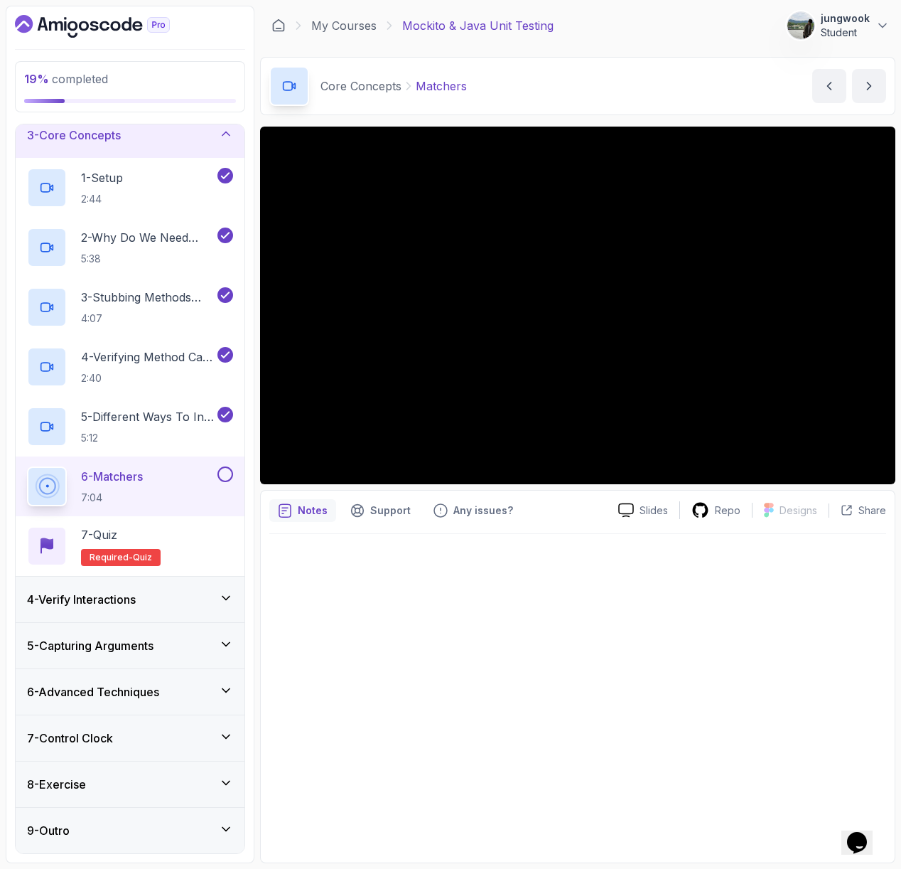
click at [86, 839] on div "9 - Outro" at bounding box center [130, 829] width 229 height 45
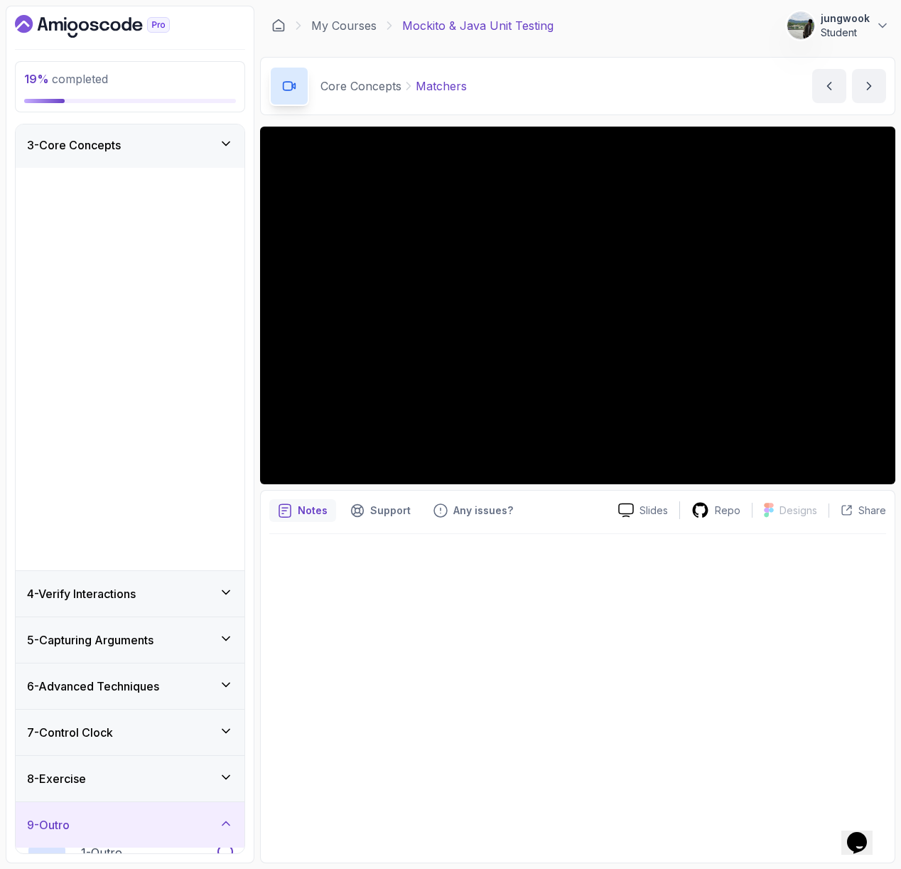
scroll to position [0, 0]
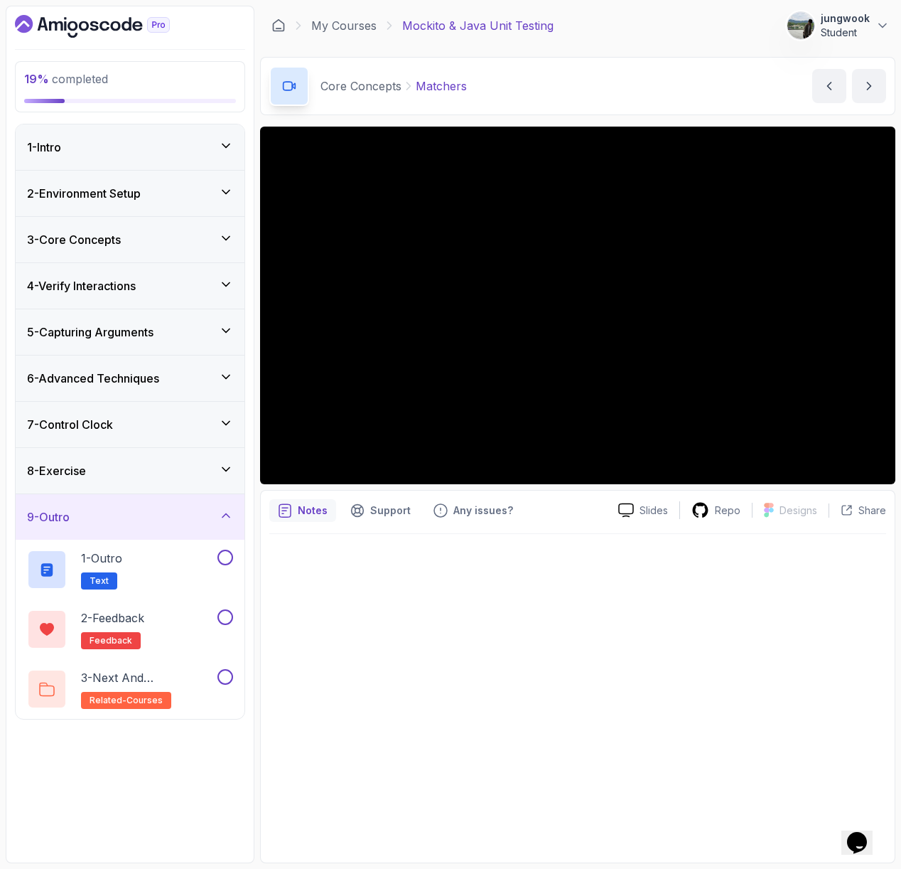
click at [214, 467] on div "8 - Exercise" at bounding box center [130, 470] width 206 height 17
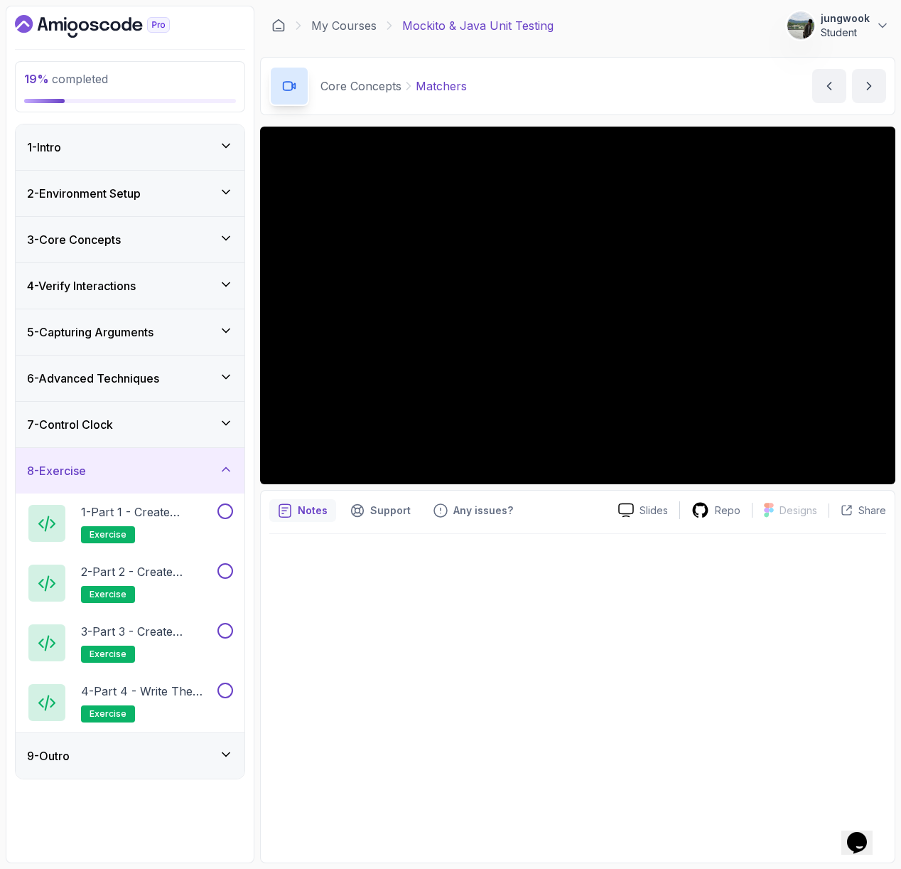
click at [139, 757] on div "9 - Outro" at bounding box center [130, 755] width 206 height 17
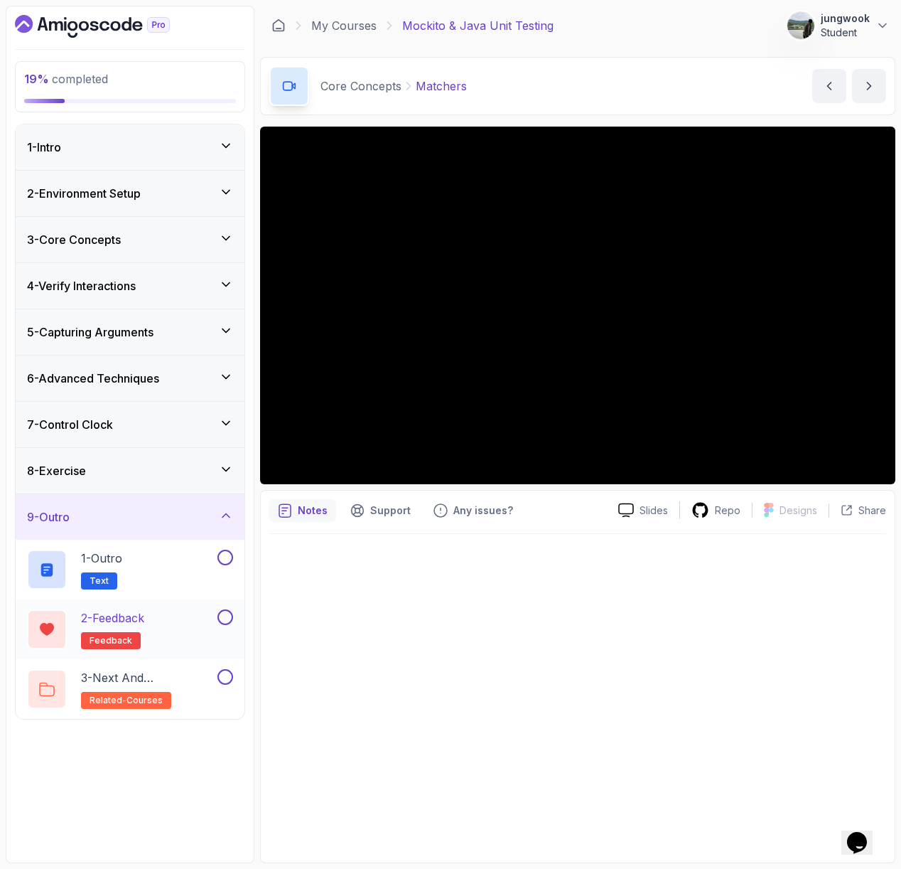
drag, startPoint x: 213, startPoint y: 554, endPoint x: 157, endPoint y: 652, distance: 113.0
click at [157, 652] on div "1 - Outro Text 2 - Feedback feedback 3 - Next and Recommended Courses related-c…" at bounding box center [130, 629] width 229 height 179
click at [171, 681] on p "3 - Next and Recommended Courses" at bounding box center [148, 677] width 134 height 17
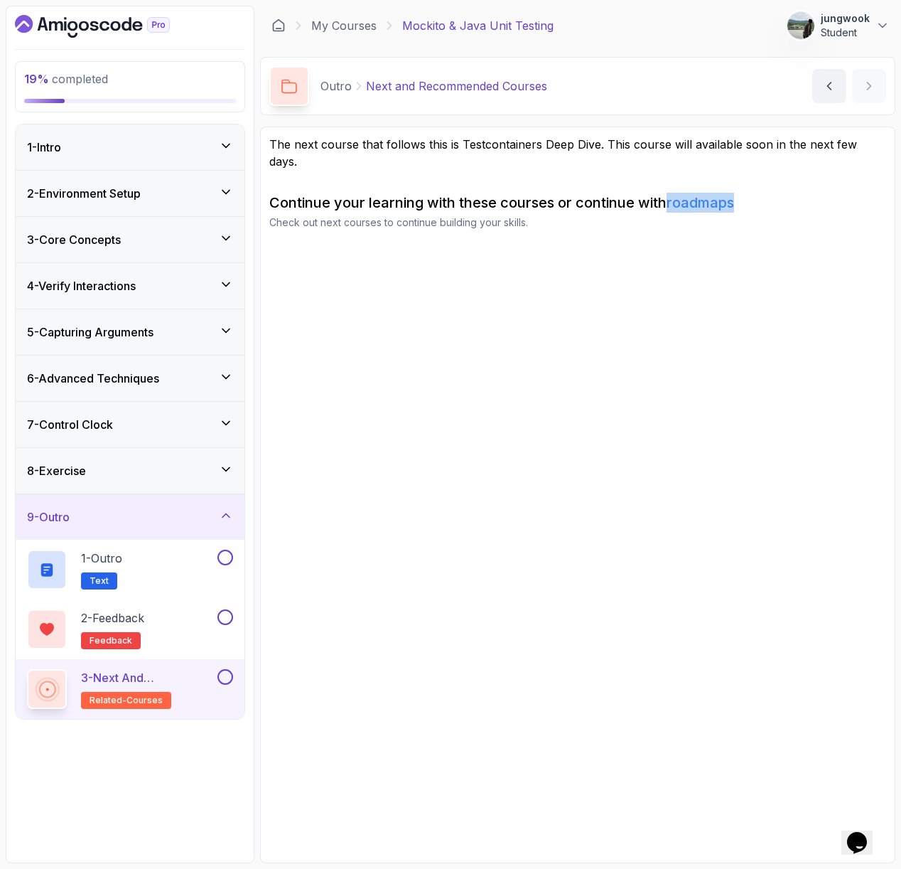
click at [183, 277] on div "4 - Verify Interactions" at bounding box center [130, 285] width 206 height 17
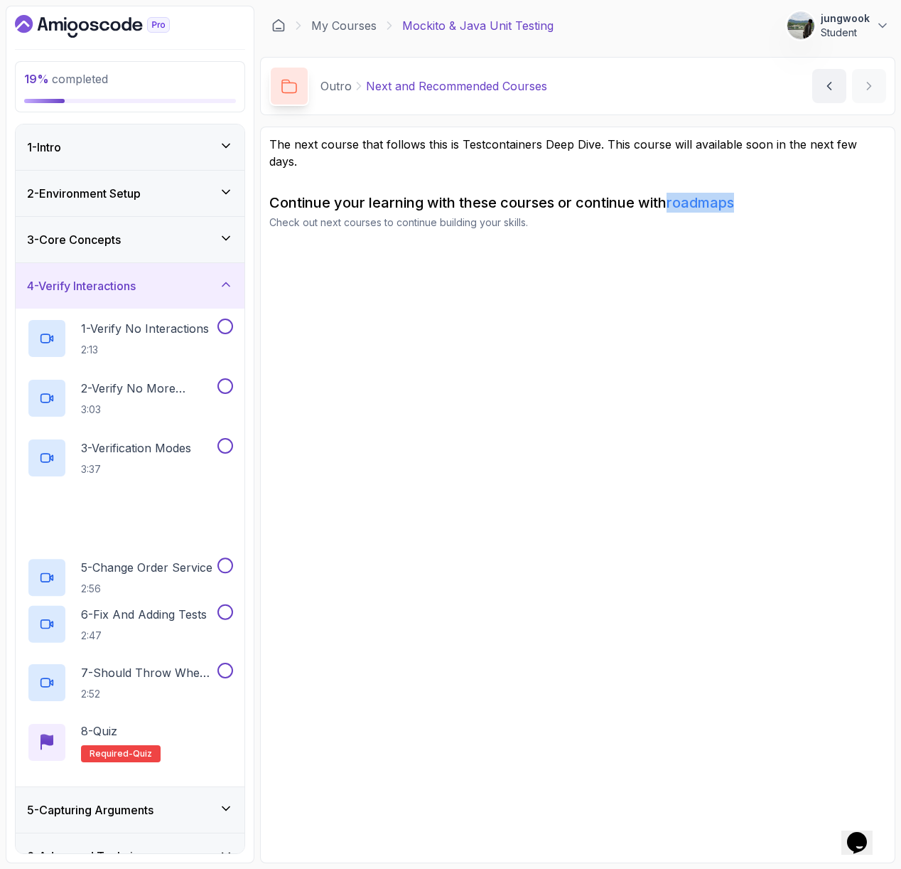
click at [211, 235] on div "3 - Core Concepts" at bounding box center [130, 239] width 206 height 17
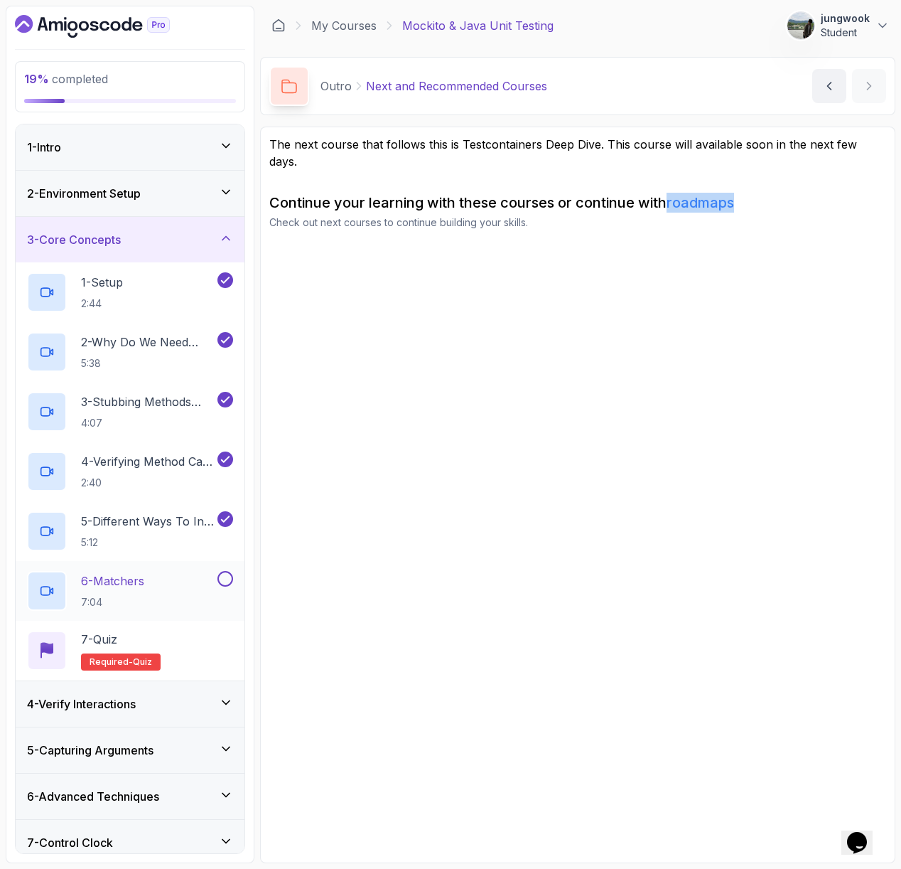
click at [163, 586] on div "6 - Matchers 7:04" at bounding box center [121, 591] width 188 height 40
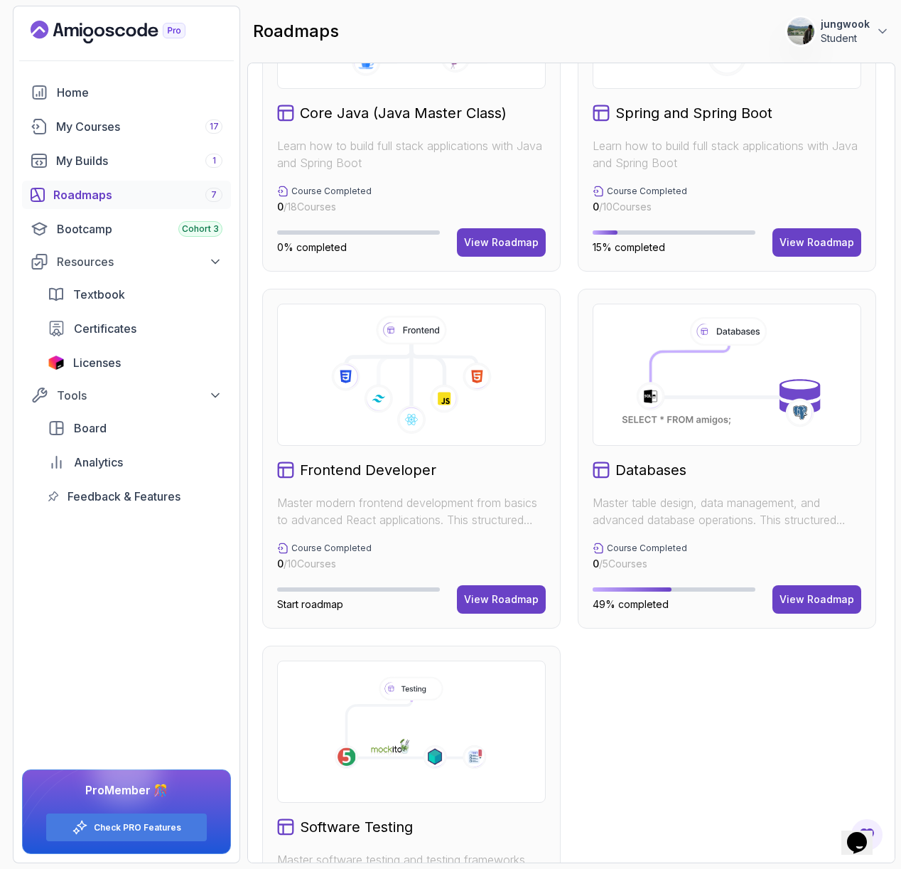
scroll to position [532, 0]
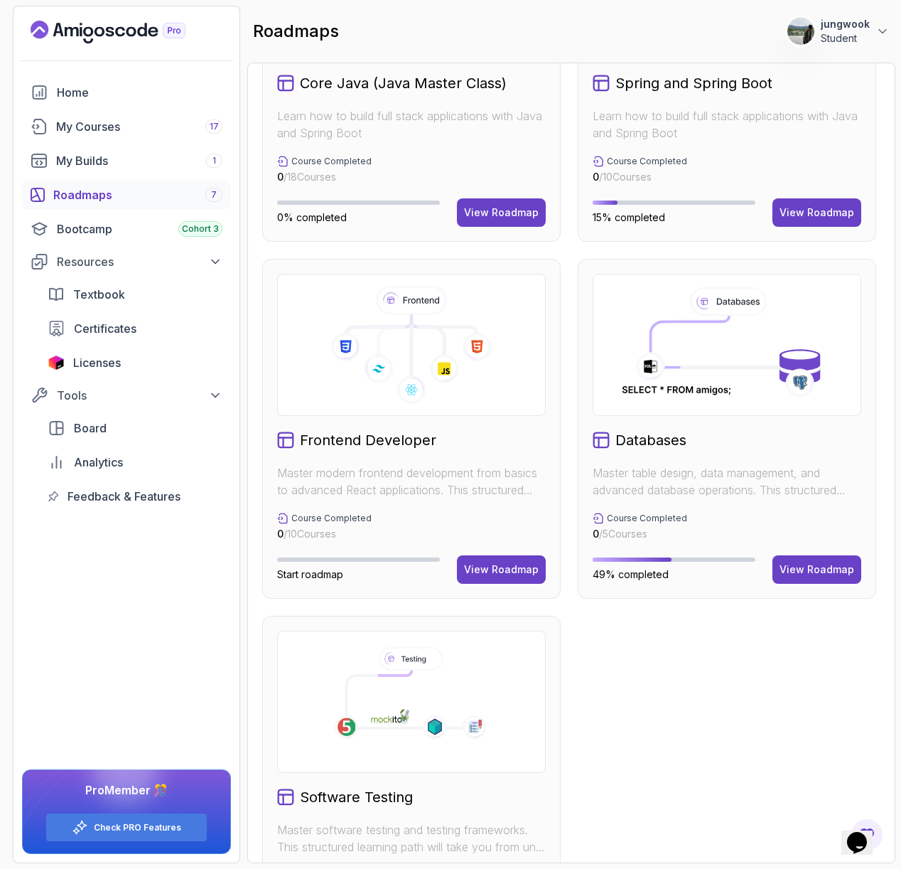
click at [407, 675] on icon at bounding box center [394, 672] width 33 height 5
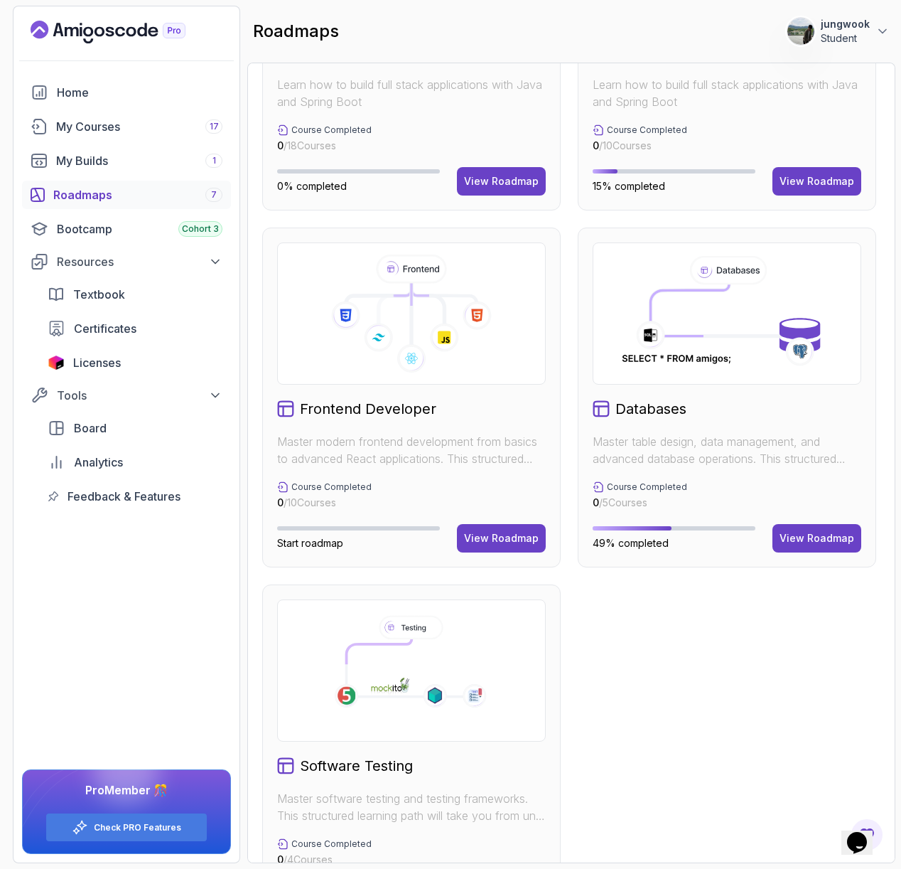
click at [362, 766] on h2 "Software Testing" at bounding box center [356, 766] width 113 height 20
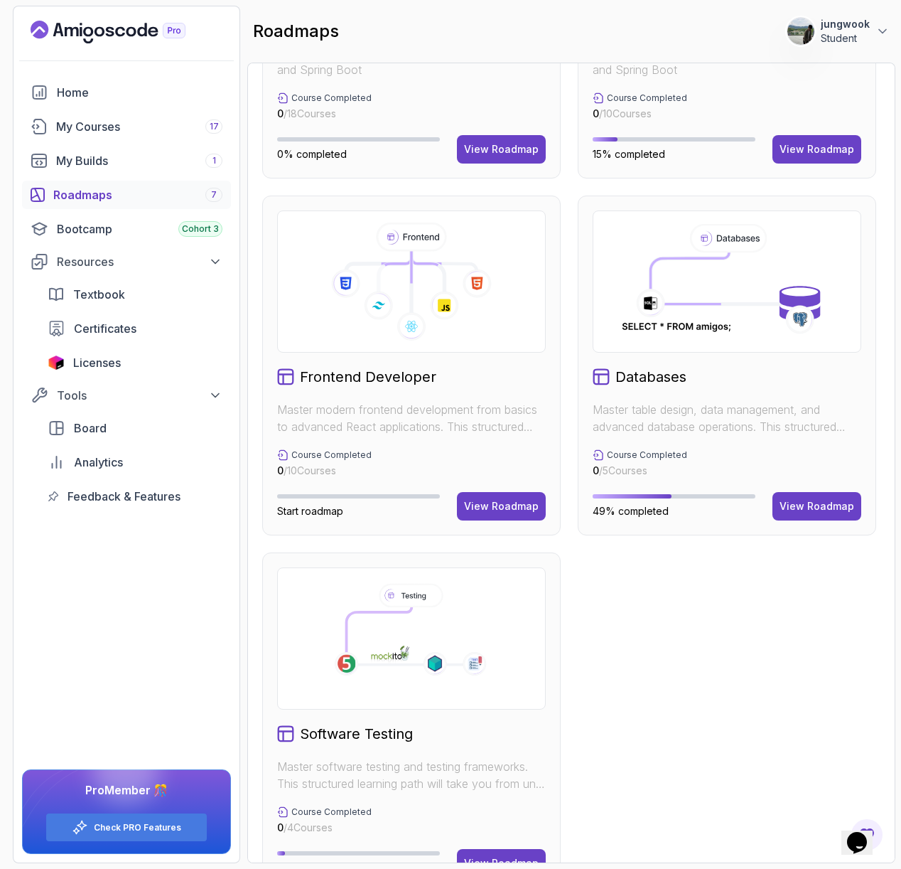
scroll to position [640, 0]
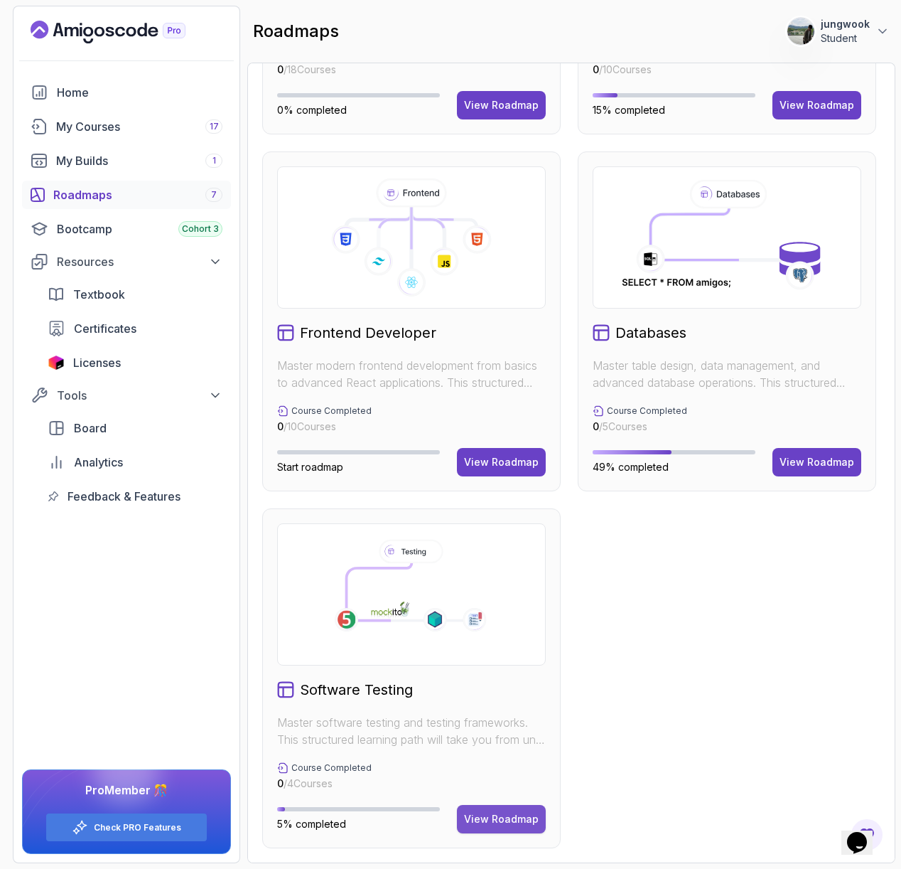
click at [545, 817] on button "View Roadmap" at bounding box center [501, 819] width 89 height 28
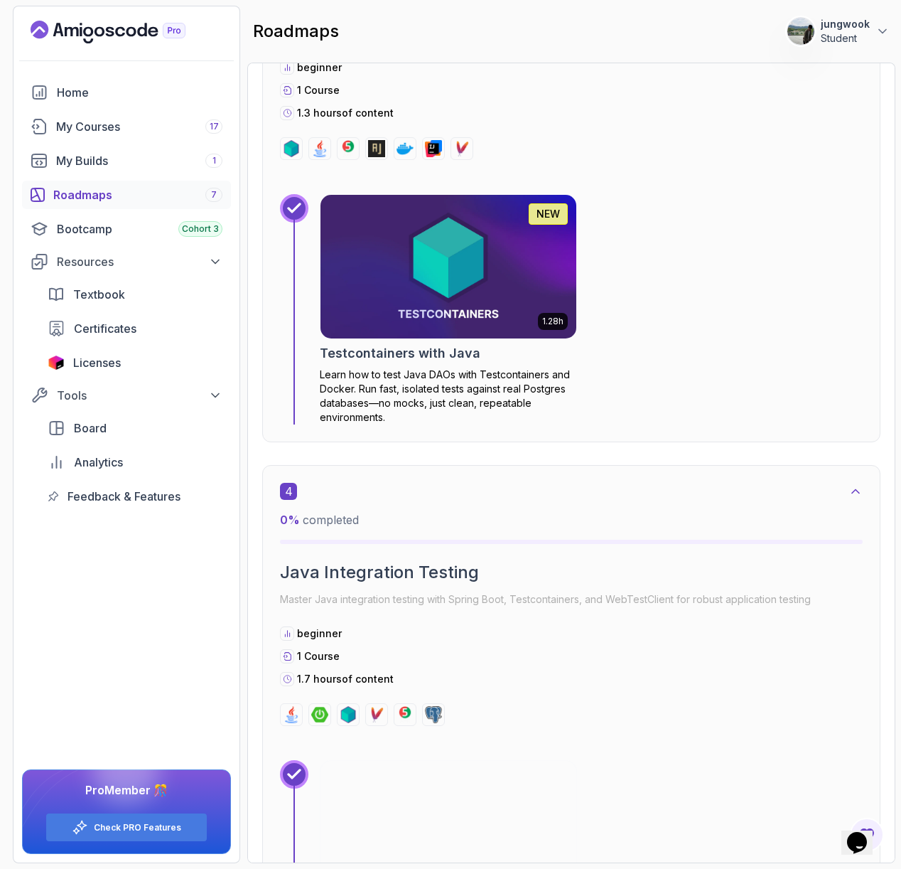
scroll to position [1083, 0]
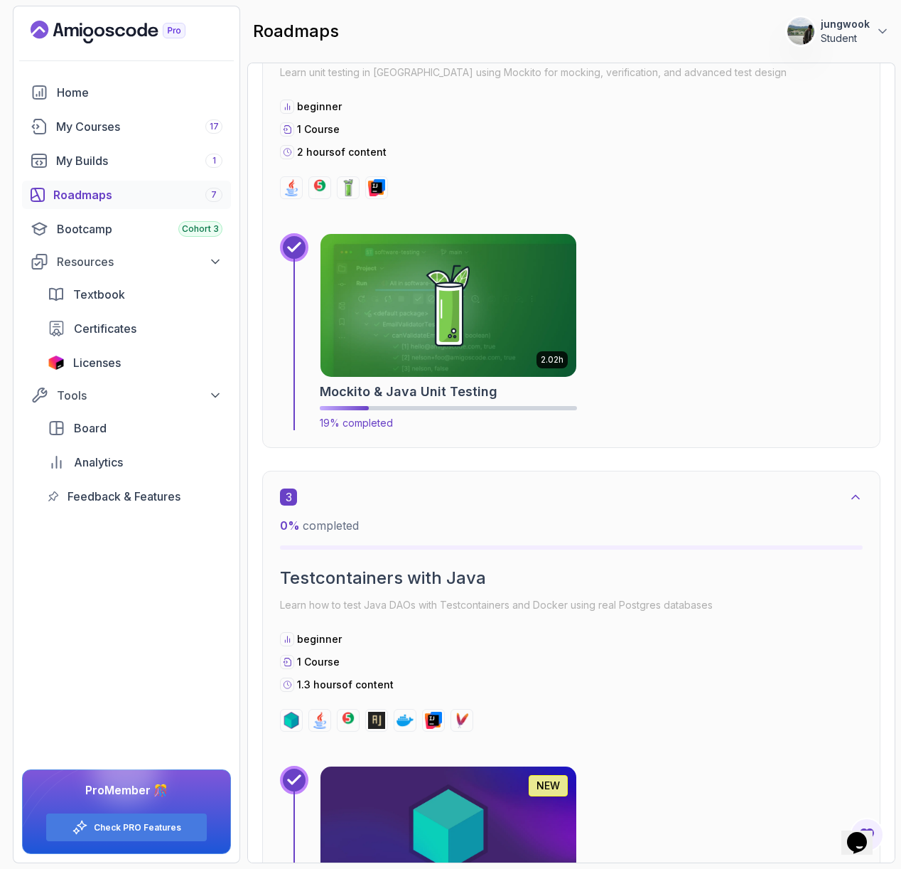
click at [431, 334] on img at bounding box center [448, 305] width 269 height 151
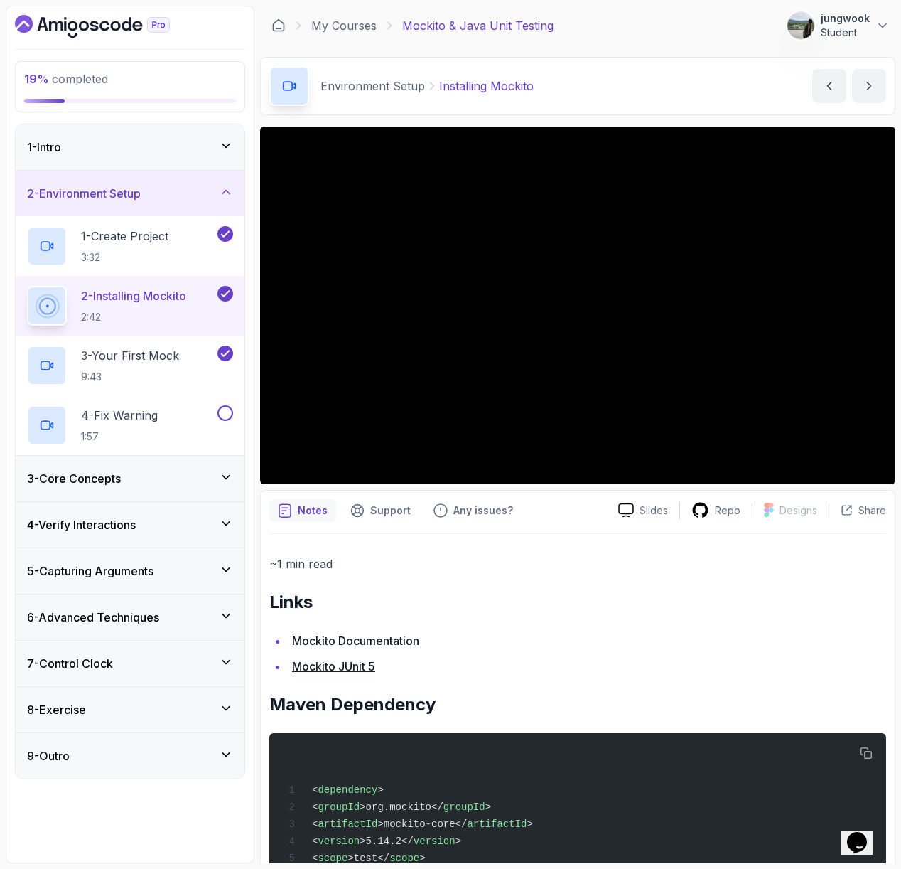
click at [156, 587] on div "5 - Capturing Arguments" at bounding box center [130, 570] width 229 height 45
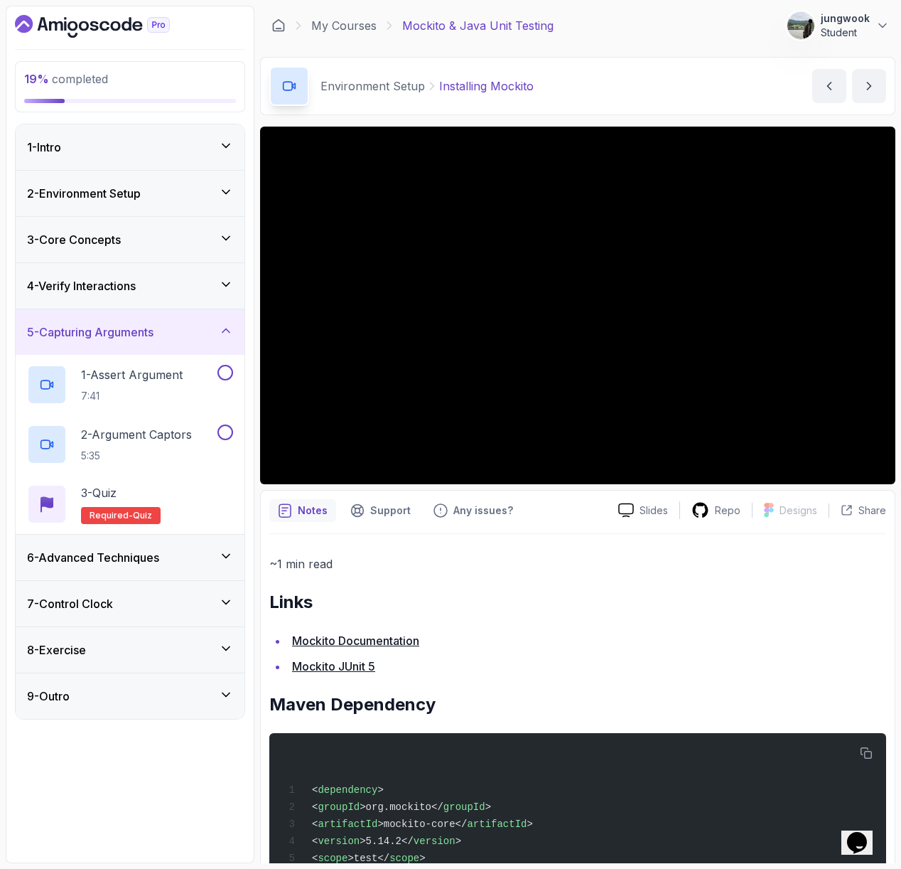
click at [88, 302] on div "4 - Verify Interactions" at bounding box center [130, 285] width 229 height 45
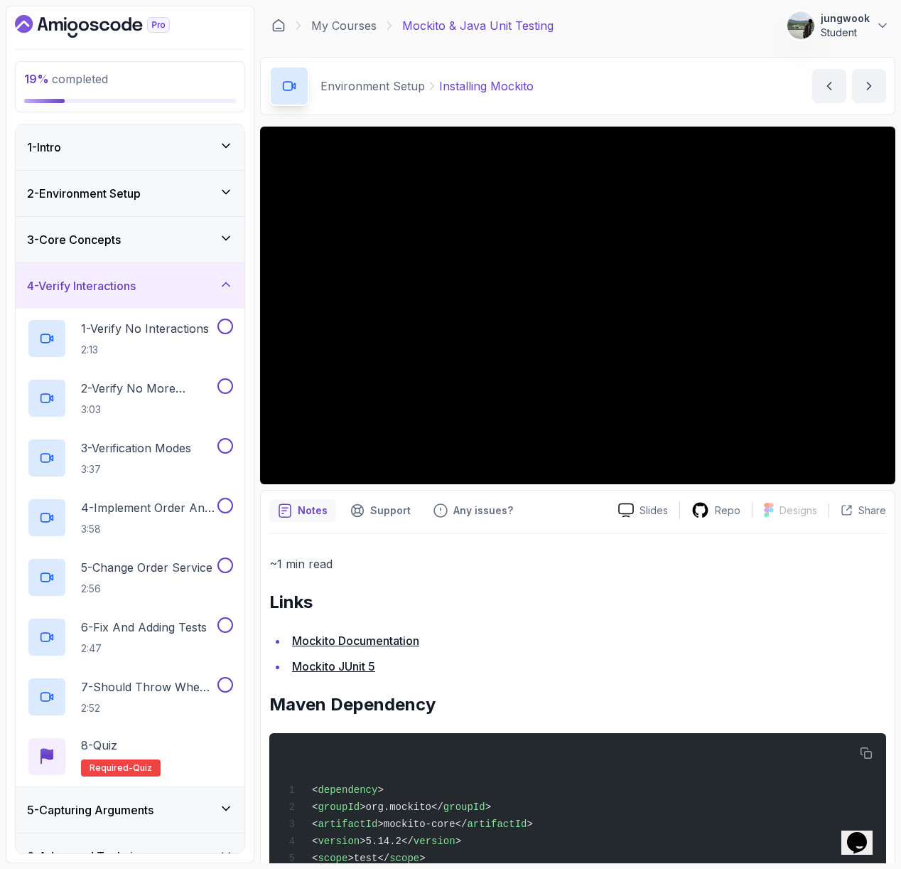
click at [174, 227] on div "3 - Core Concepts" at bounding box center [130, 239] width 229 height 45
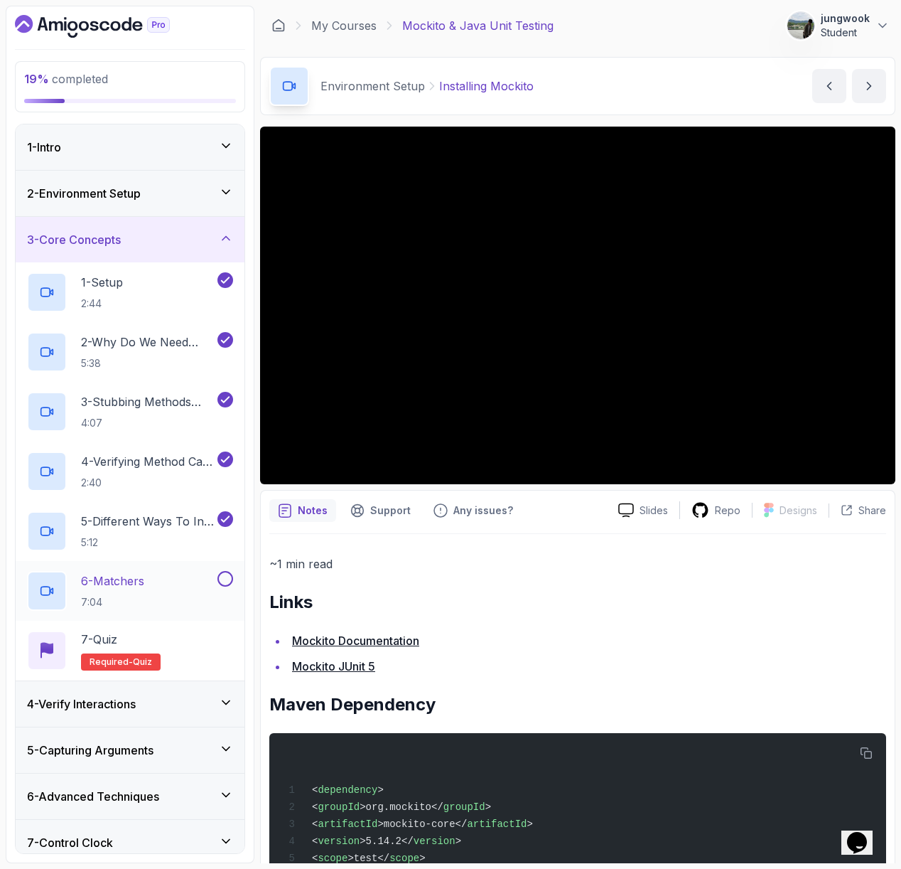
click at [200, 591] on div "6 - Matchers 7:04" at bounding box center [121, 591] width 188 height 40
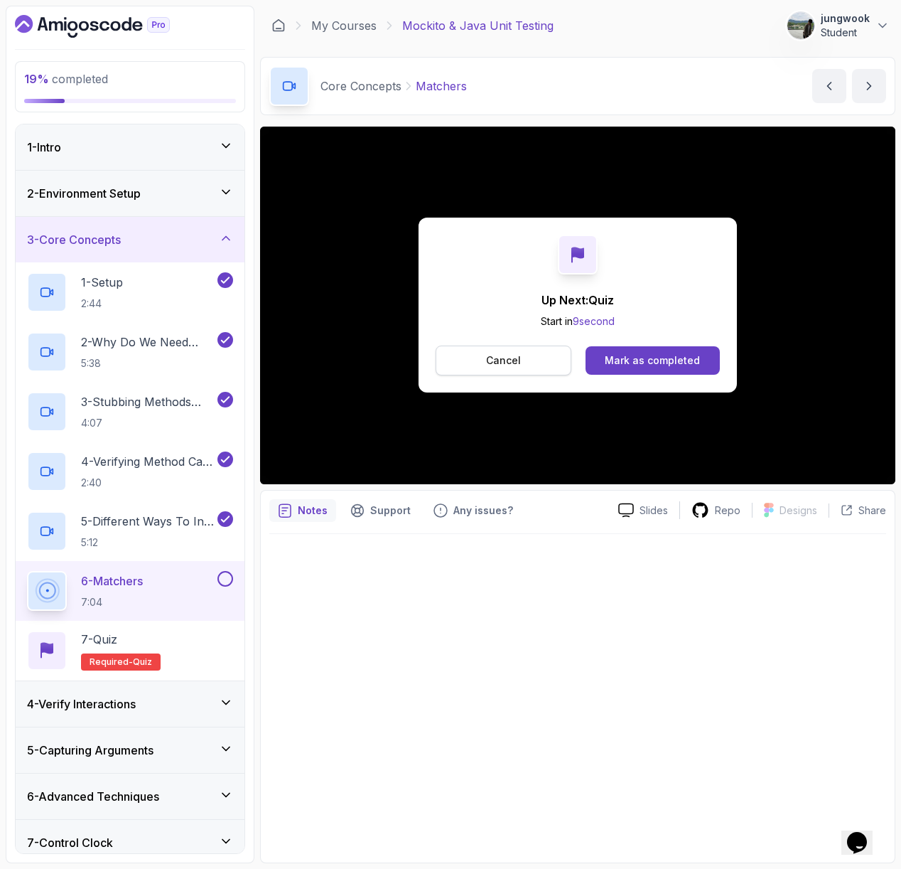
click at [534, 372] on button "Cancel" at bounding box center [504, 360] width 136 height 30
click at [517, 358] on p "Cancel" at bounding box center [503, 360] width 35 height 14
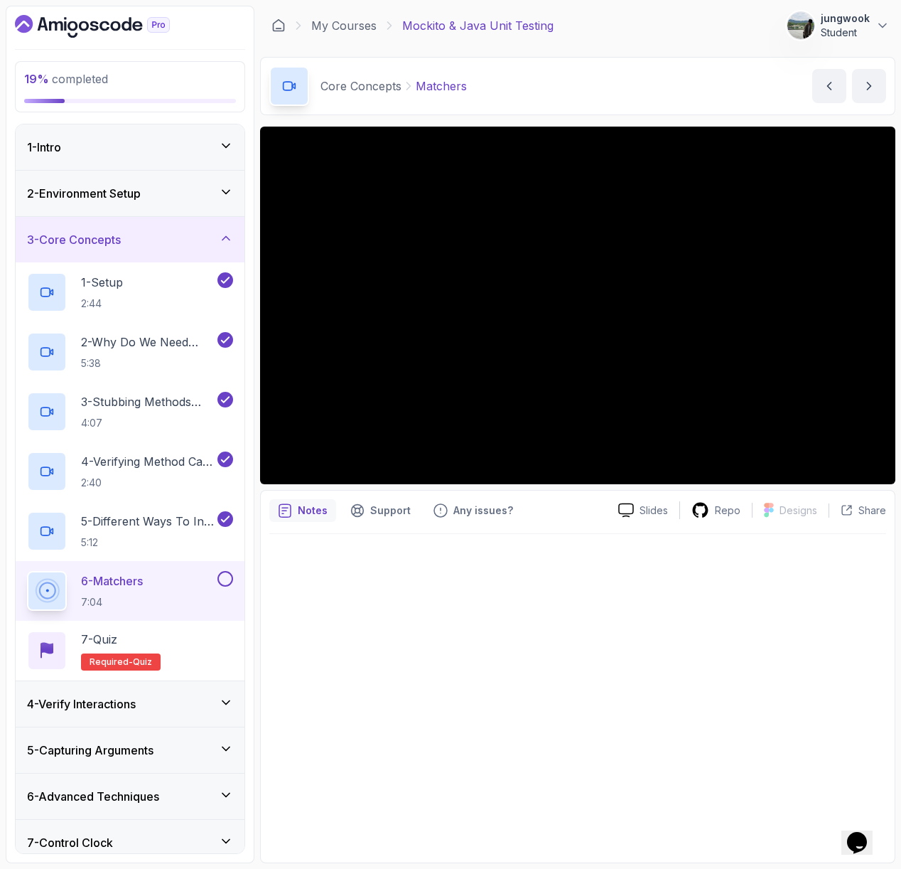
click at [226, 579] on button at bounding box center [226, 579] width 16 height 16
click at [205, 709] on div "4 - Verify Interactions" at bounding box center [130, 703] width 206 height 17
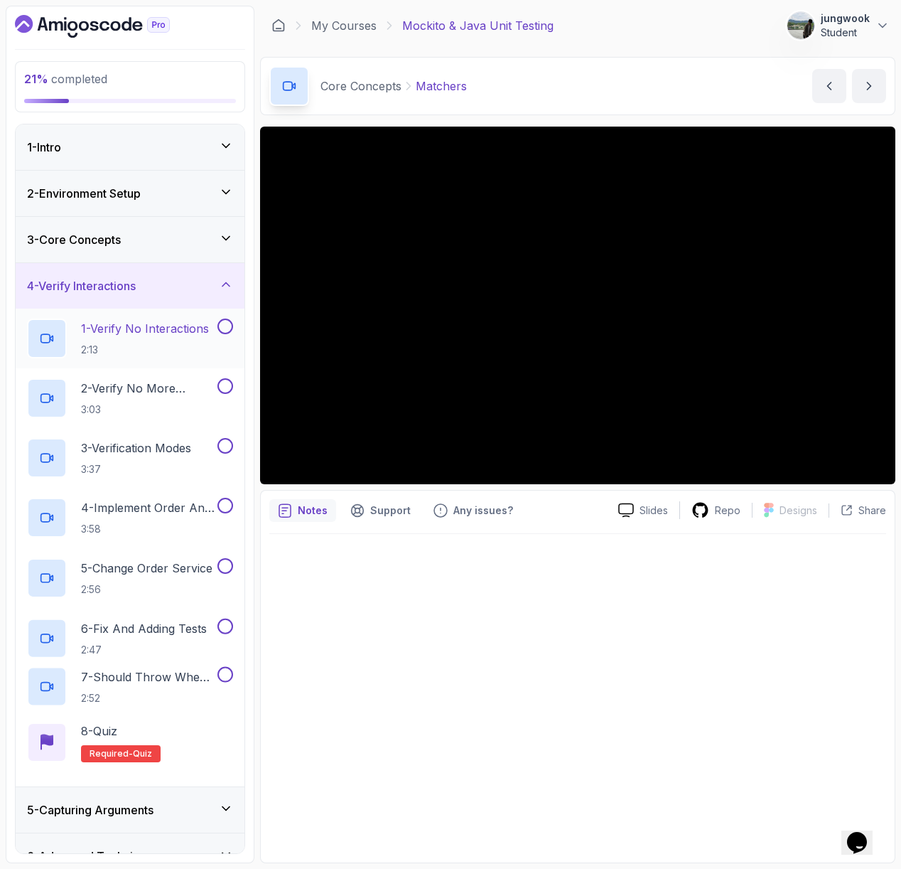
click at [153, 327] on p "1 - Verify No Interactions" at bounding box center [145, 328] width 128 height 17
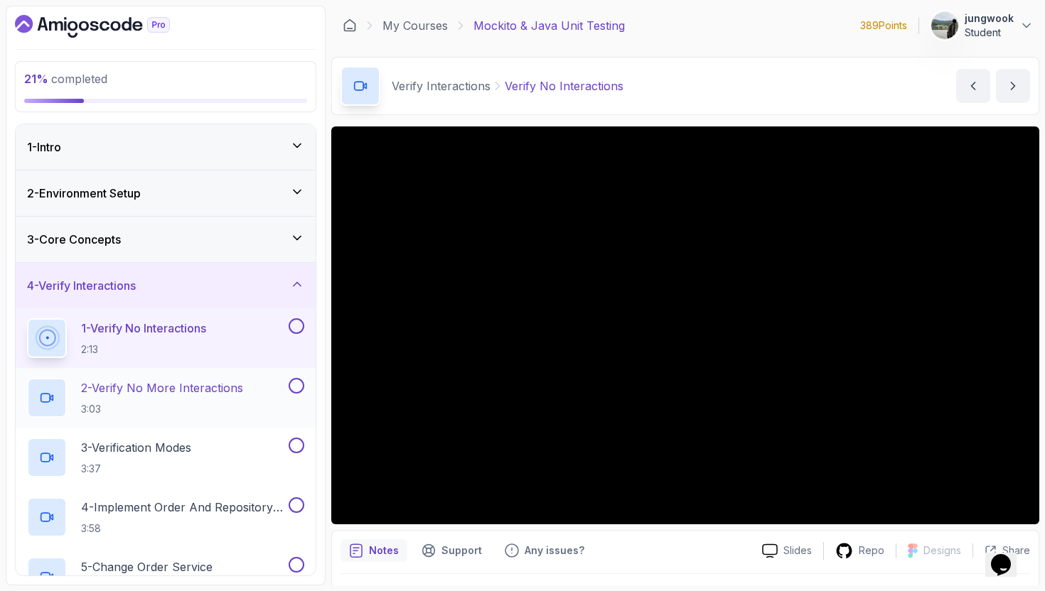
click at [253, 395] on div "2 - Verify No More Interactions 3:03" at bounding box center [156, 398] width 259 height 40
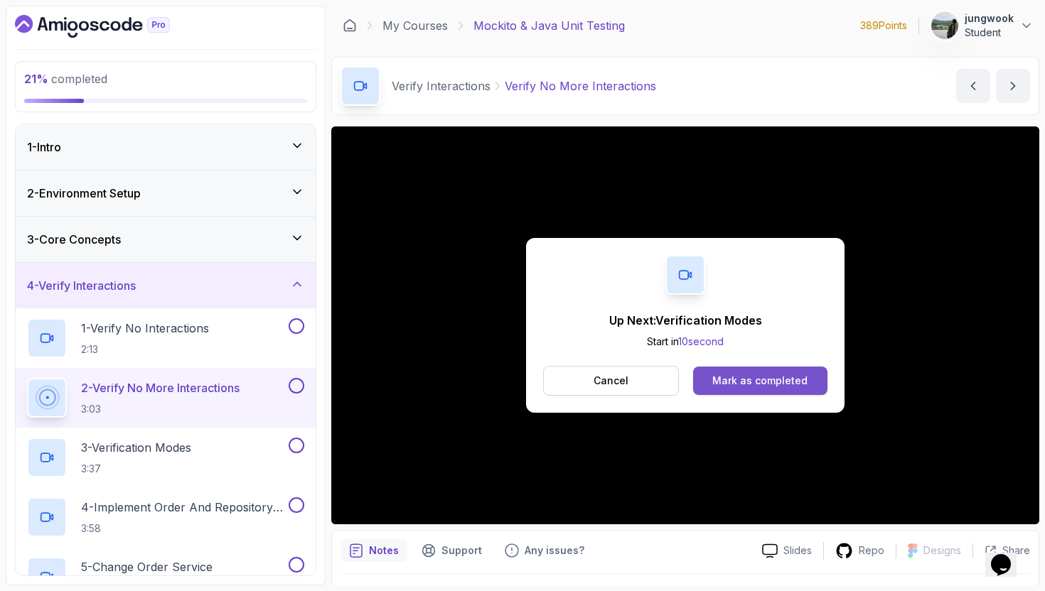
click at [730, 382] on div "Mark as completed" at bounding box center [759, 381] width 95 height 14
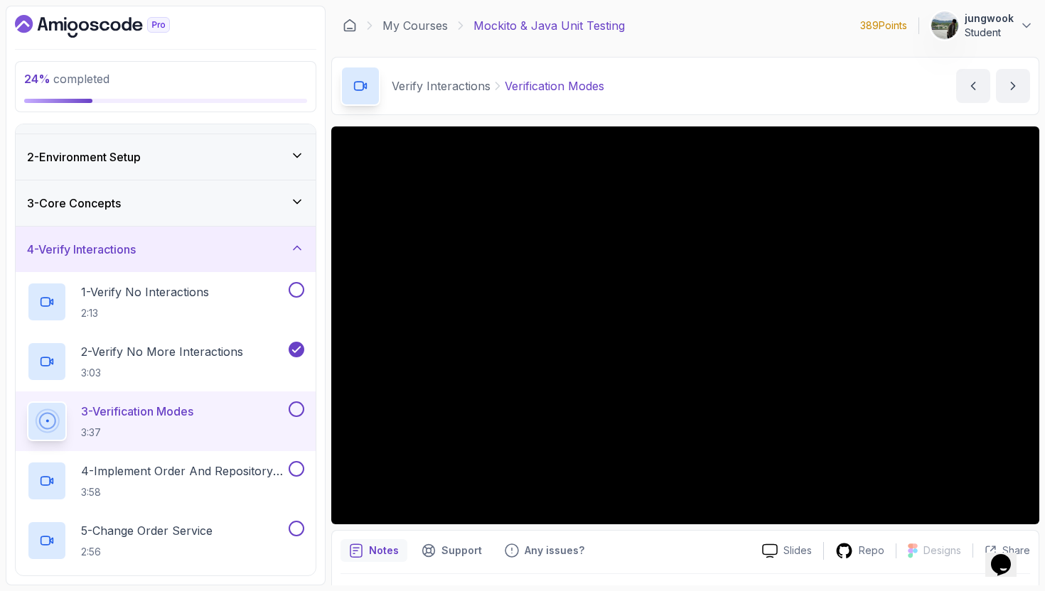
scroll to position [63, 0]
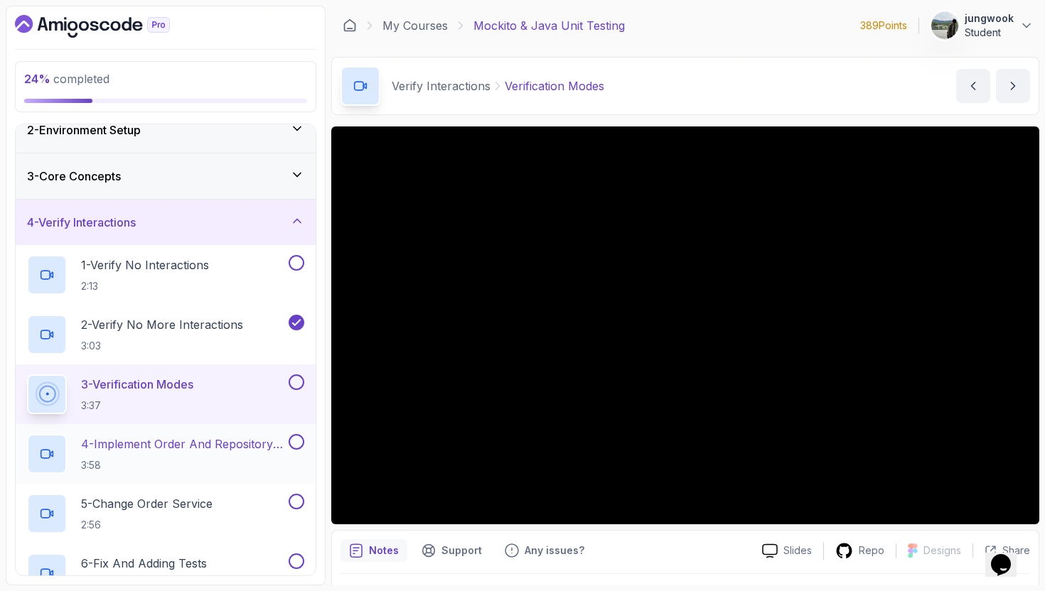
click at [245, 451] on p "4 - Implement Order And Repository Classes" at bounding box center [183, 444] width 205 height 17
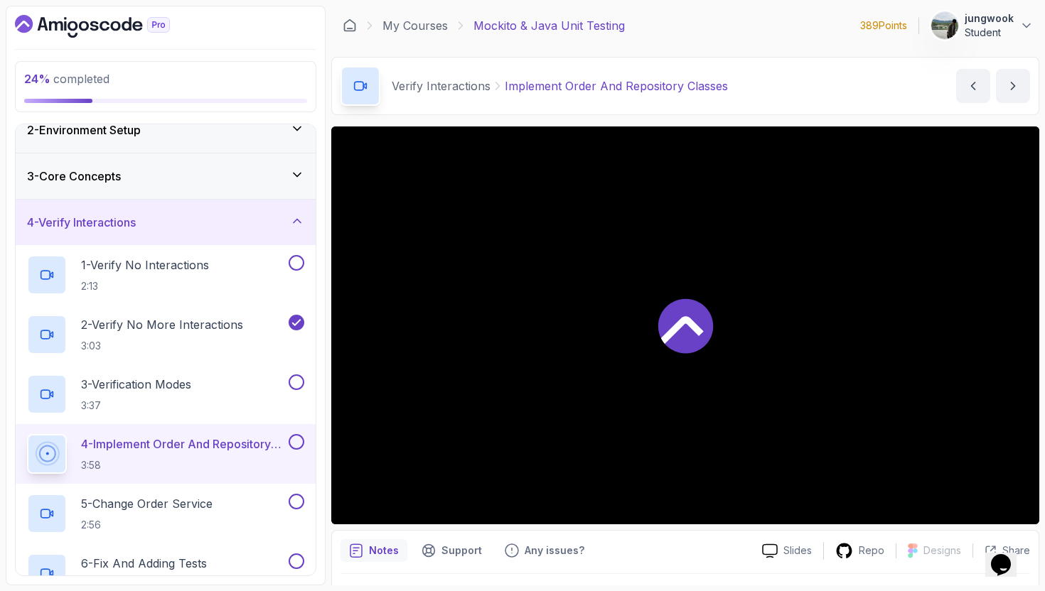
click at [248, 446] on p "4 - Implement Order And Repository Classes" at bounding box center [183, 444] width 205 height 17
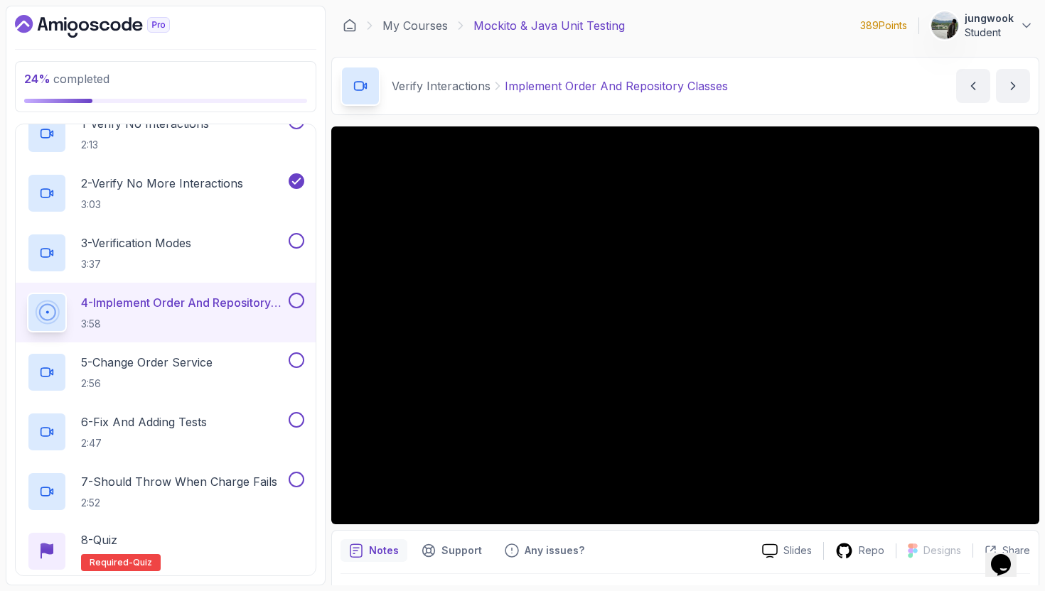
click at [27, 293] on button "4 - Implement Order And Repository Classes 3:58" at bounding box center [165, 313] width 277 height 40
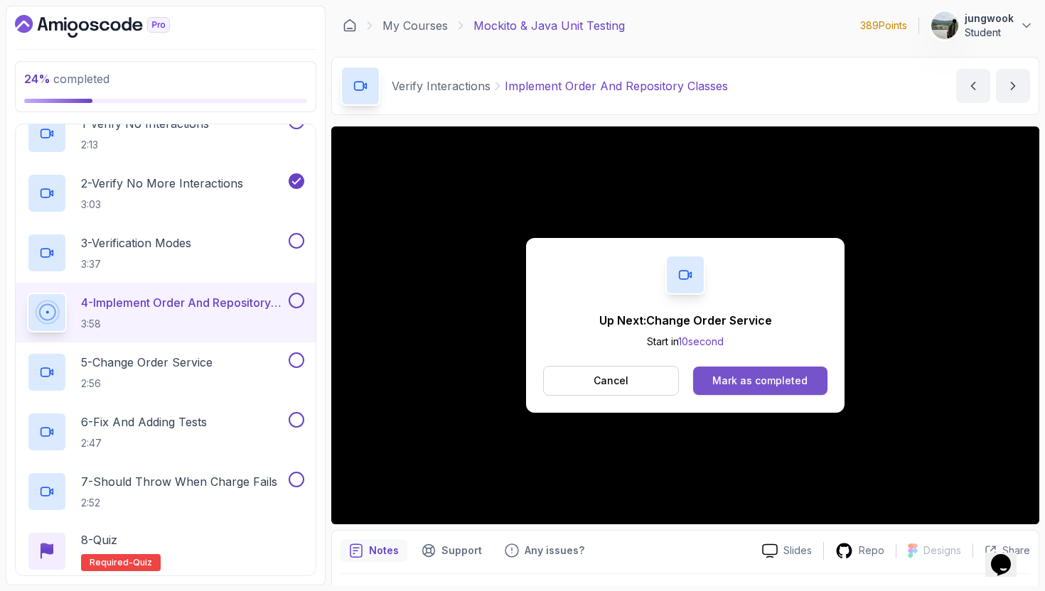
click at [762, 382] on div "Mark as completed" at bounding box center [759, 381] width 95 height 14
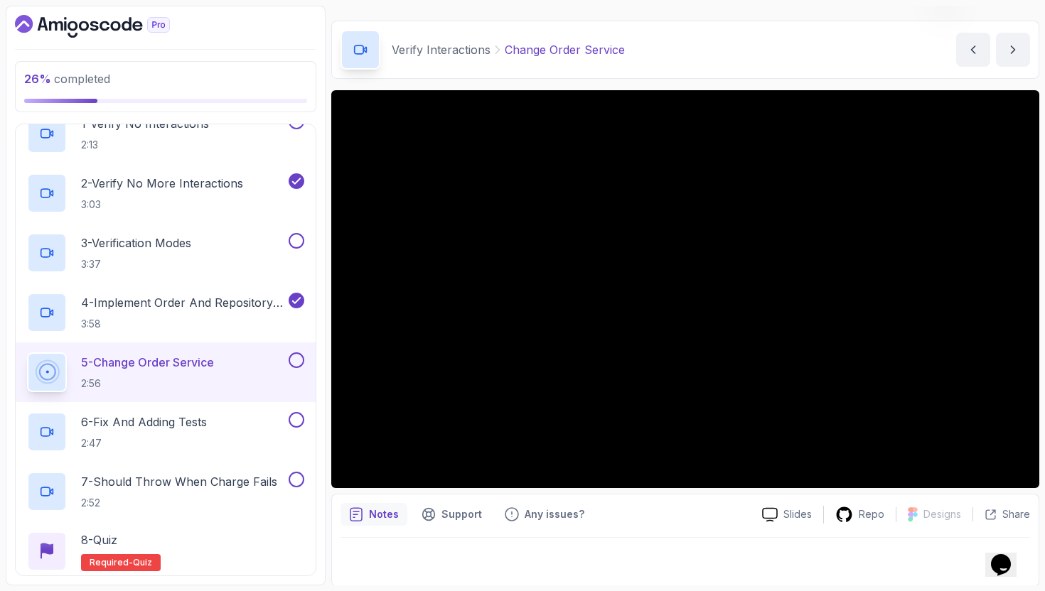
scroll to position [38, 0]
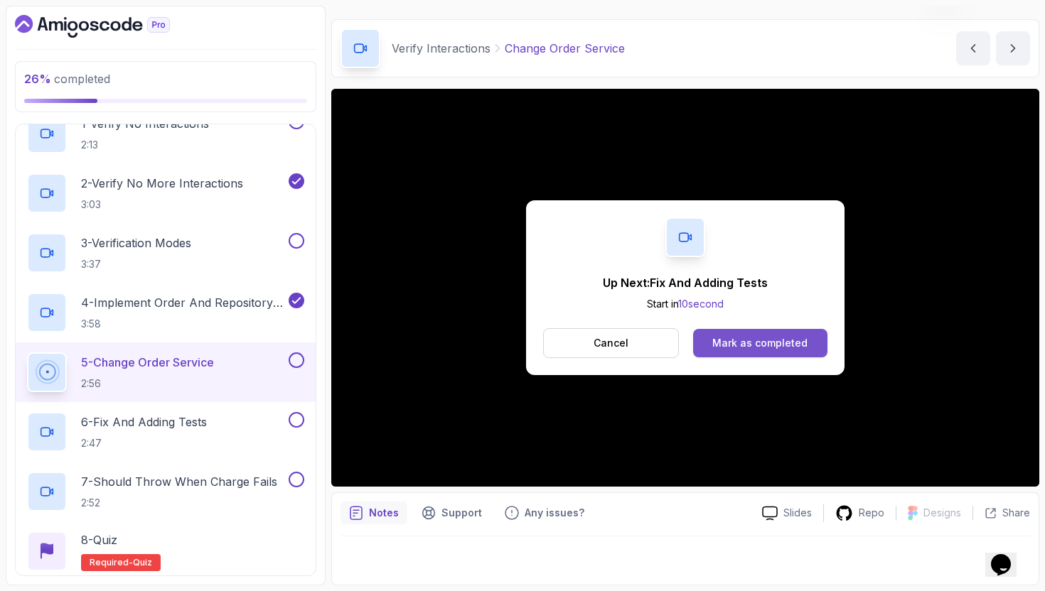
click at [735, 352] on button "Mark as completed" at bounding box center [760, 343] width 134 height 28
